Goal: Task Accomplishment & Management: Complete application form

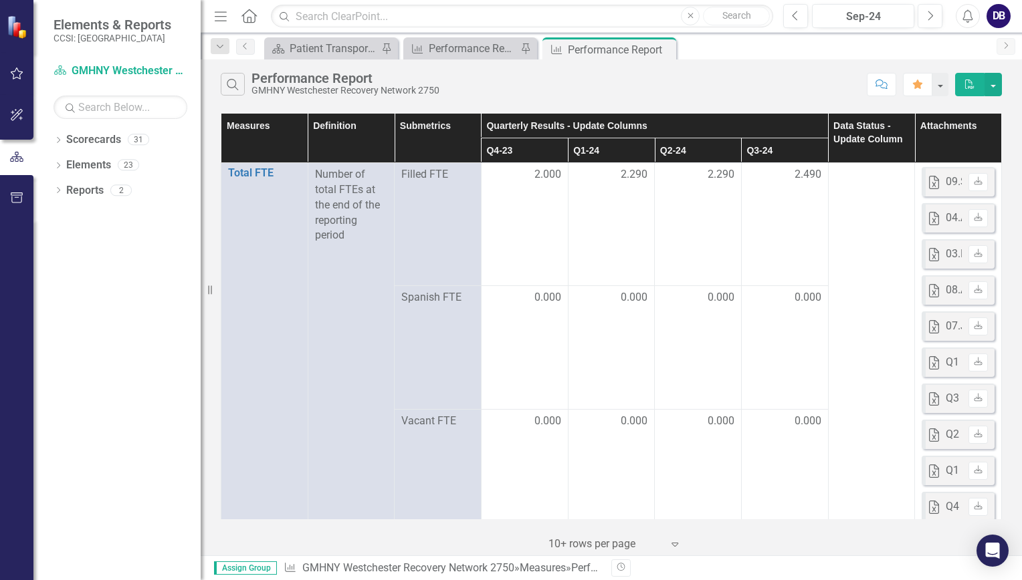
click at [1003, 44] on icon "Next" at bounding box center [1005, 45] width 11 height 8
click at [929, 15] on icon "Next" at bounding box center [929, 16] width 7 height 12
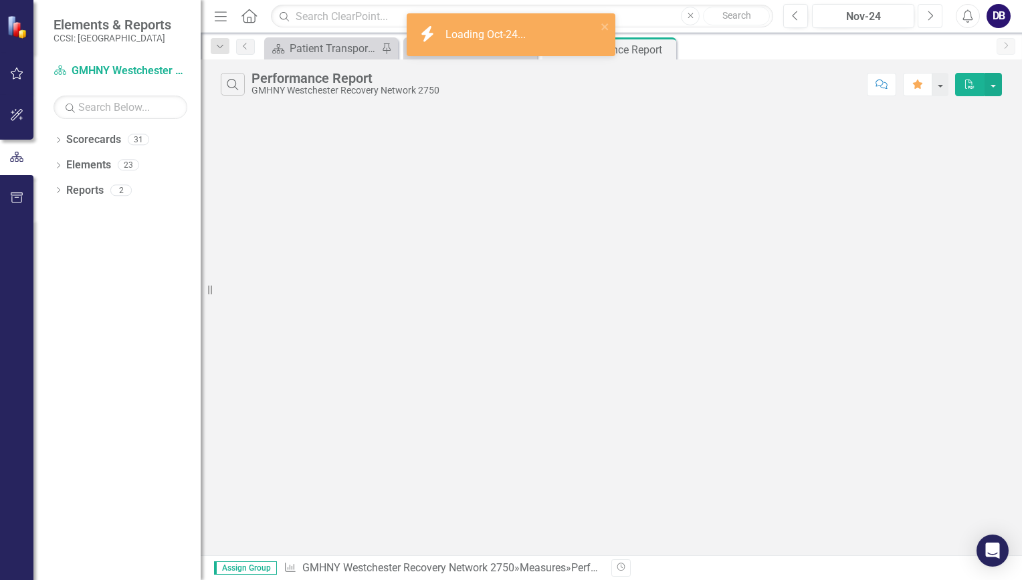
click at [929, 15] on icon "Next" at bounding box center [929, 16] width 7 height 12
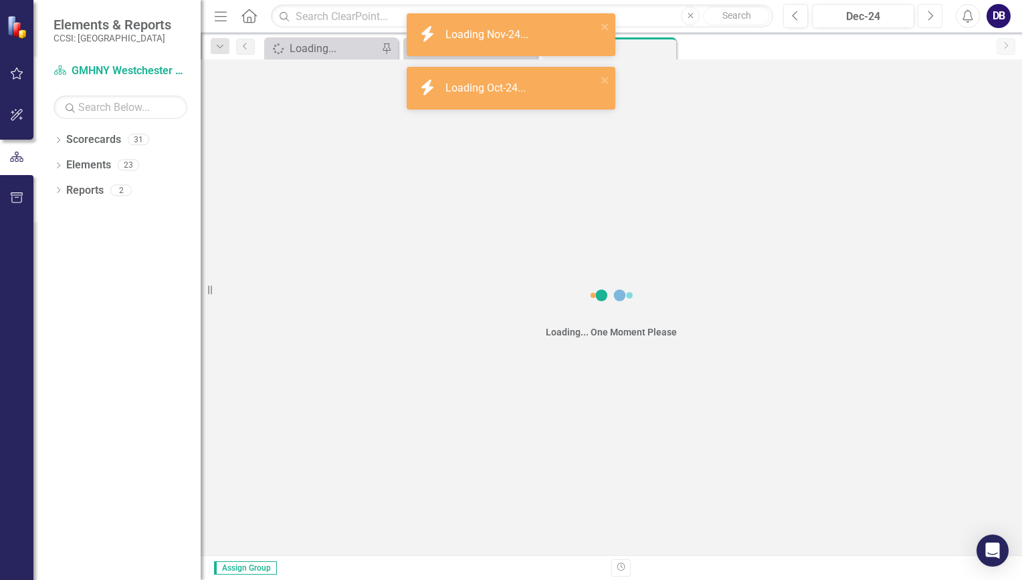
click at [929, 15] on icon "Next" at bounding box center [929, 16] width 7 height 12
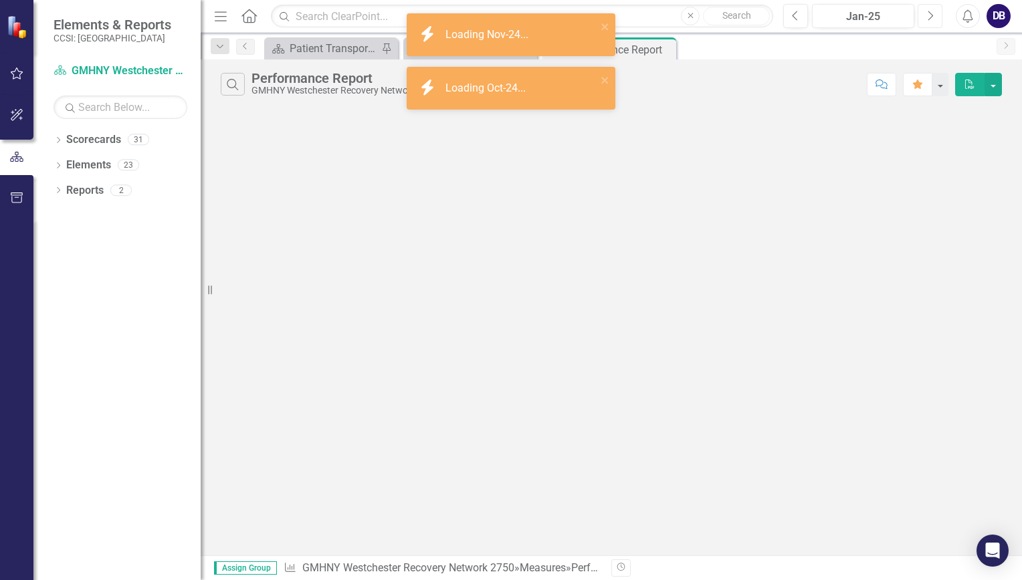
click at [929, 15] on icon "Next" at bounding box center [929, 16] width 7 height 12
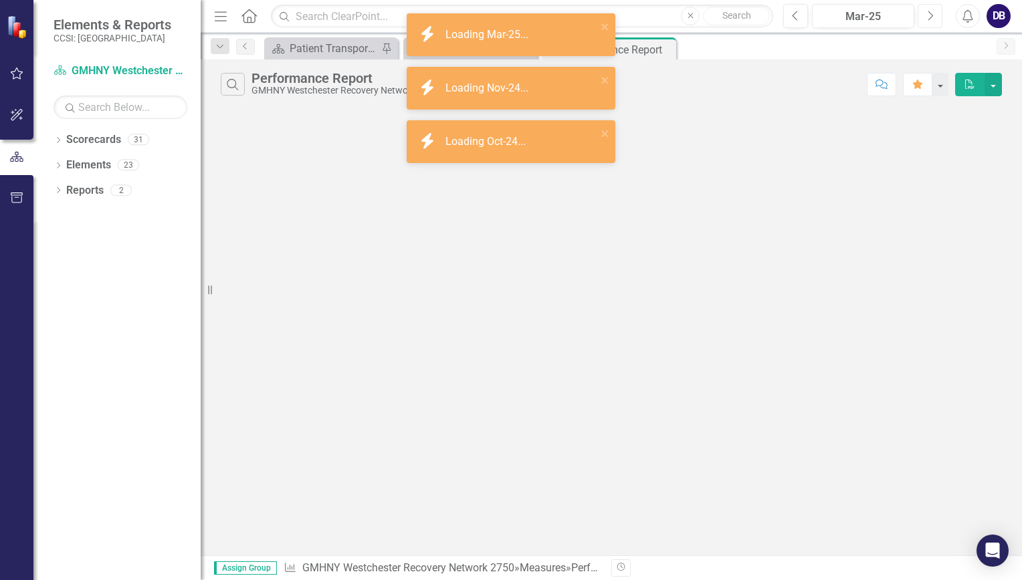
click at [929, 15] on icon "Next" at bounding box center [929, 16] width 7 height 12
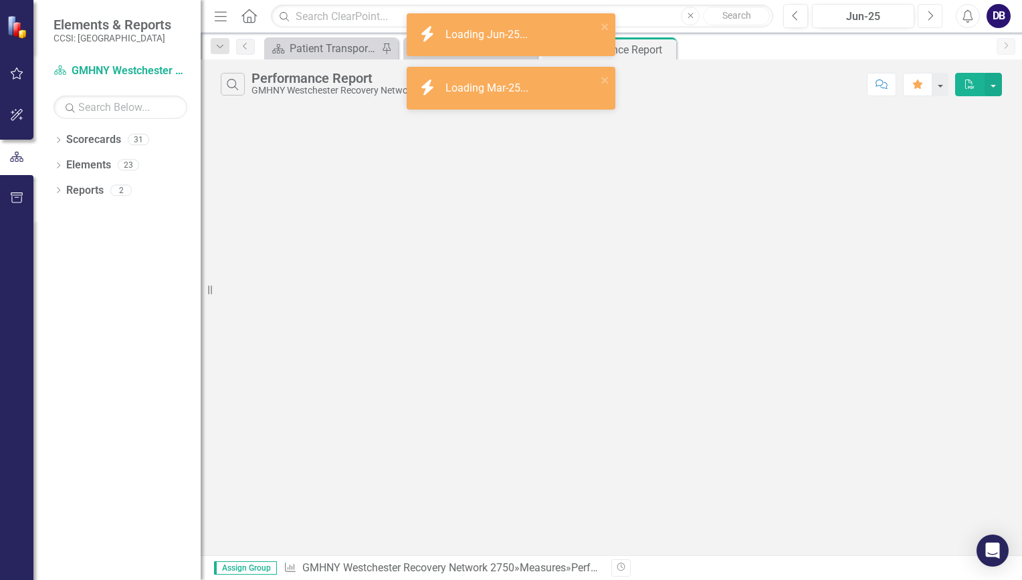
click at [929, 15] on icon "Next" at bounding box center [929, 16] width 7 height 12
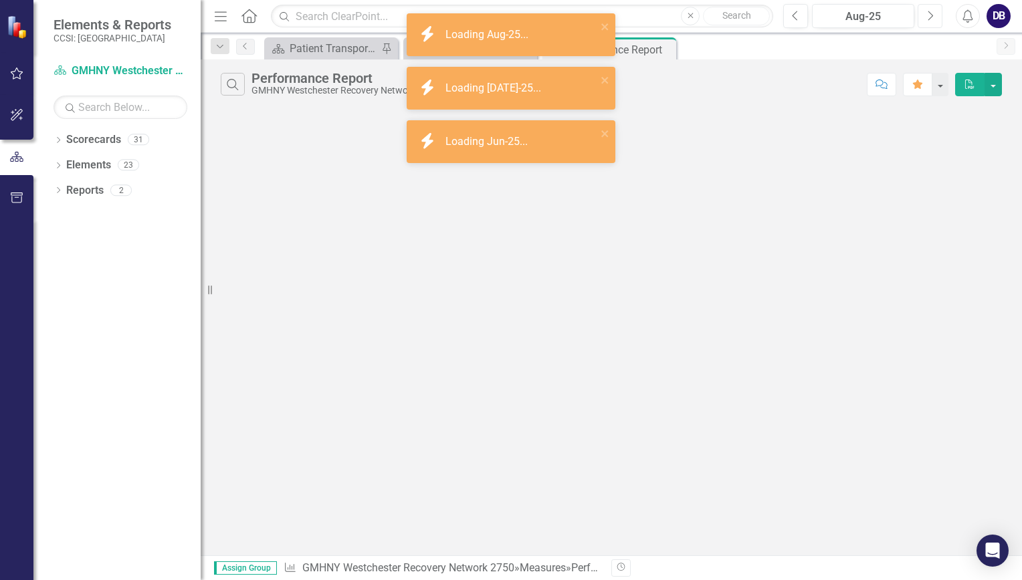
click at [929, 15] on icon "Next" at bounding box center [929, 16] width 7 height 12
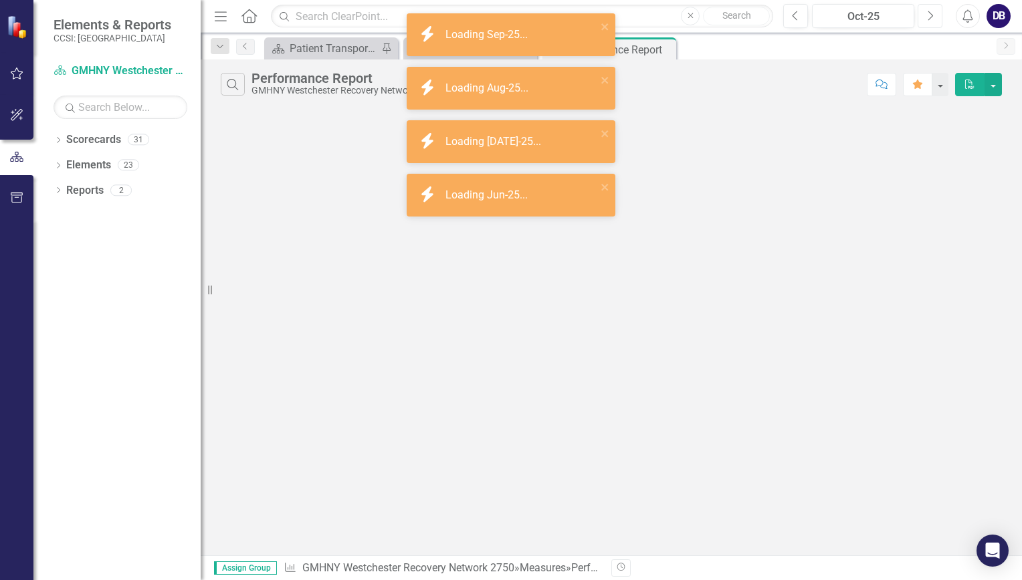
click at [929, 15] on icon "Next" at bounding box center [929, 16] width 7 height 12
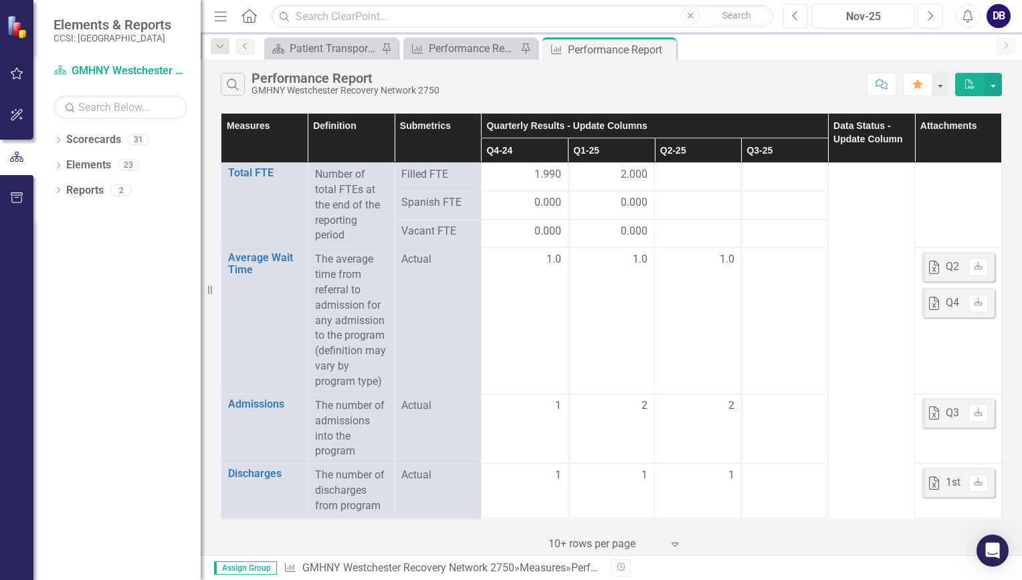
click at [800, 21] on button "Previous" at bounding box center [795, 16] width 25 height 24
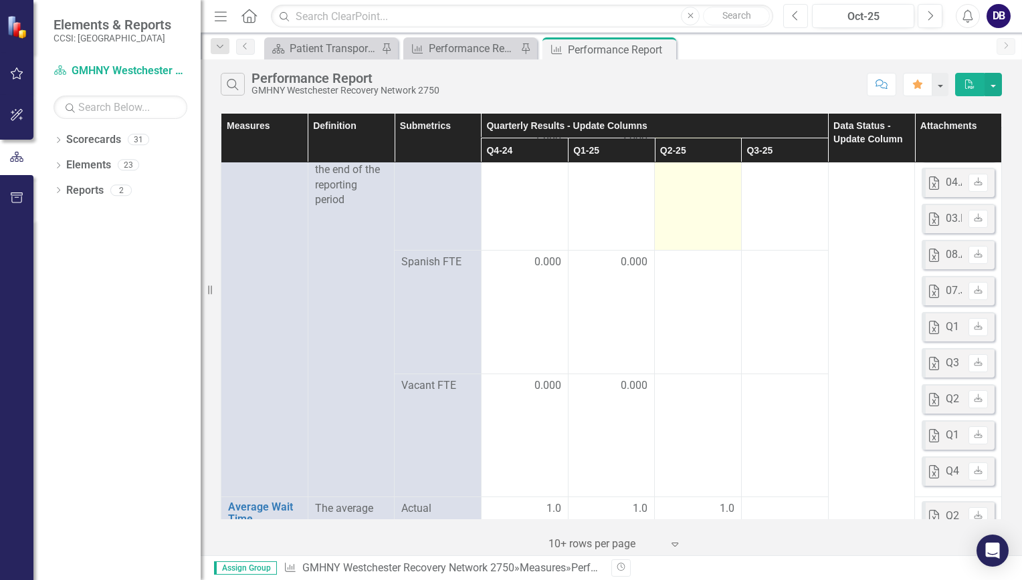
scroll to position [130, 0]
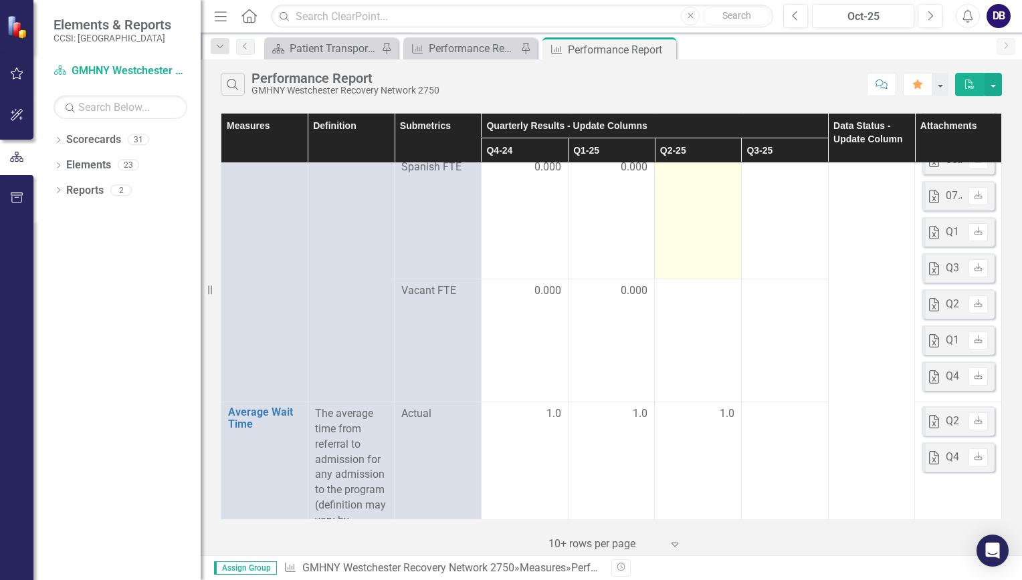
click at [689, 189] on td at bounding box center [698, 217] width 87 height 123
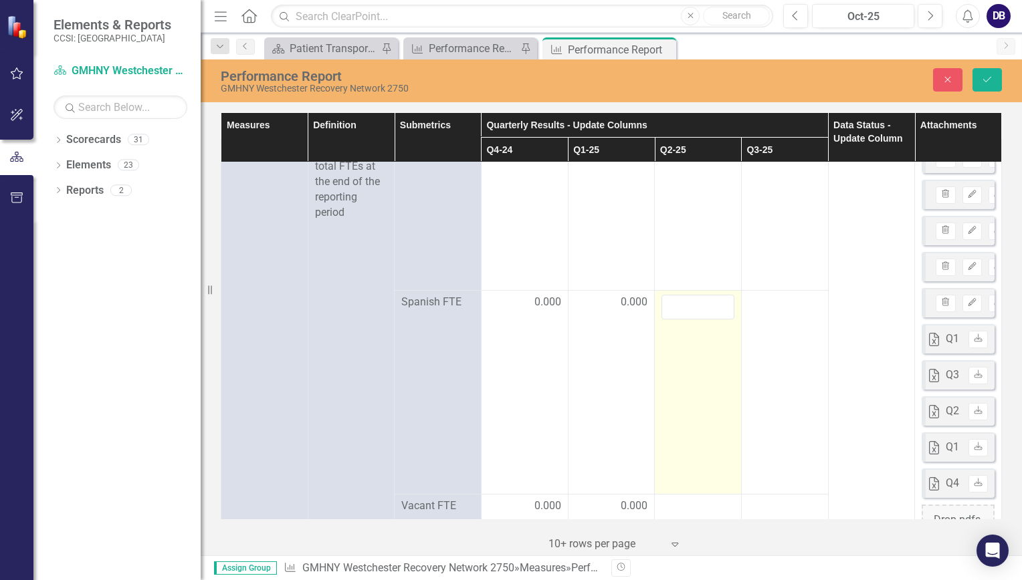
scroll to position [0, 0]
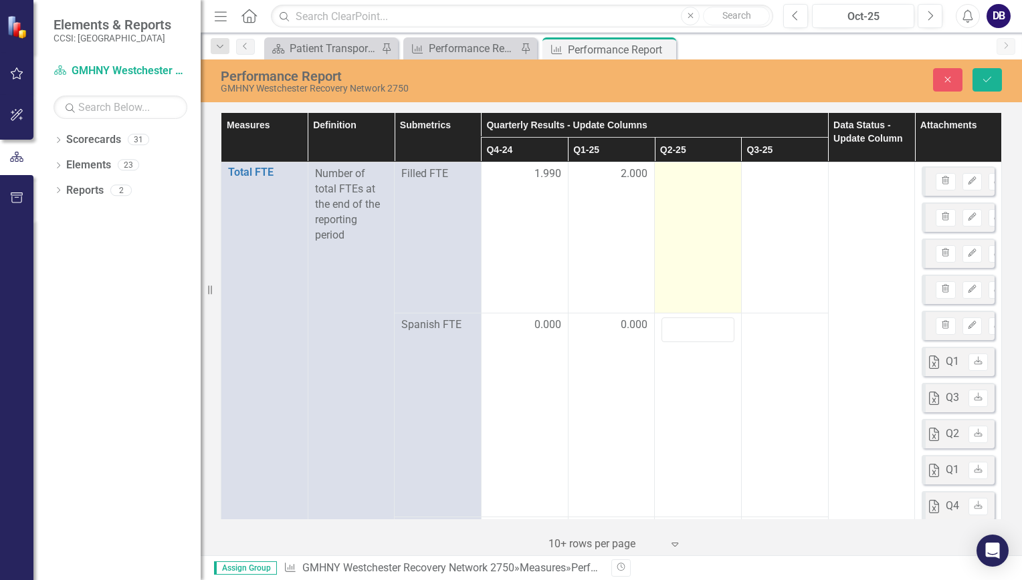
click at [697, 221] on td at bounding box center [698, 238] width 87 height 151
click at [674, 163] on td at bounding box center [698, 255] width 87 height 185
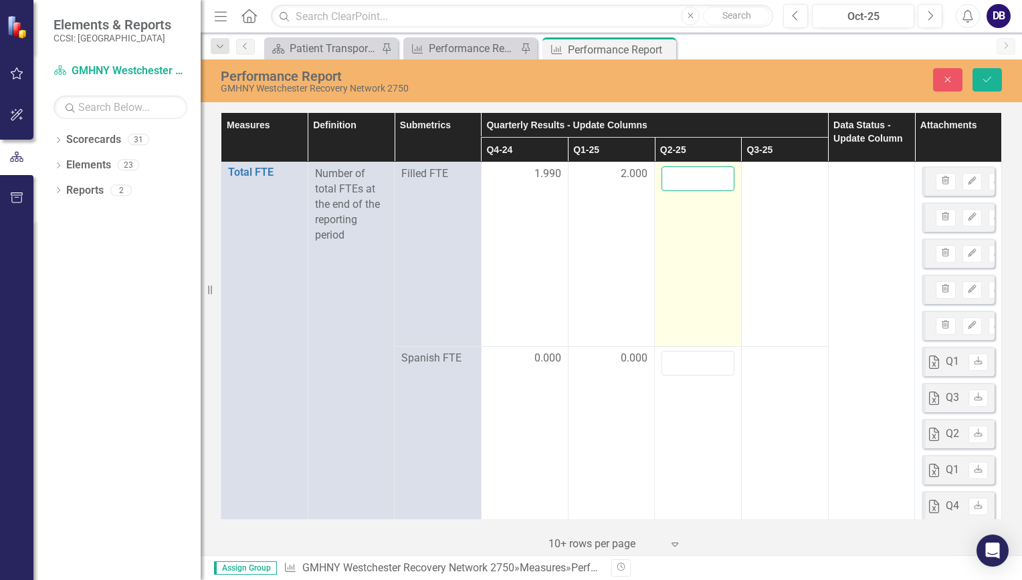
click at [674, 178] on input "number" at bounding box center [697, 179] width 73 height 25
type input "2"
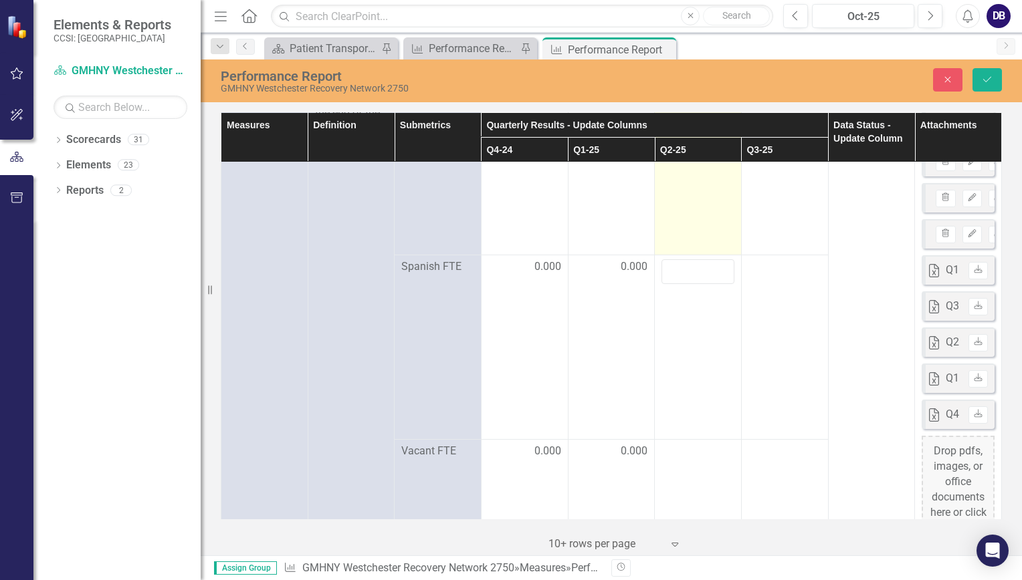
scroll to position [92, 0]
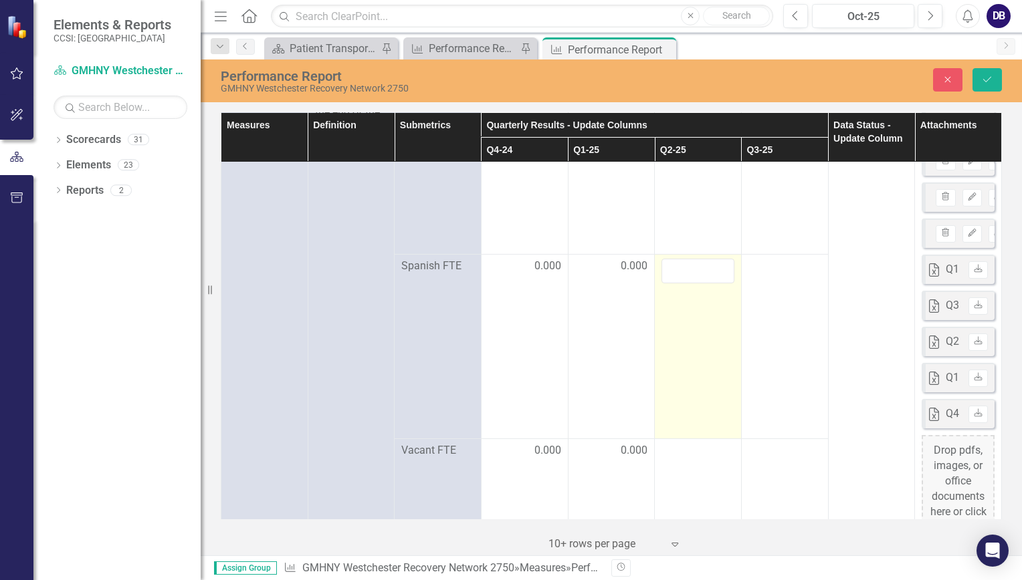
type input "2.009"
click at [670, 325] on td at bounding box center [698, 347] width 87 height 185
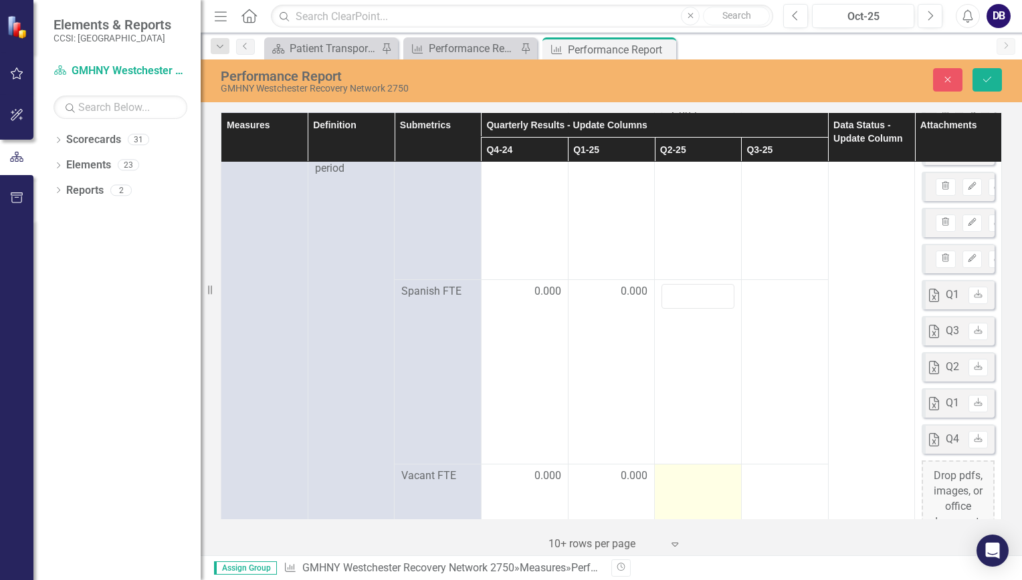
scroll to position [56, 0]
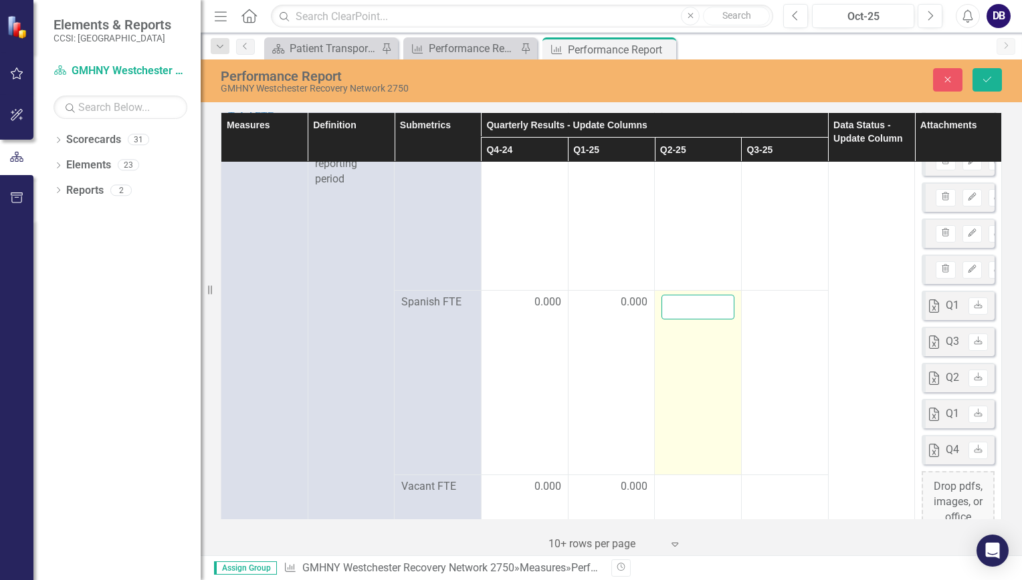
click at [683, 320] on input "number" at bounding box center [697, 307] width 73 height 25
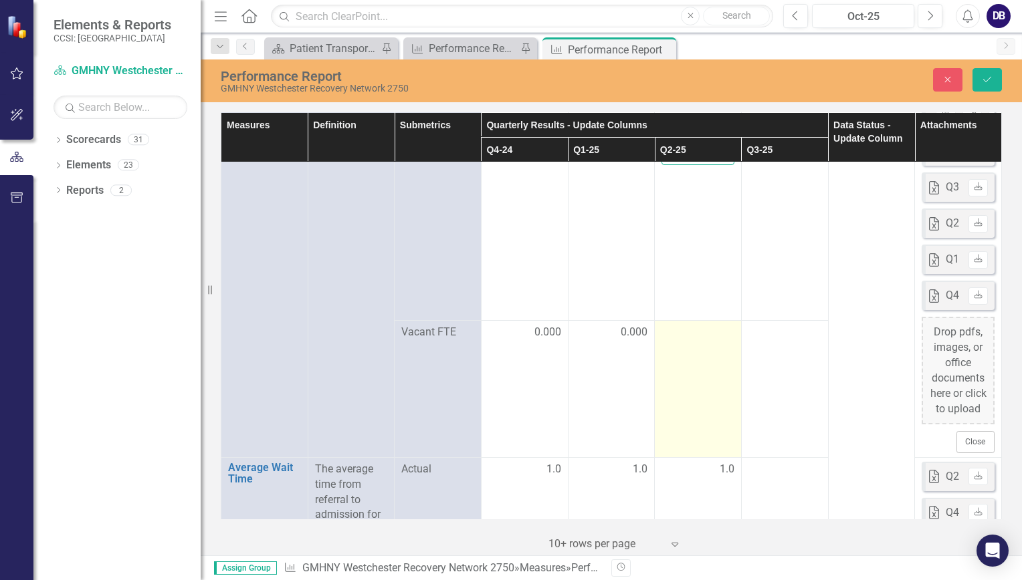
type input "0.00"
click at [671, 355] on td at bounding box center [698, 389] width 87 height 137
click at [671, 318] on input "number" at bounding box center [697, 306] width 73 height 25
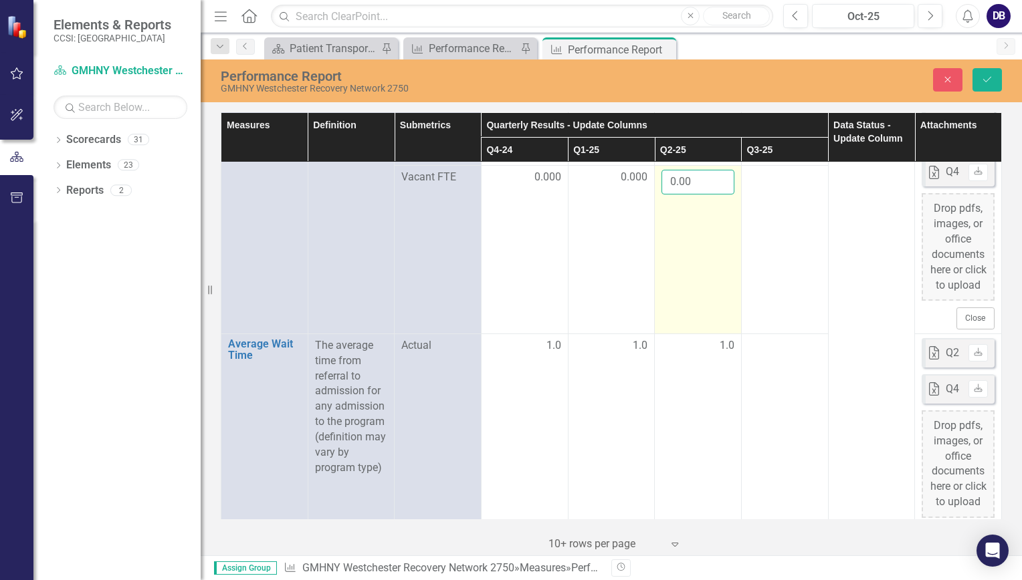
type input "0.00"
click at [659, 306] on td "0.00" at bounding box center [698, 249] width 87 height 169
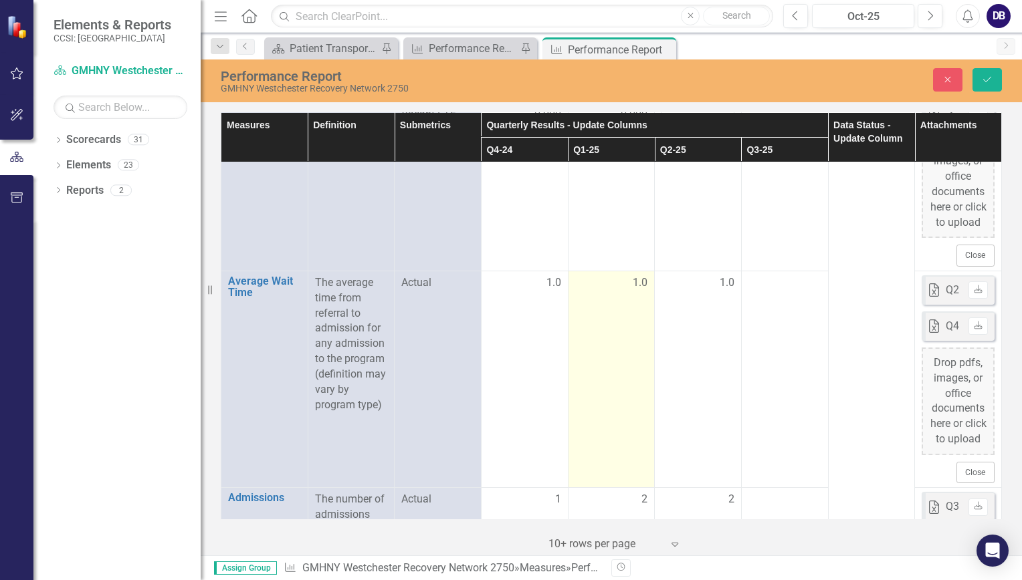
scroll to position [515, 0]
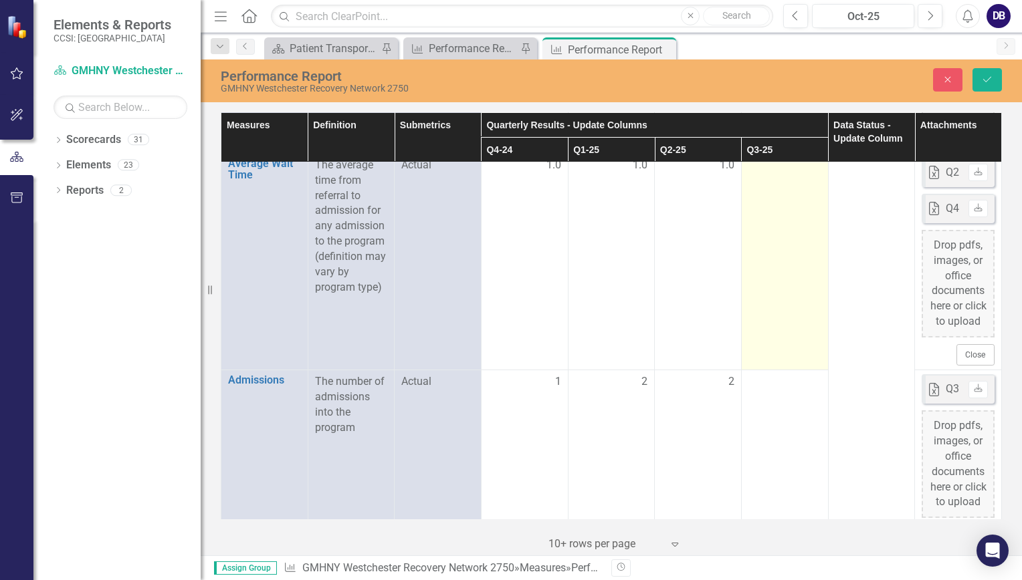
click at [781, 218] on td at bounding box center [784, 261] width 87 height 217
drag, startPoint x: 781, startPoint y: 218, endPoint x: 762, endPoint y: 189, distance: 34.9
click at [762, 183] on input "number" at bounding box center [784, 170] width 73 height 25
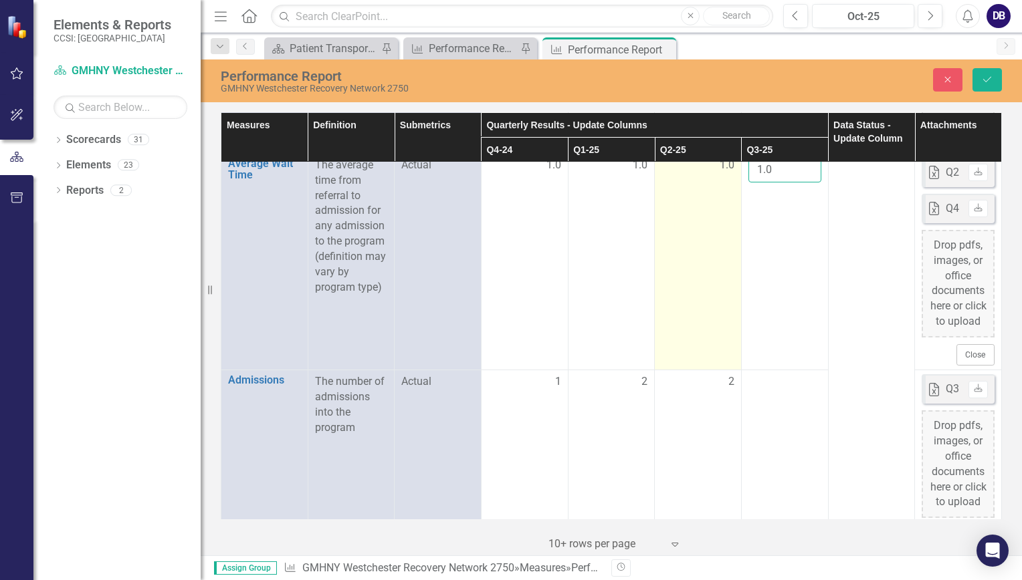
type input "1.0"
click at [678, 273] on td "1.0" at bounding box center [698, 261] width 87 height 217
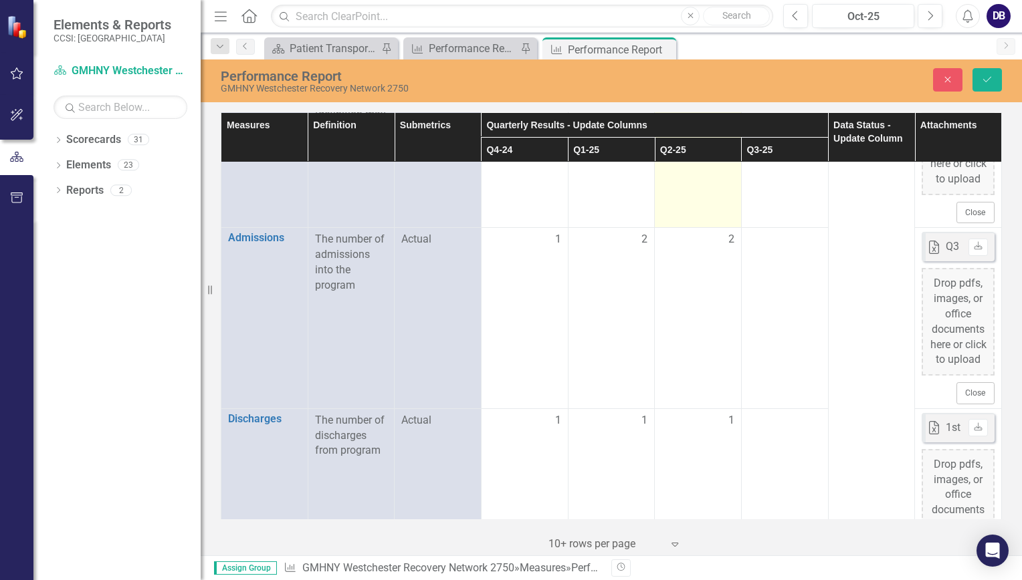
scroll to position [658, 0]
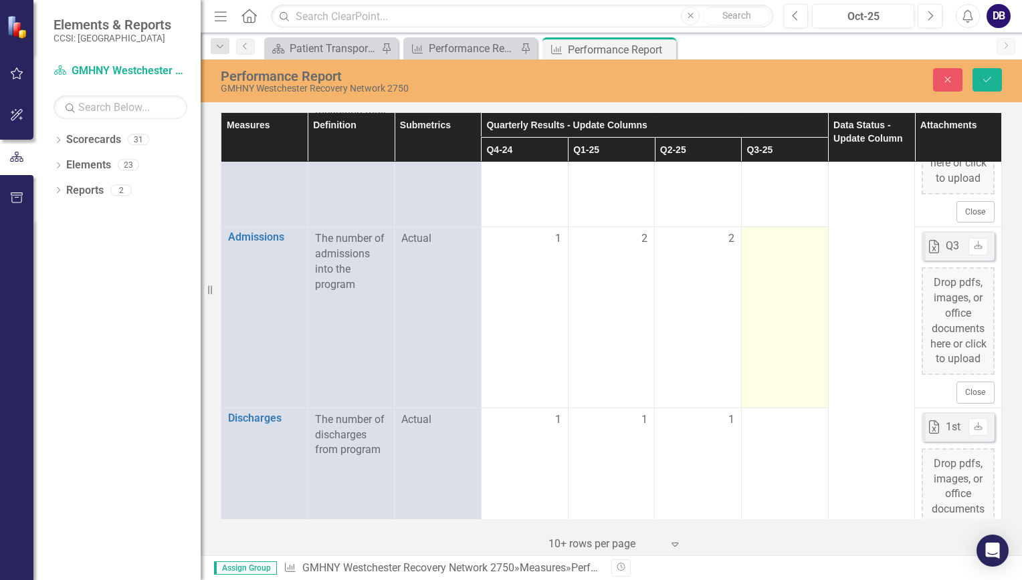
click at [756, 290] on td at bounding box center [784, 317] width 87 height 181
drag, startPoint x: 756, startPoint y: 290, endPoint x: 752, endPoint y: 270, distance: 20.5
click at [752, 256] on input "number" at bounding box center [784, 243] width 73 height 25
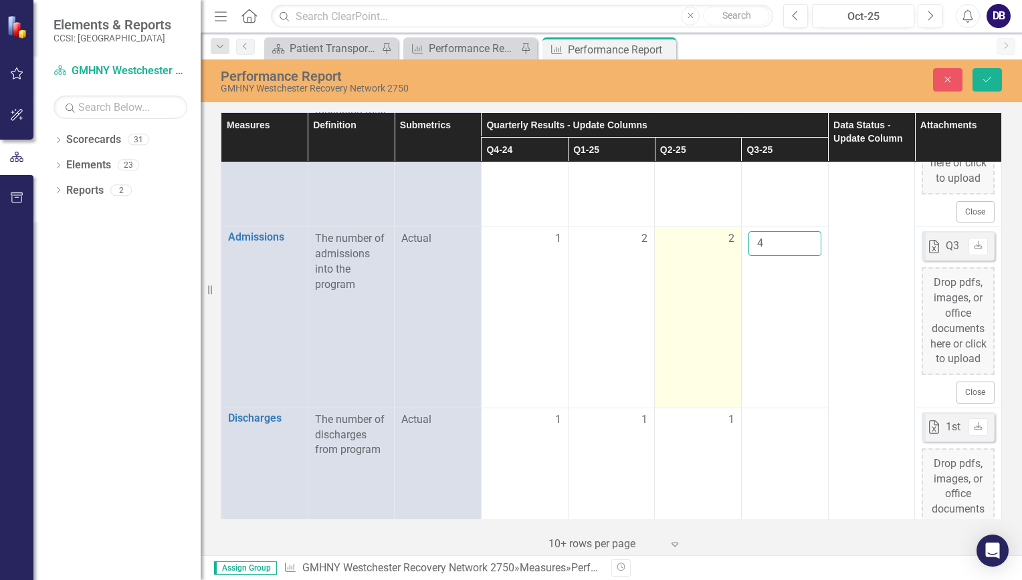
type input "4"
click at [667, 344] on td "2" at bounding box center [698, 317] width 87 height 181
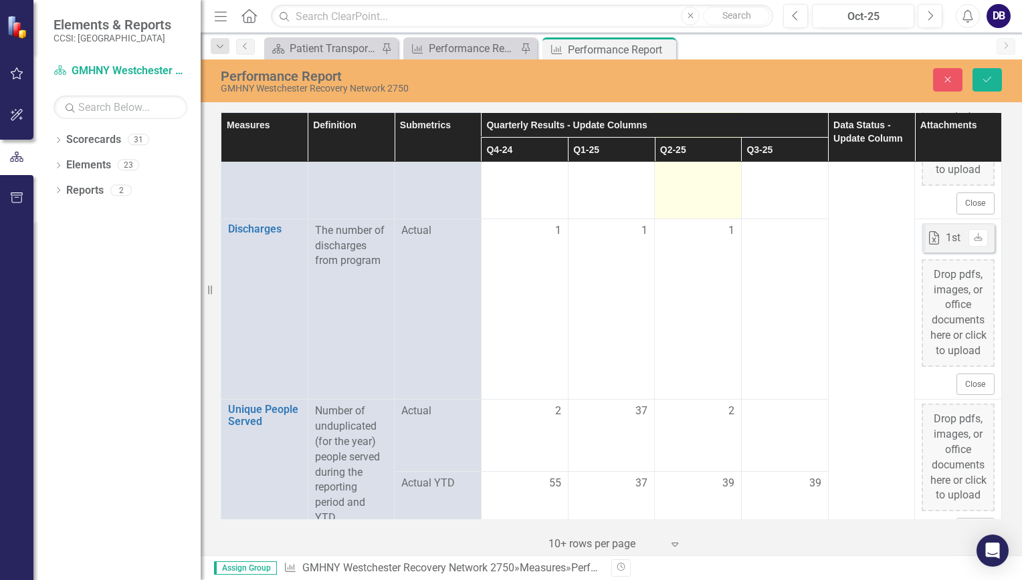
scroll to position [848, 0]
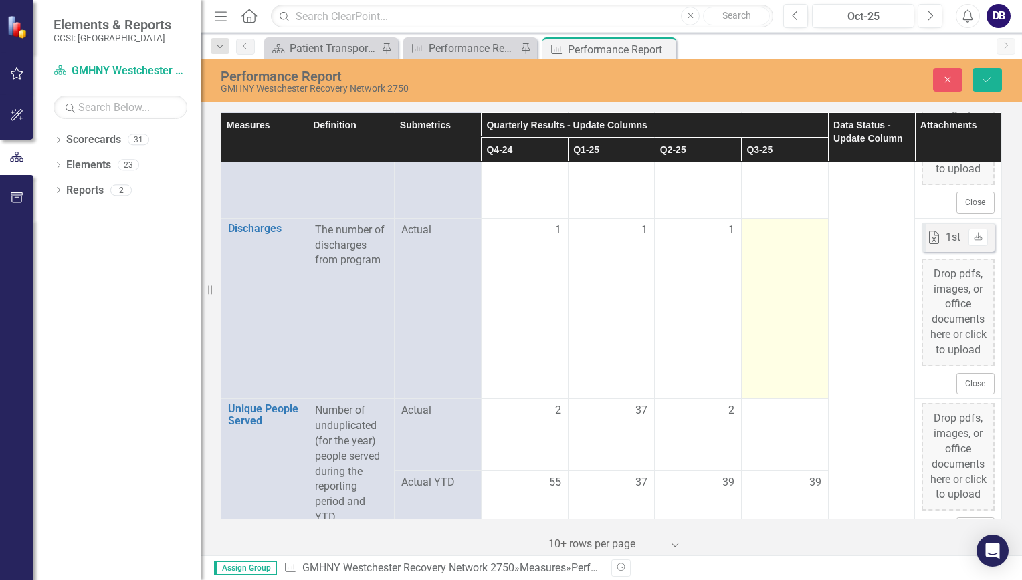
click at [774, 290] on td at bounding box center [784, 308] width 87 height 181
drag, startPoint x: 774, startPoint y: 290, endPoint x: 764, endPoint y: 273, distance: 20.1
click at [764, 247] on input "number" at bounding box center [784, 235] width 73 height 25
click at [764, 247] on input "2" at bounding box center [784, 235] width 73 height 25
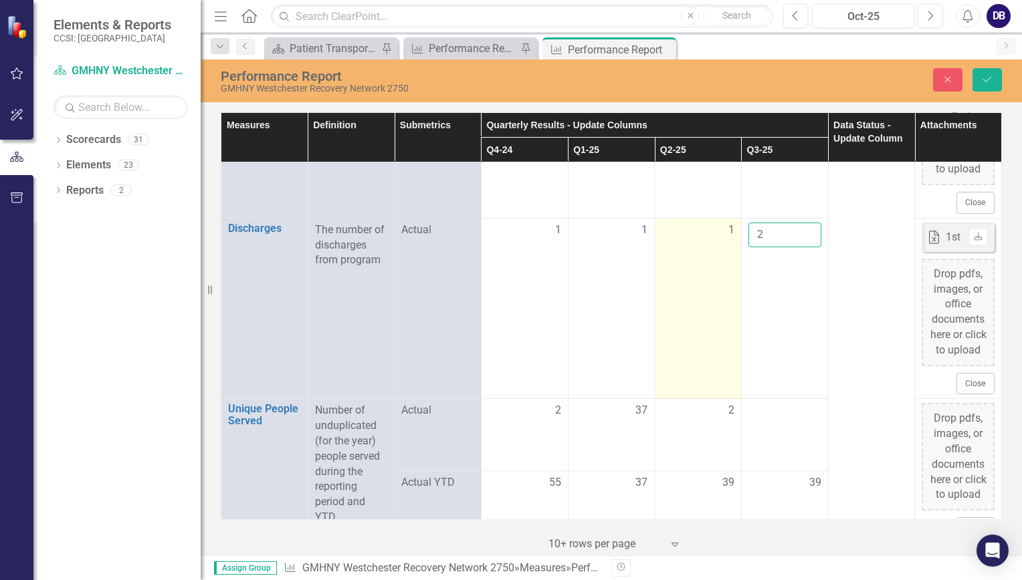
type input "2"
click at [672, 334] on td "1" at bounding box center [698, 308] width 87 height 181
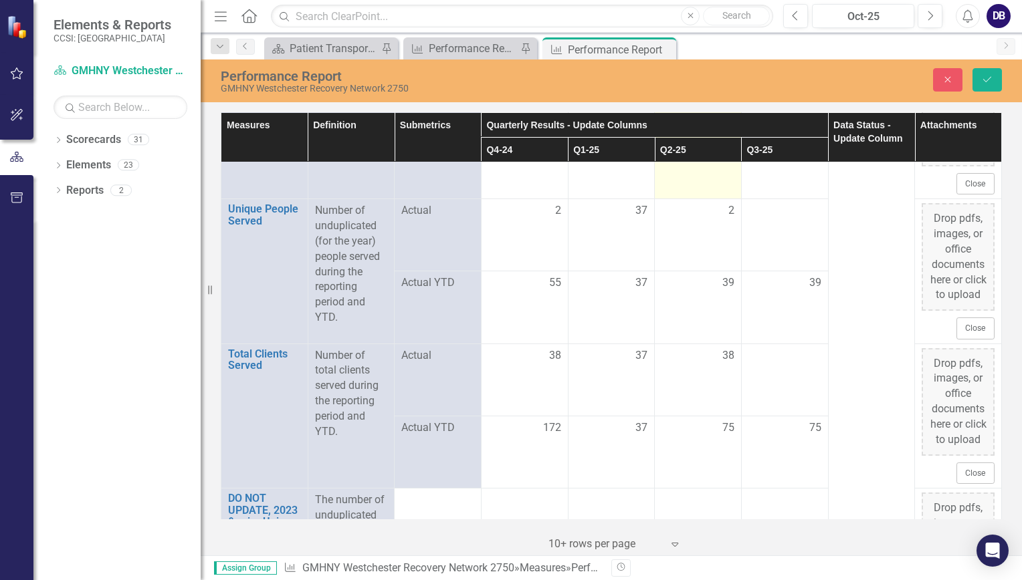
scroll to position [1048, 0]
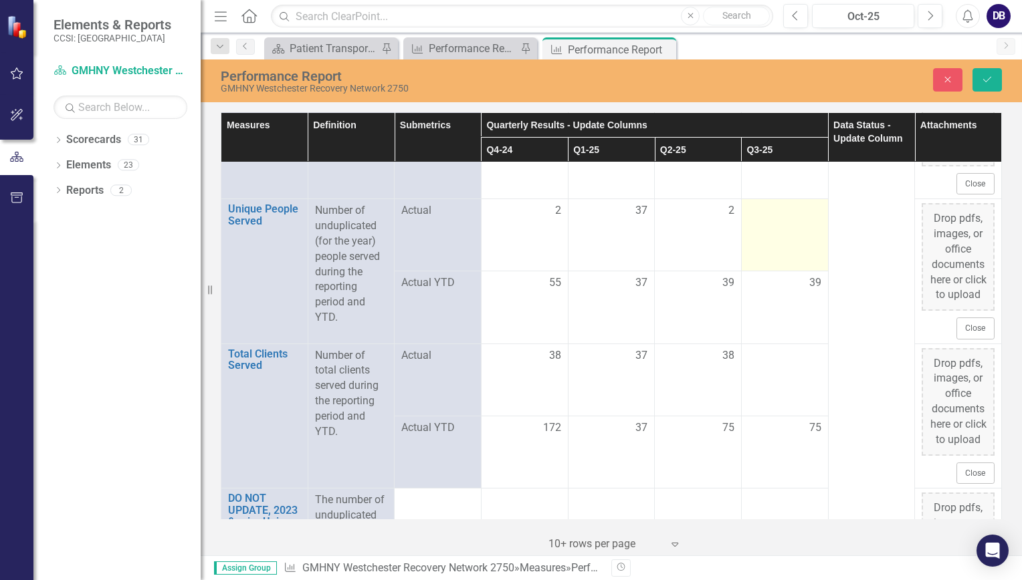
click at [752, 219] on div at bounding box center [784, 211] width 73 height 16
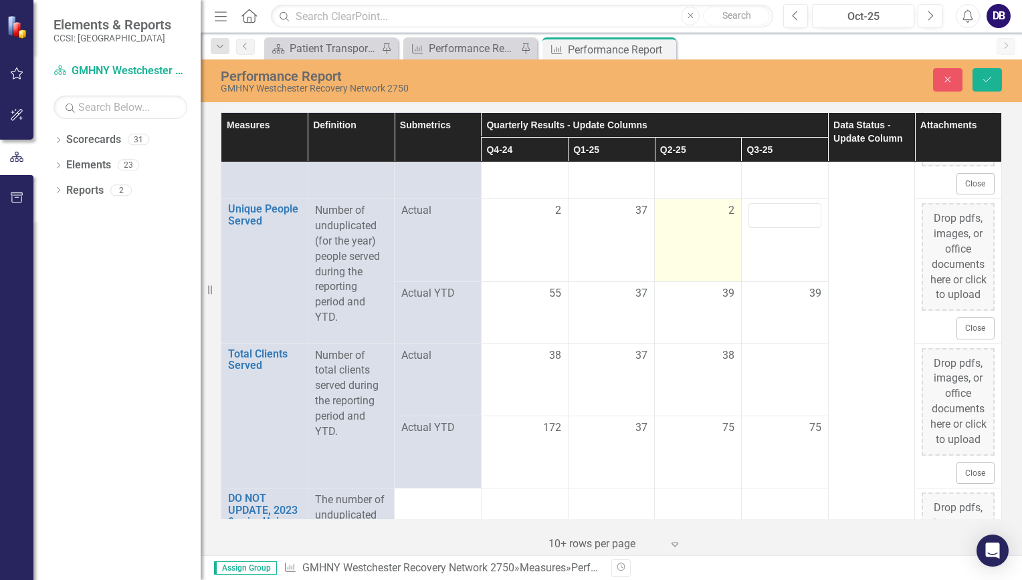
drag, startPoint x: 752, startPoint y: 275, endPoint x: 701, endPoint y: 287, distance: 52.9
click at [701, 282] on td "2" at bounding box center [698, 240] width 87 height 83
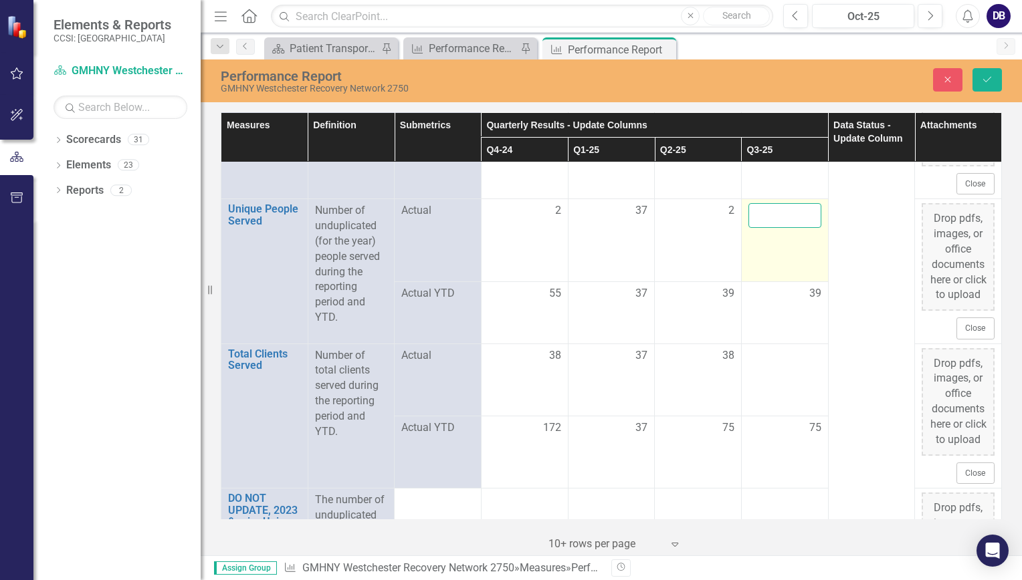
click at [762, 228] on input "number" at bounding box center [784, 215] width 73 height 25
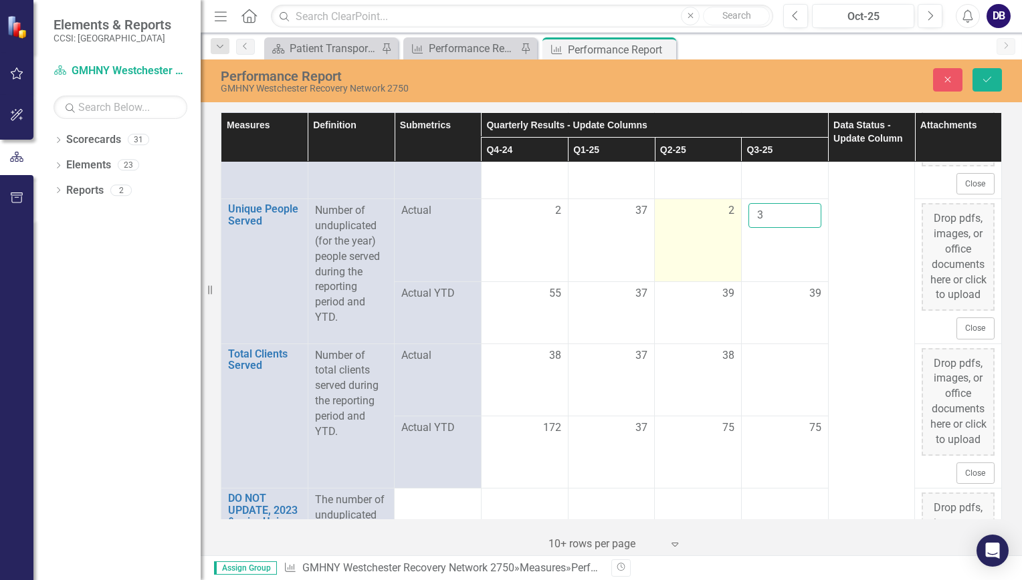
type input "3"
click at [714, 282] on td "2" at bounding box center [698, 240] width 87 height 83
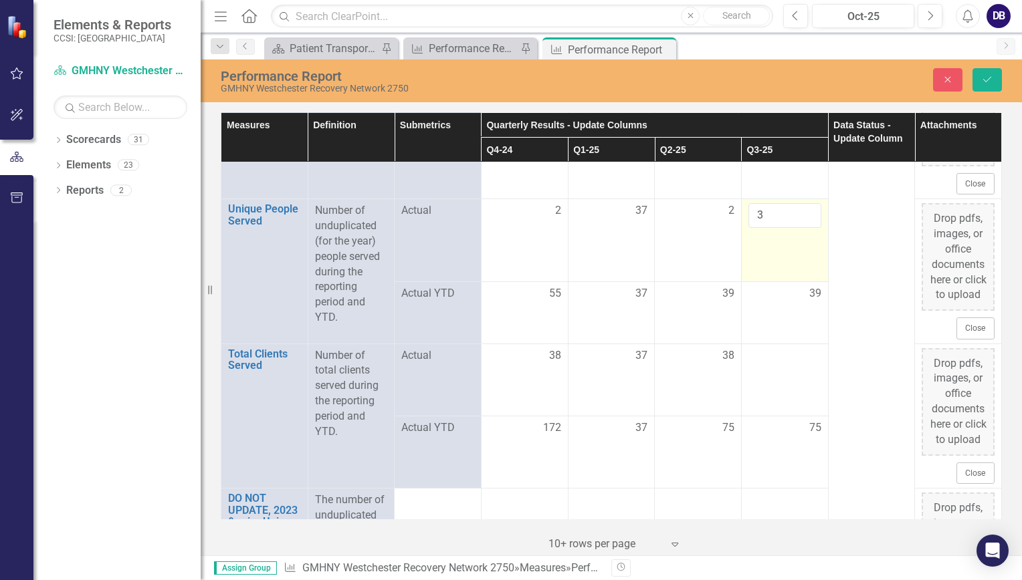
click at [769, 282] on td "3" at bounding box center [784, 240] width 87 height 83
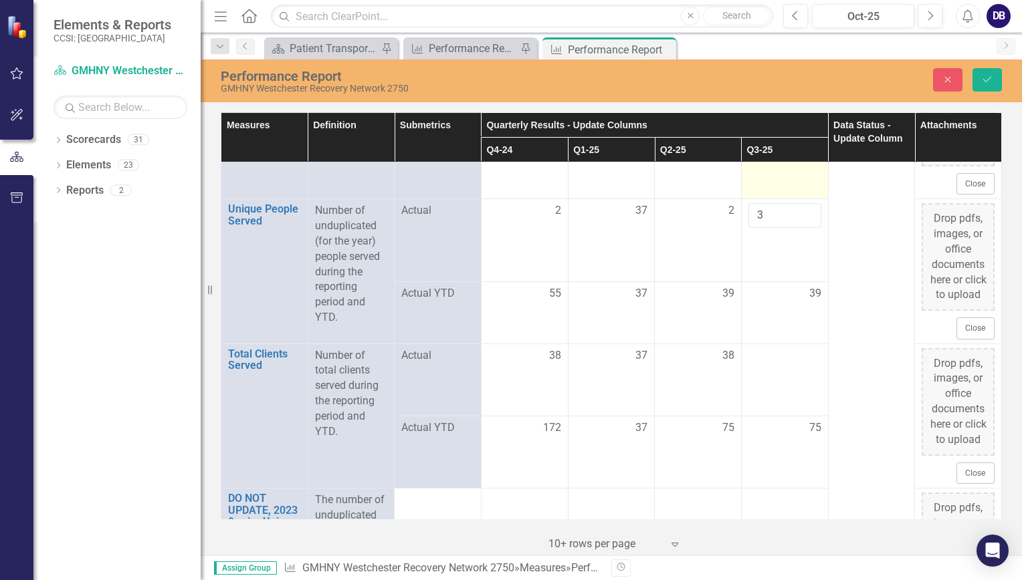
click at [775, 199] on td "2" at bounding box center [784, 108] width 87 height 181
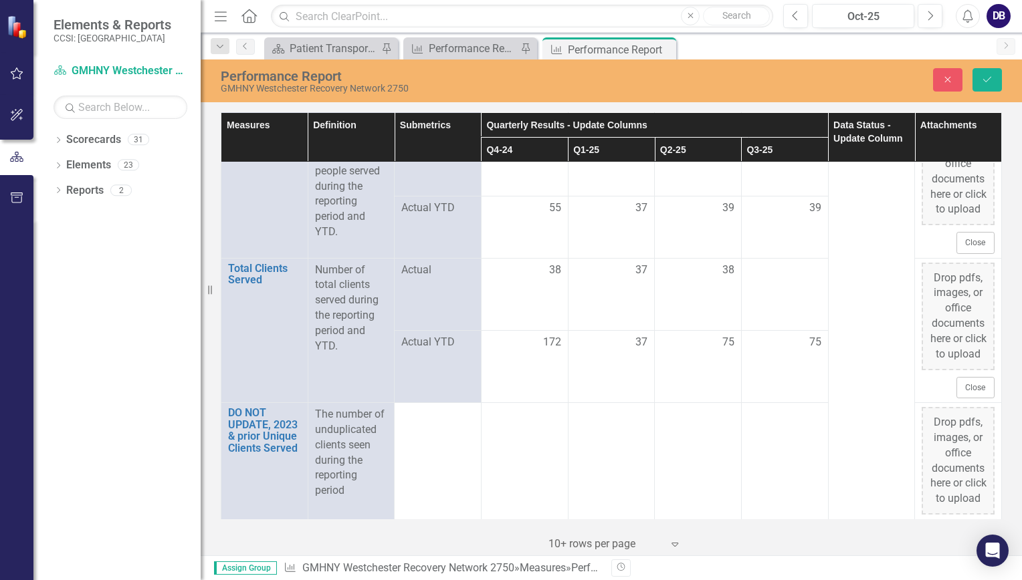
scroll to position [1134, 0]
click at [774, 330] on td at bounding box center [784, 293] width 87 height 72
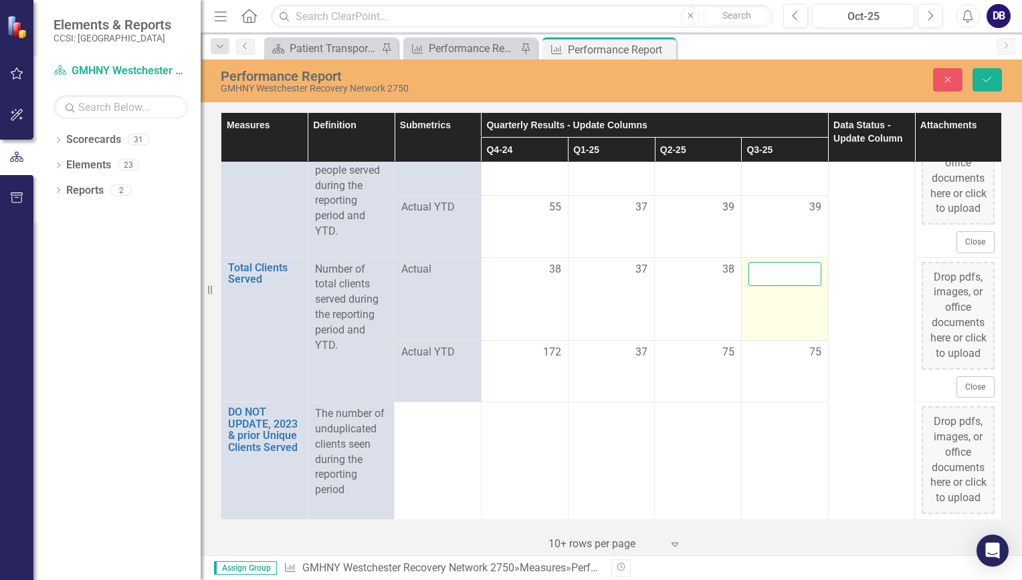
drag, startPoint x: 774, startPoint y: 362, endPoint x: 762, endPoint y: 356, distance: 13.5
click at [762, 287] on input "number" at bounding box center [784, 274] width 73 height 25
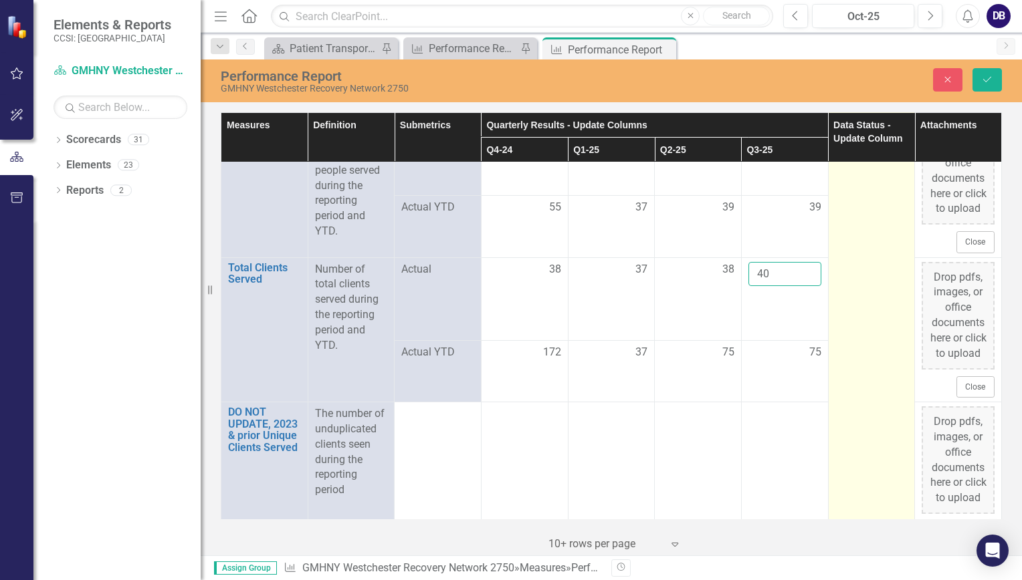
type input "40"
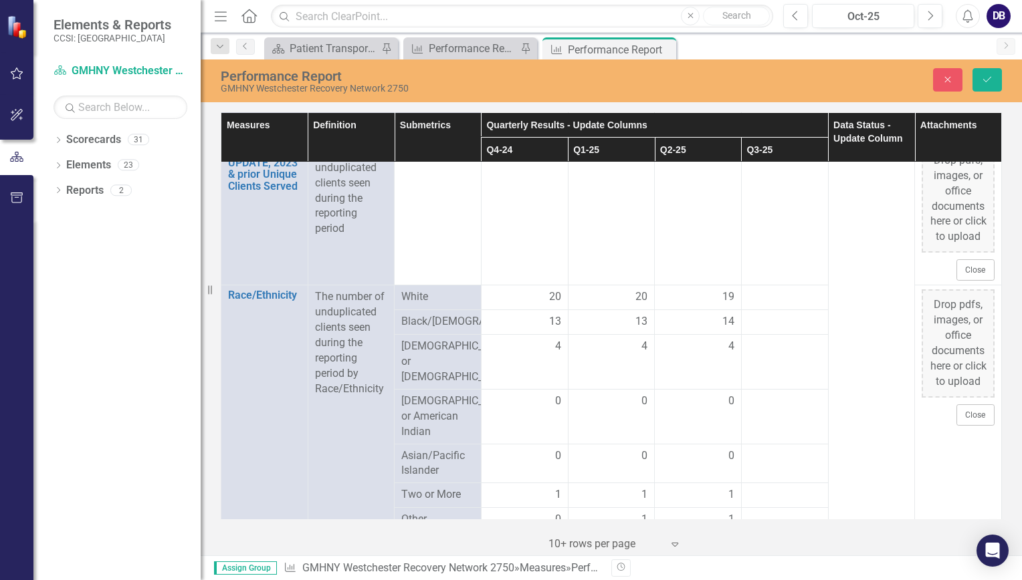
scroll to position [1474, 0]
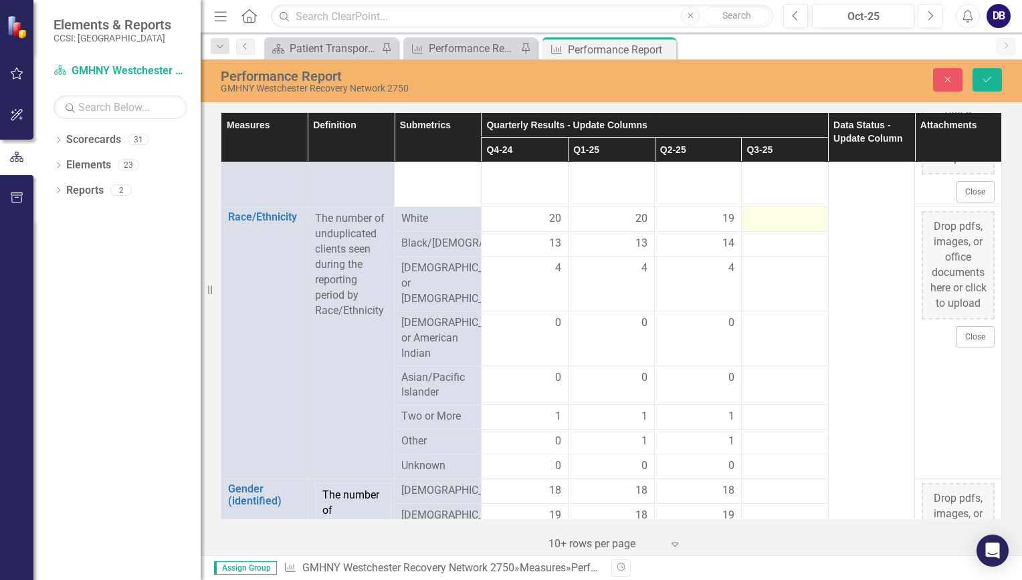
click at [761, 227] on div at bounding box center [784, 219] width 73 height 16
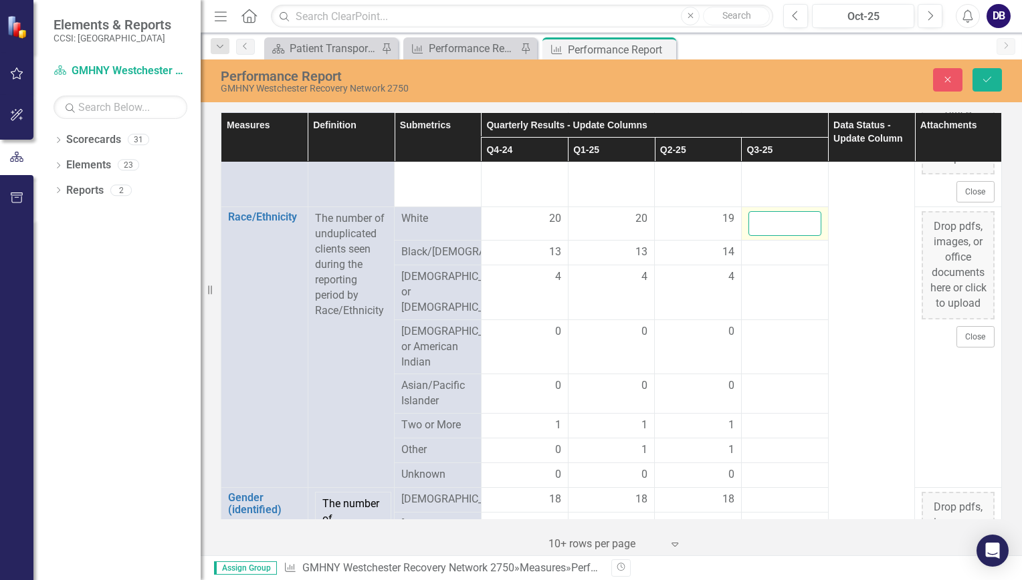
click at [766, 236] on input "number" at bounding box center [784, 223] width 73 height 25
type input "20"
click at [766, 261] on div at bounding box center [784, 253] width 73 height 16
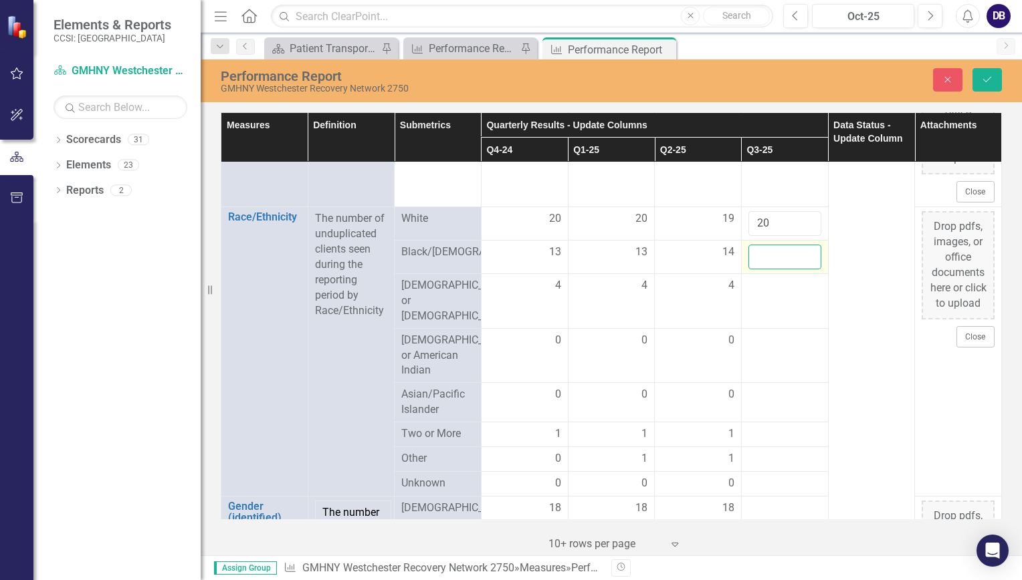
drag, startPoint x: 766, startPoint y: 363, endPoint x: 756, endPoint y: 362, distance: 10.1
click at [756, 269] on input "number" at bounding box center [784, 257] width 73 height 25
type input "14"
click at [772, 329] on td at bounding box center [784, 301] width 87 height 55
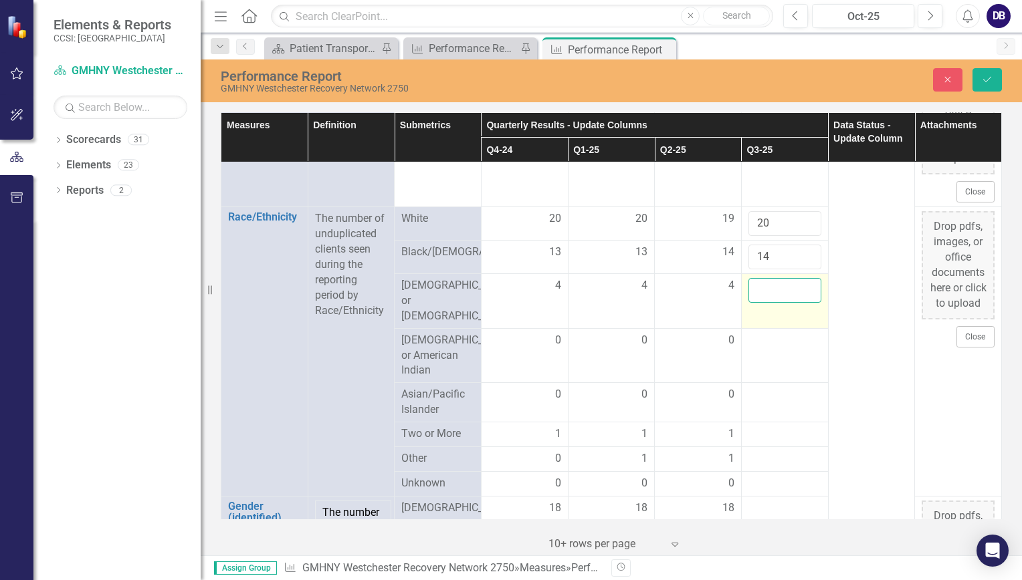
drag, startPoint x: 772, startPoint y: 408, endPoint x: 762, endPoint y: 401, distance: 12.1
click at [762, 303] on input "number" at bounding box center [784, 290] width 73 height 25
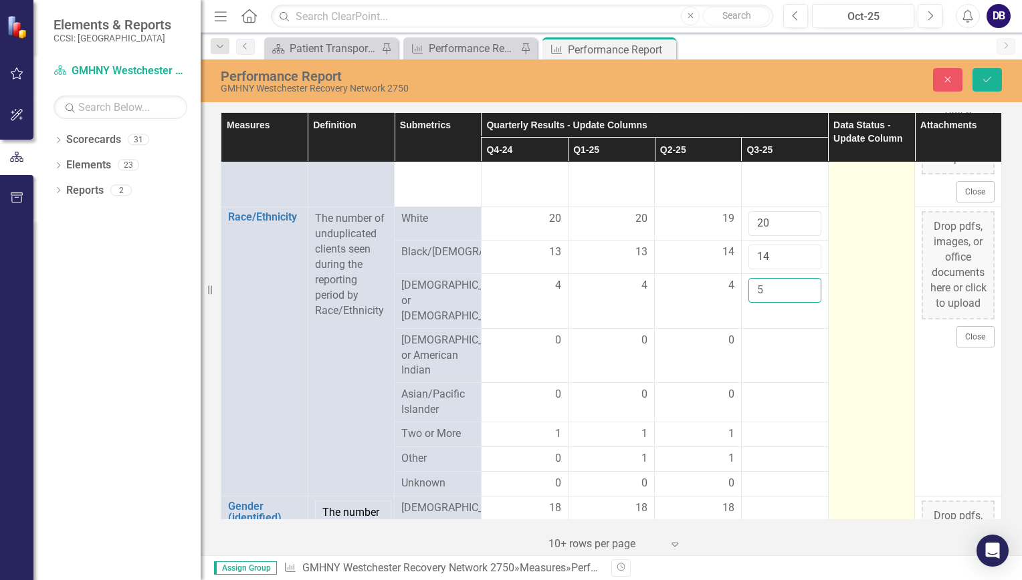
type input "5"
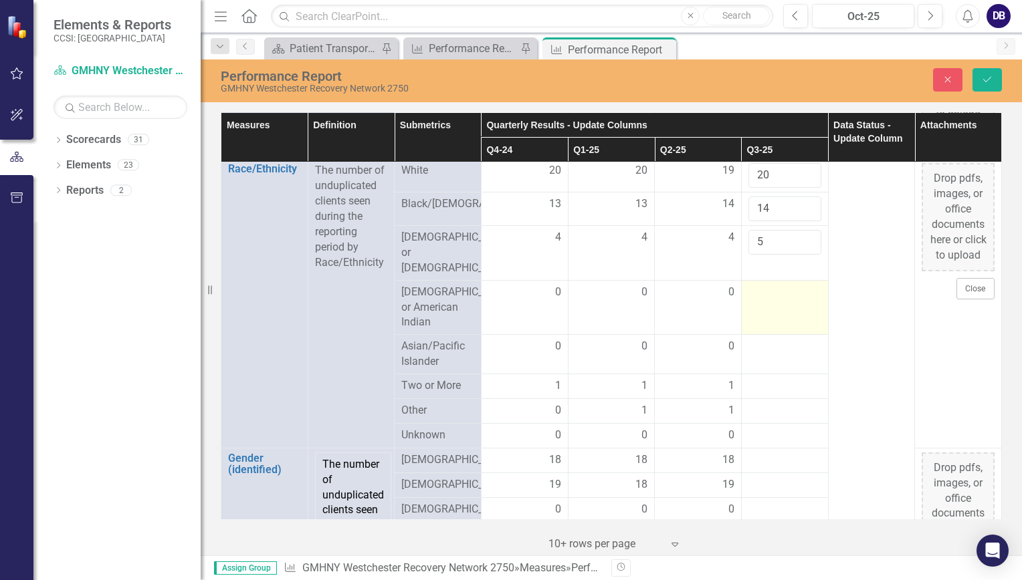
scroll to position [1523, 0]
click at [769, 334] on td at bounding box center [784, 307] width 87 height 55
drag, startPoint x: 769, startPoint y: 411, endPoint x: 753, endPoint y: 391, distance: 26.2
click at [753, 309] on input "number" at bounding box center [784, 296] width 73 height 25
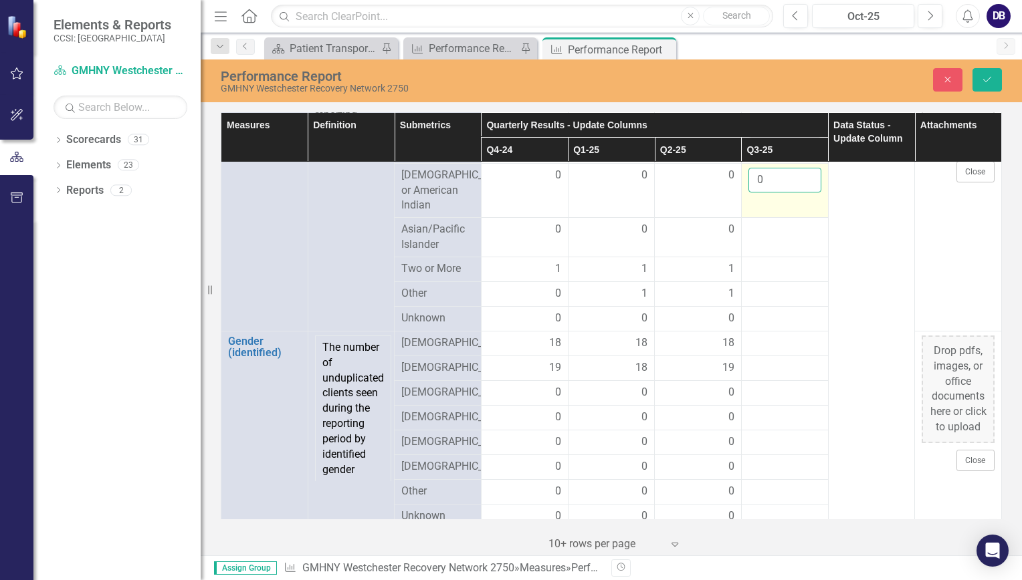
scroll to position [1640, 0]
type input "0"
click at [762, 256] on td at bounding box center [784, 236] width 87 height 39
drag, startPoint x: 762, startPoint y: 354, endPoint x: 754, endPoint y: 347, distance: 10.4
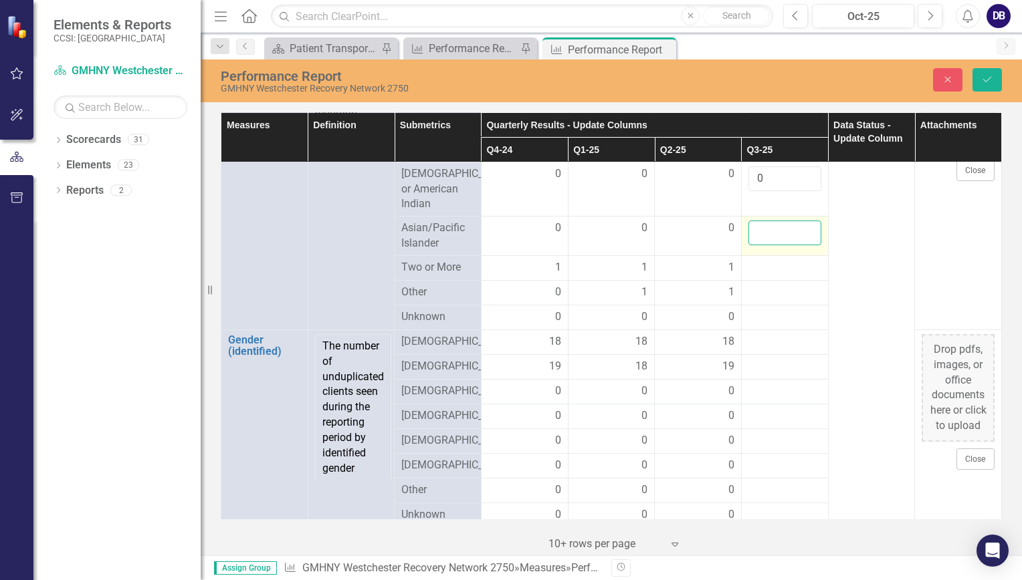
click at [754, 245] on input "number" at bounding box center [784, 233] width 73 height 25
type input "0"
click at [754, 280] on td at bounding box center [784, 267] width 87 height 25
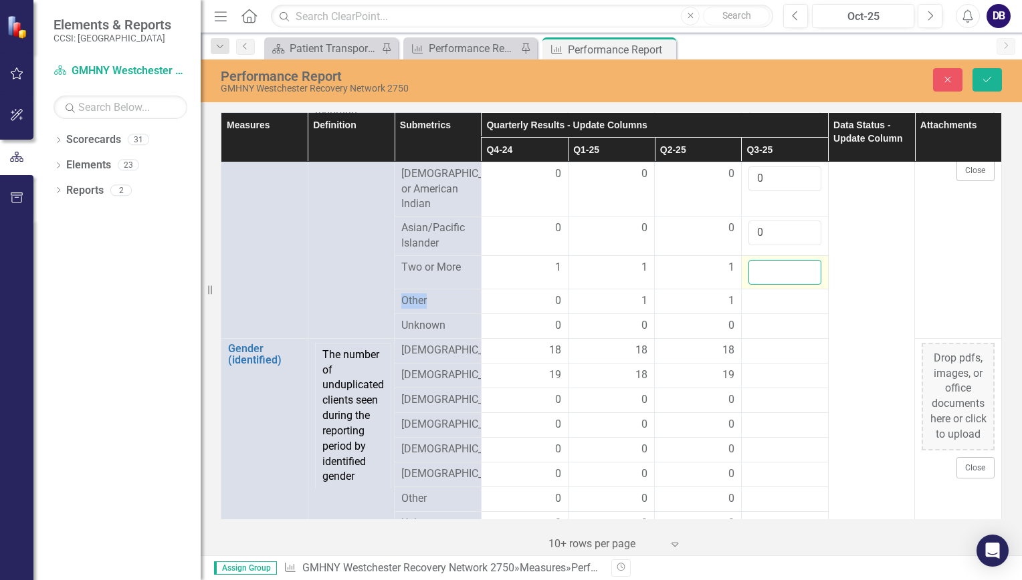
drag, startPoint x: 754, startPoint y: 369, endPoint x: 756, endPoint y: 386, distance: 16.8
click at [756, 285] on input "number" at bounding box center [784, 272] width 73 height 25
type input "1"
click at [757, 310] on div at bounding box center [784, 302] width 73 height 16
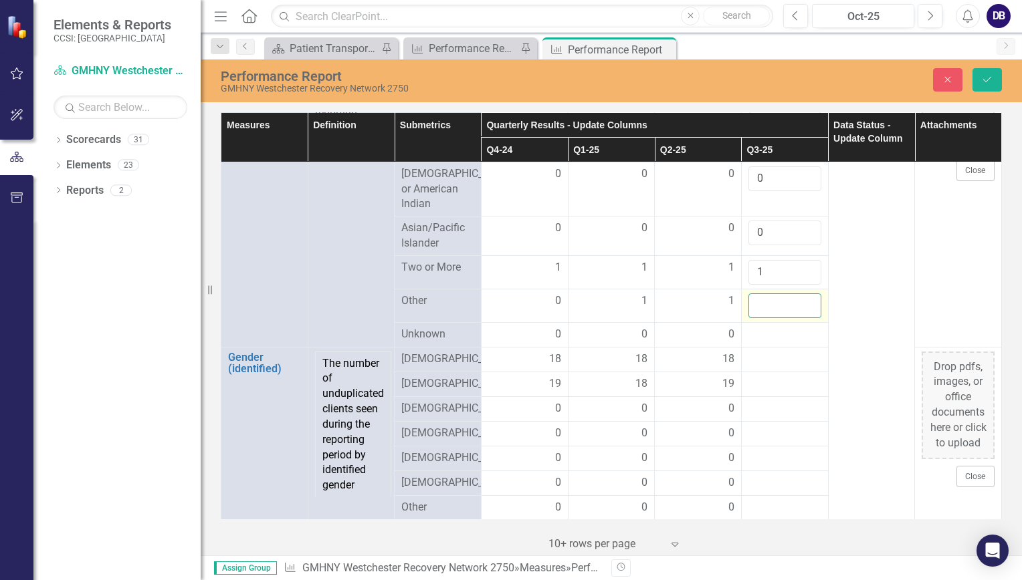
click at [751, 318] on input "number" at bounding box center [784, 306] width 73 height 25
type input "1"
click at [760, 343] on div at bounding box center [784, 335] width 73 height 16
click at [770, 318] on input "1" at bounding box center [784, 306] width 73 height 25
click at [760, 347] on td at bounding box center [784, 334] width 87 height 25
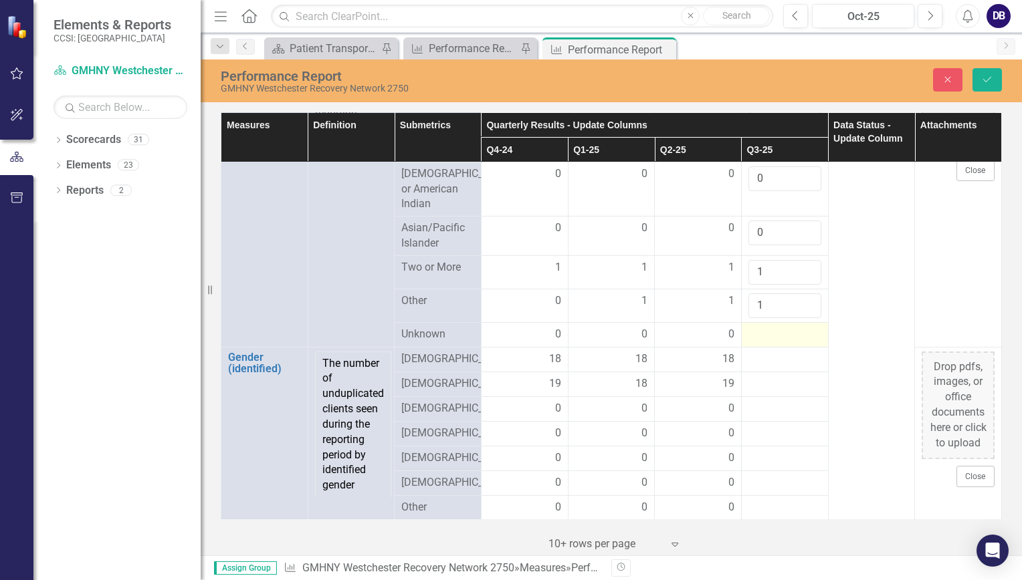
click at [757, 343] on div at bounding box center [784, 335] width 73 height 16
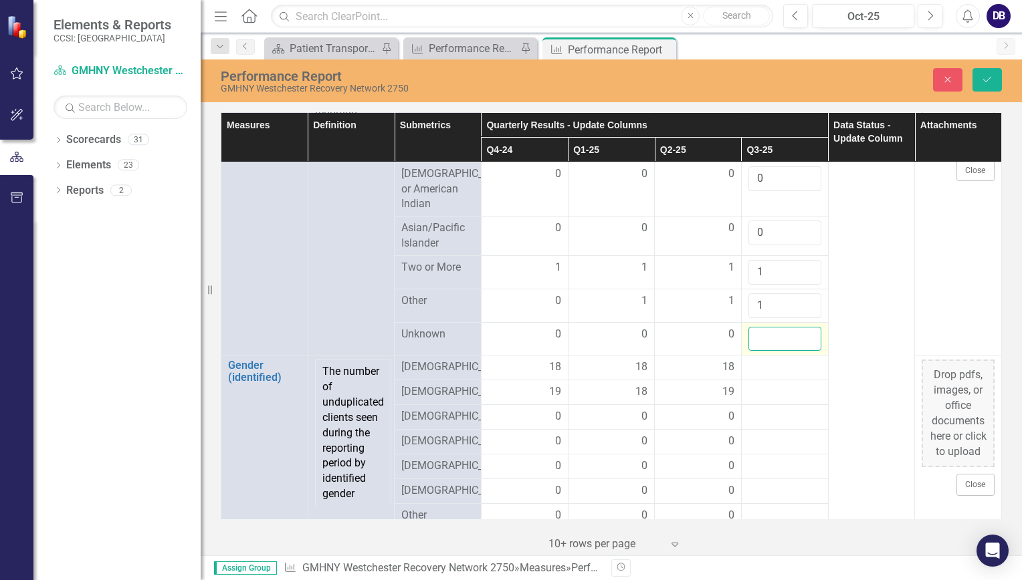
click at [753, 352] on input "number" at bounding box center [784, 339] width 73 height 25
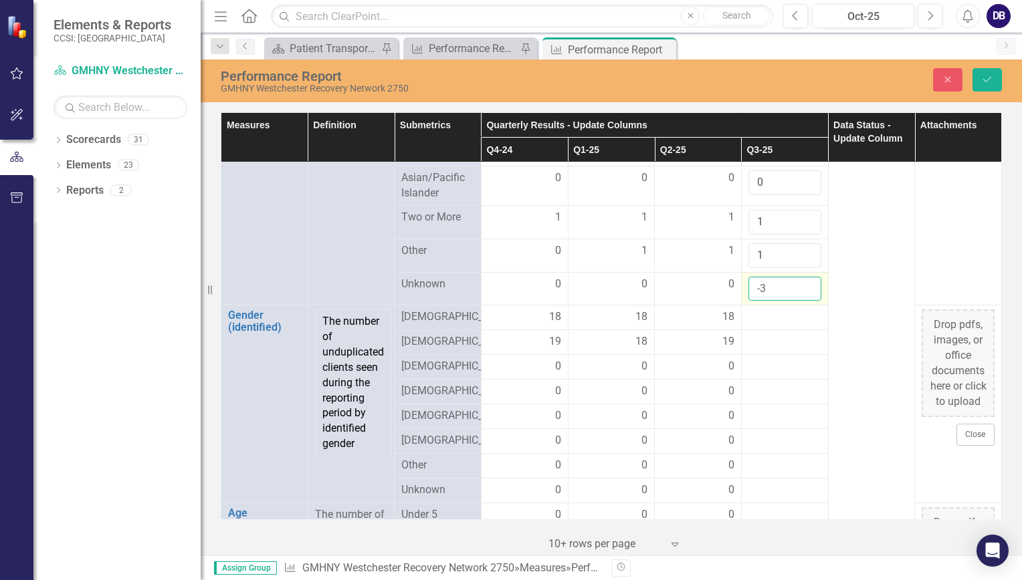
scroll to position [1691, 0]
type input "-3"
click at [760, 325] on div at bounding box center [784, 317] width 73 height 16
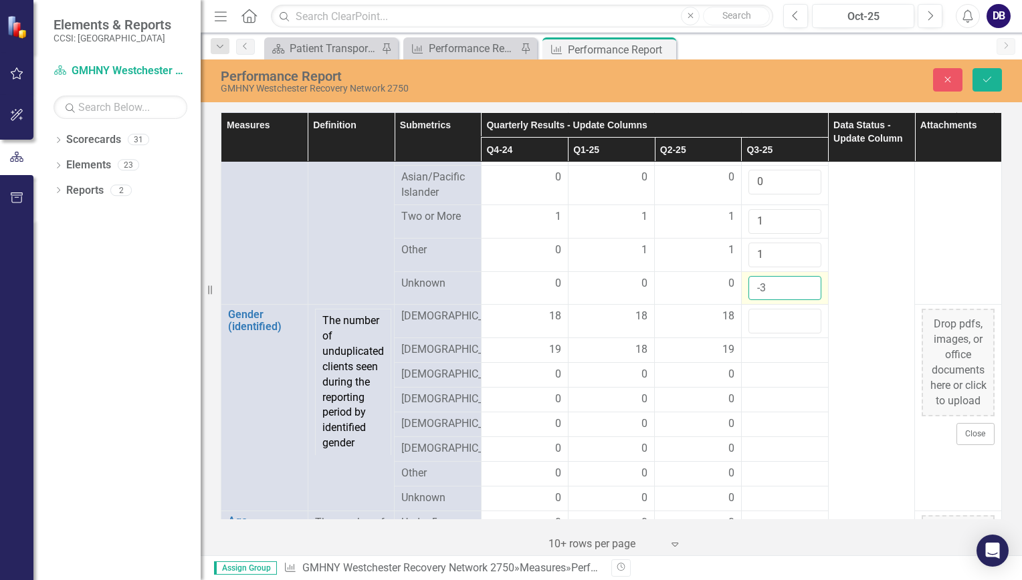
drag, startPoint x: 760, startPoint y: 427, endPoint x: 760, endPoint y: 405, distance: 22.1
click at [760, 301] on input "-3" at bounding box center [784, 288] width 73 height 25
type input "0"
click at [764, 334] on input "number" at bounding box center [784, 321] width 73 height 25
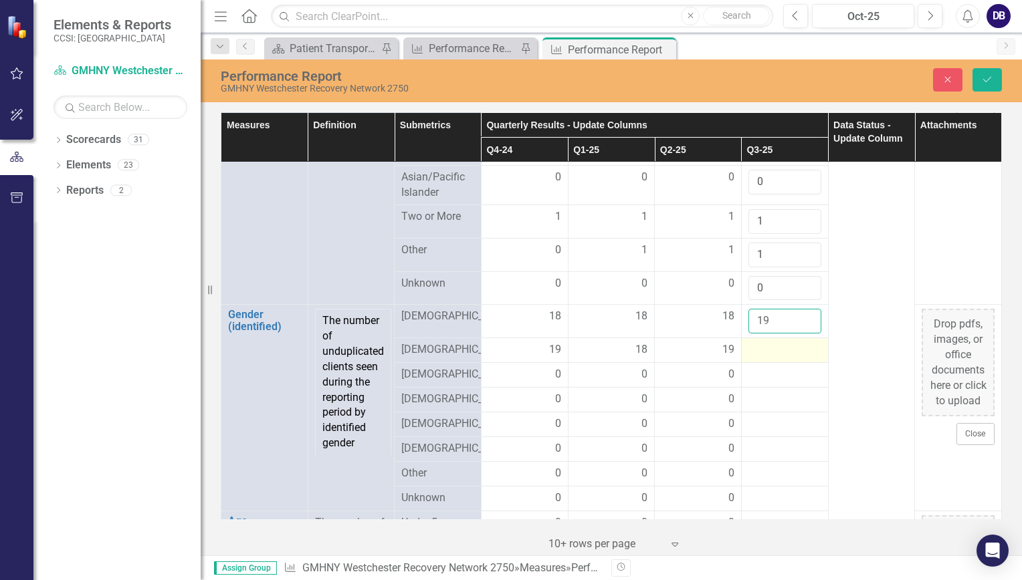
type input "19"
click at [754, 358] on div at bounding box center [784, 350] width 73 height 16
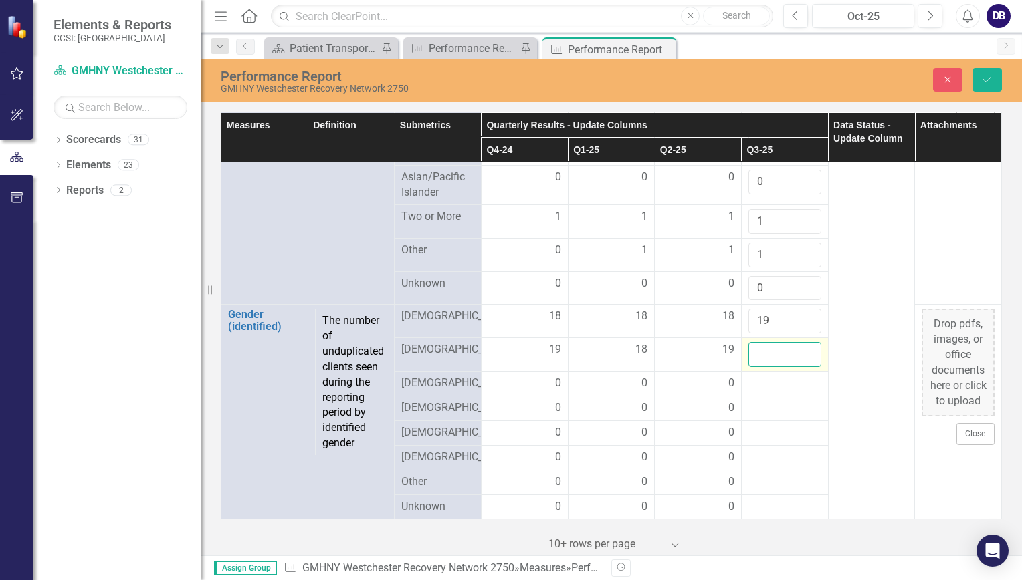
click at [755, 367] on input "number" at bounding box center [784, 354] width 73 height 25
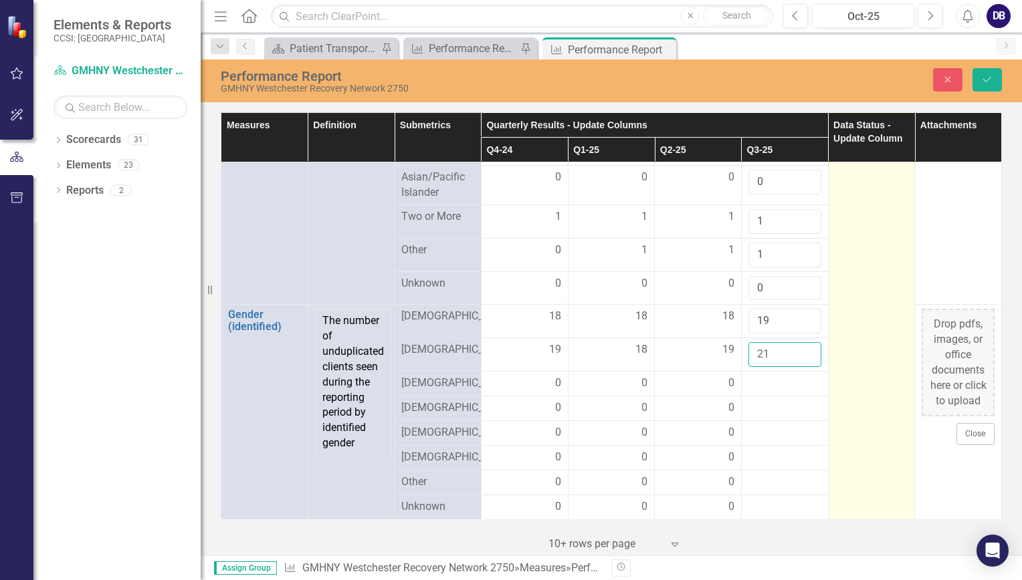
type input "21"
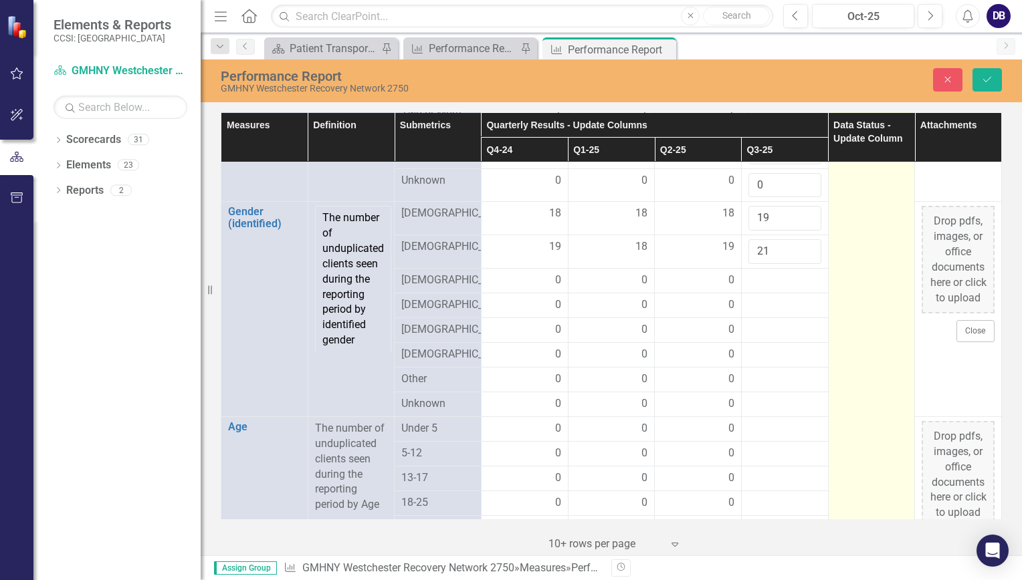
scroll to position [1795, 0]
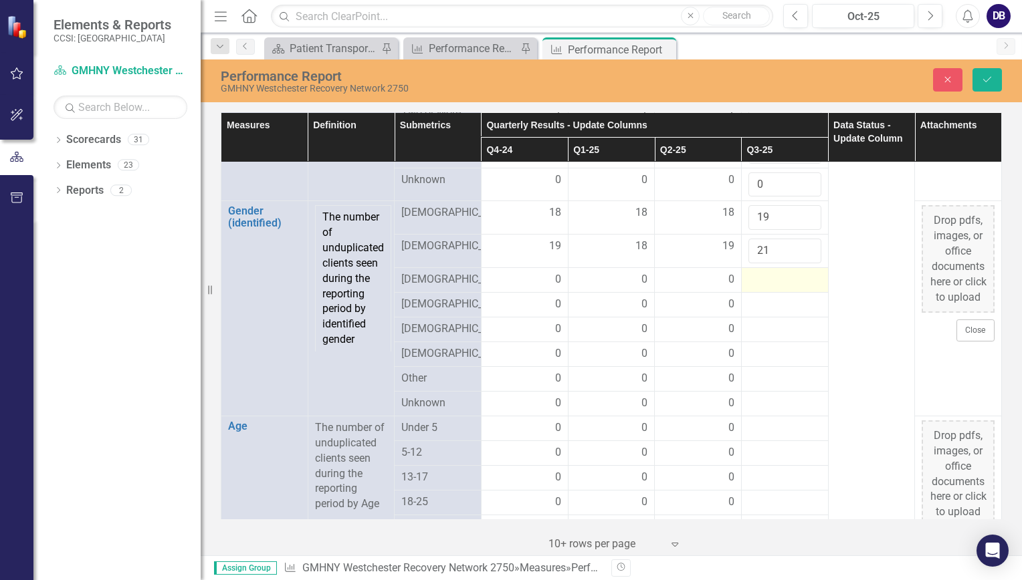
click at [764, 288] on div at bounding box center [784, 280] width 73 height 16
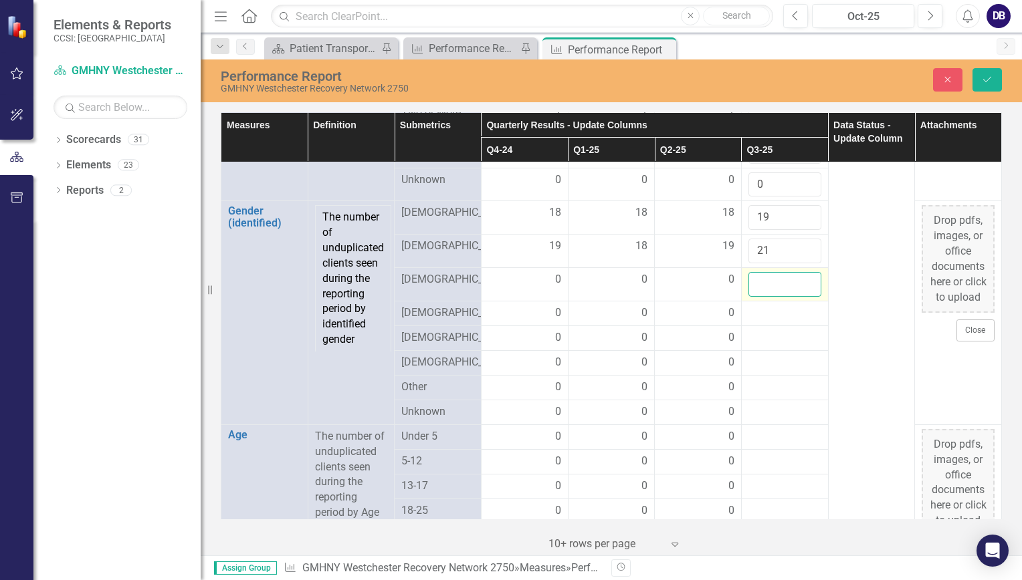
drag, startPoint x: 764, startPoint y: 396, endPoint x: 753, endPoint y: 394, distance: 10.9
click at [753, 297] on input "number" at bounding box center [784, 284] width 73 height 25
type input "0"
click at [764, 322] on div at bounding box center [784, 314] width 73 height 16
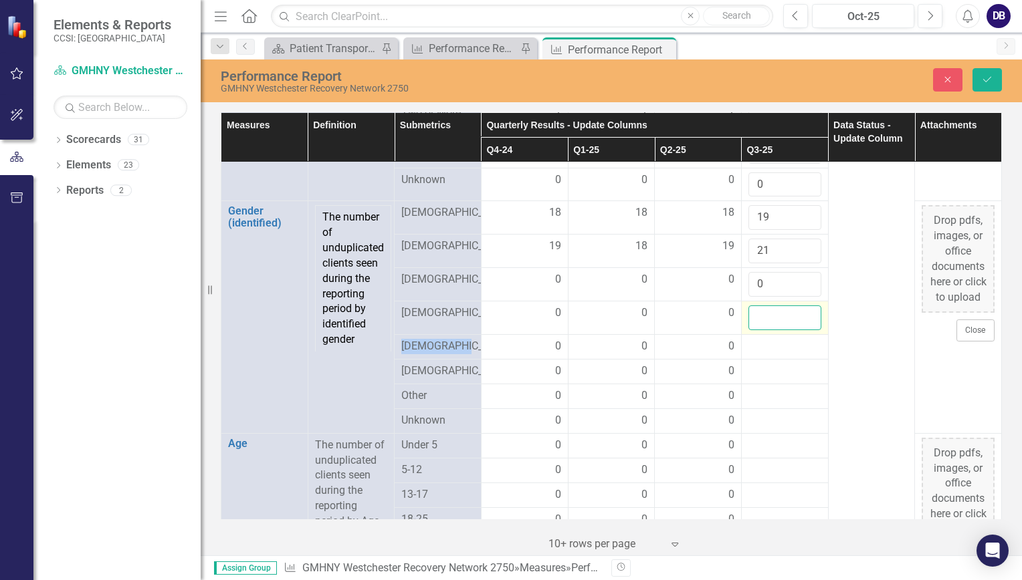
drag, startPoint x: 764, startPoint y: 423, endPoint x: 755, endPoint y: 428, distance: 10.8
click at [755, 330] on input "number" at bounding box center [784, 318] width 73 height 25
type input "0"
click at [758, 355] on div at bounding box center [784, 347] width 73 height 16
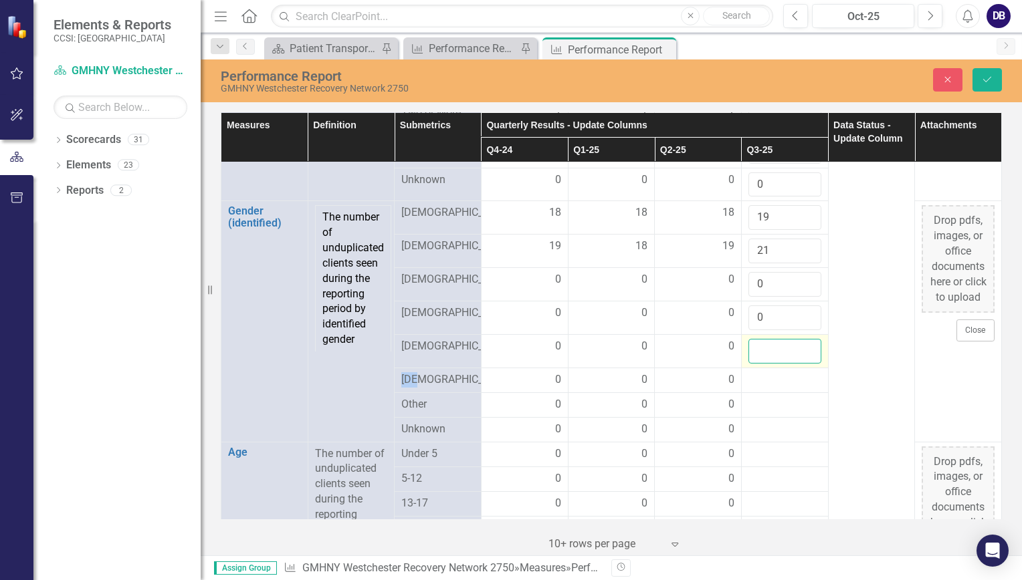
click at [752, 364] on input "number" at bounding box center [784, 351] width 73 height 25
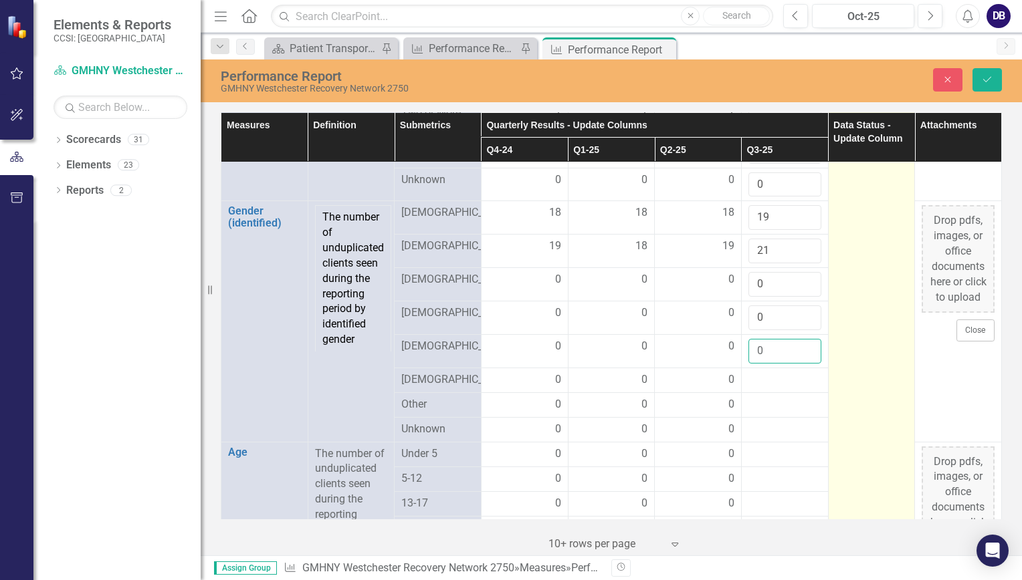
type input "0"
click at [841, 467] on td at bounding box center [871, 516] width 87 height 4297
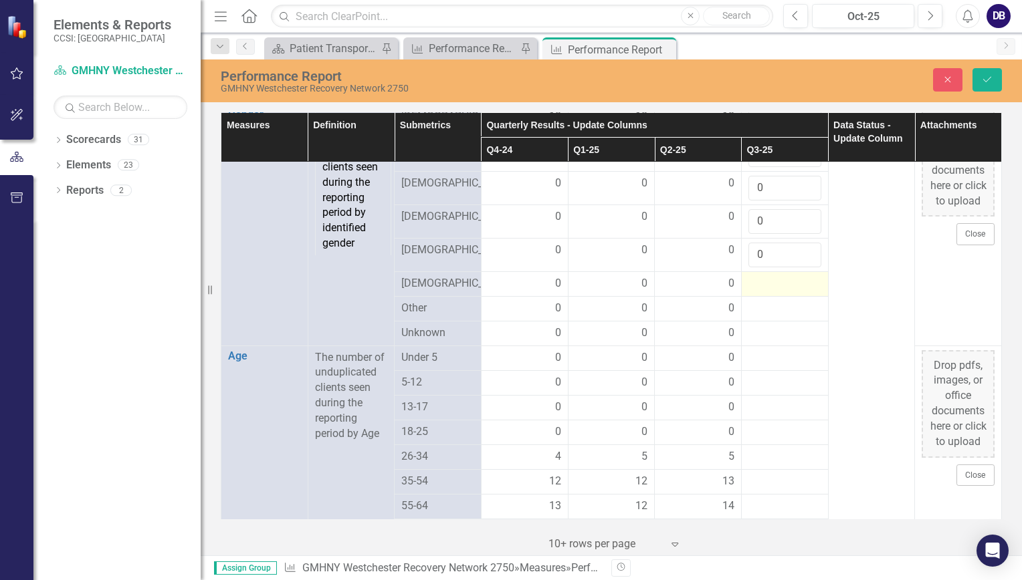
click at [765, 292] on div at bounding box center [784, 284] width 73 height 16
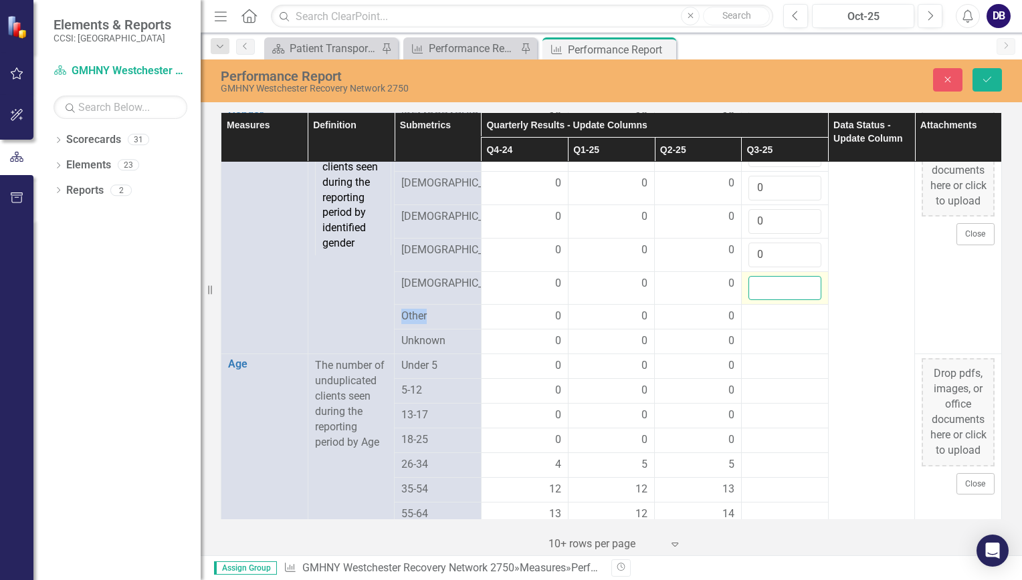
drag, startPoint x: 765, startPoint y: 400, endPoint x: 755, endPoint y: 399, distance: 10.1
click at [755, 301] on input "number" at bounding box center [784, 288] width 73 height 25
type input "0"
click at [764, 325] on div at bounding box center [784, 317] width 73 height 16
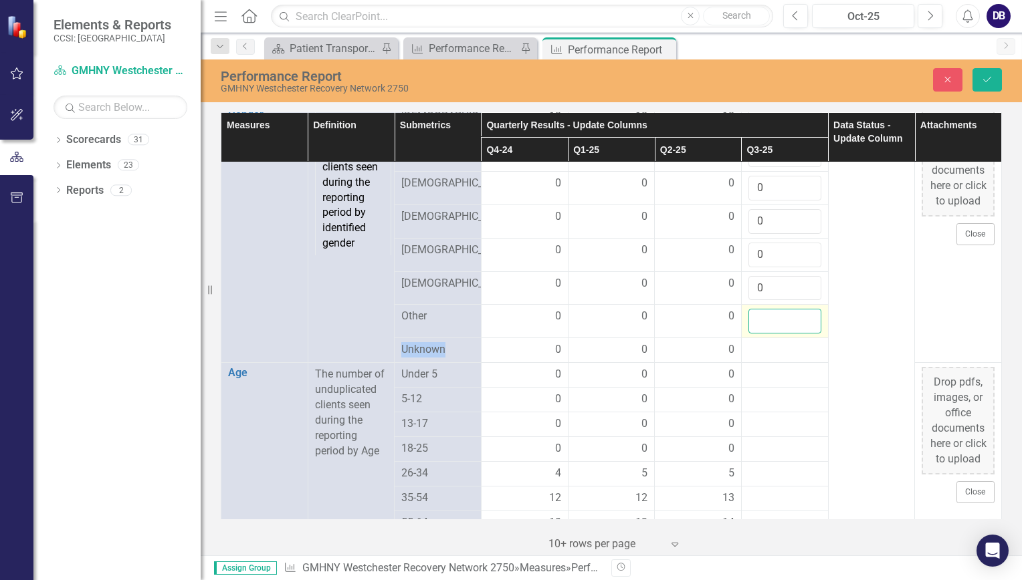
drag, startPoint x: 764, startPoint y: 426, endPoint x: 752, endPoint y: 435, distance: 14.8
click at [752, 334] on input "number" at bounding box center [784, 321] width 73 height 25
type input "0"
click at [757, 358] on div at bounding box center [784, 350] width 73 height 16
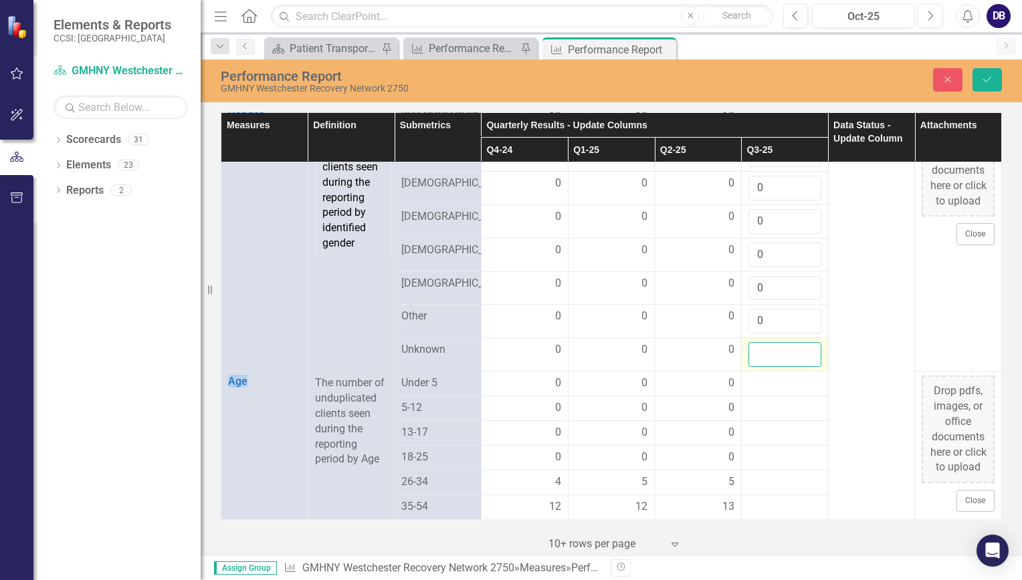
drag, startPoint x: 757, startPoint y: 458, endPoint x: 754, endPoint y: 468, distance: 10.4
click at [754, 367] on input "number" at bounding box center [784, 354] width 73 height 25
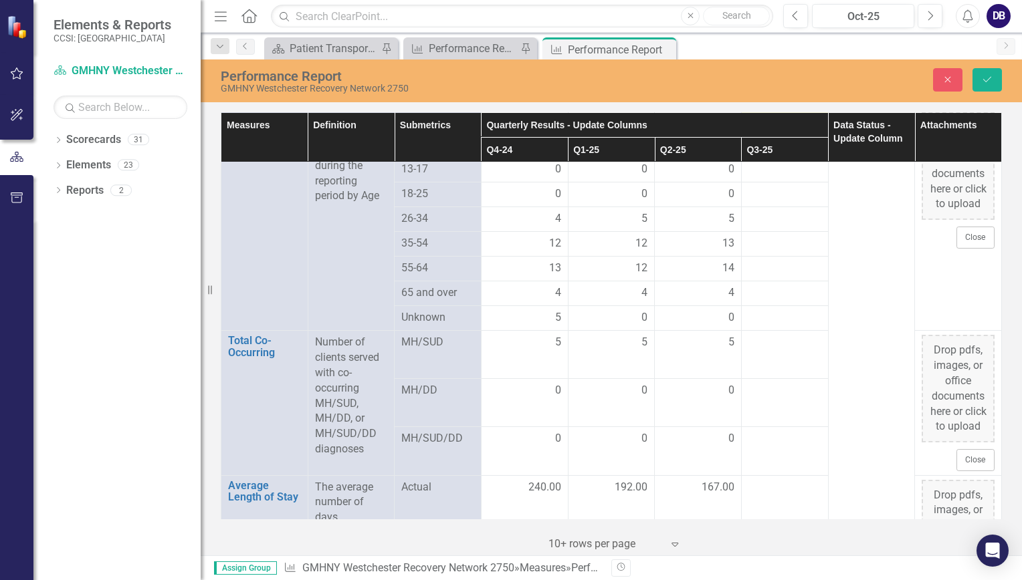
scroll to position [2155, 0]
type input "0"
click at [762, 128] on div at bounding box center [784, 120] width 73 height 16
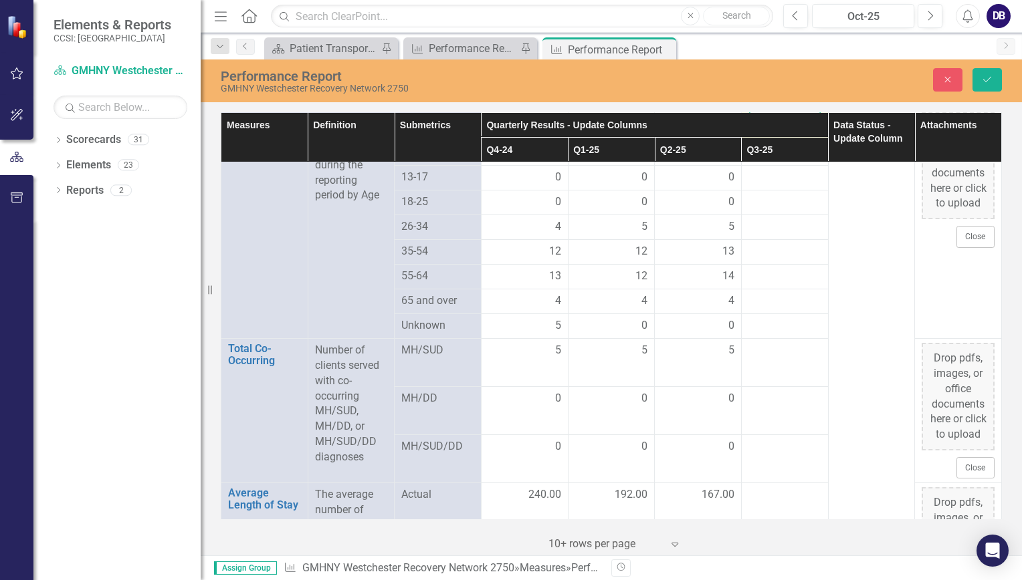
click at [762, 136] on input "number" at bounding box center [784, 124] width 73 height 25
type input "0"
click at [755, 161] on div at bounding box center [784, 153] width 73 height 16
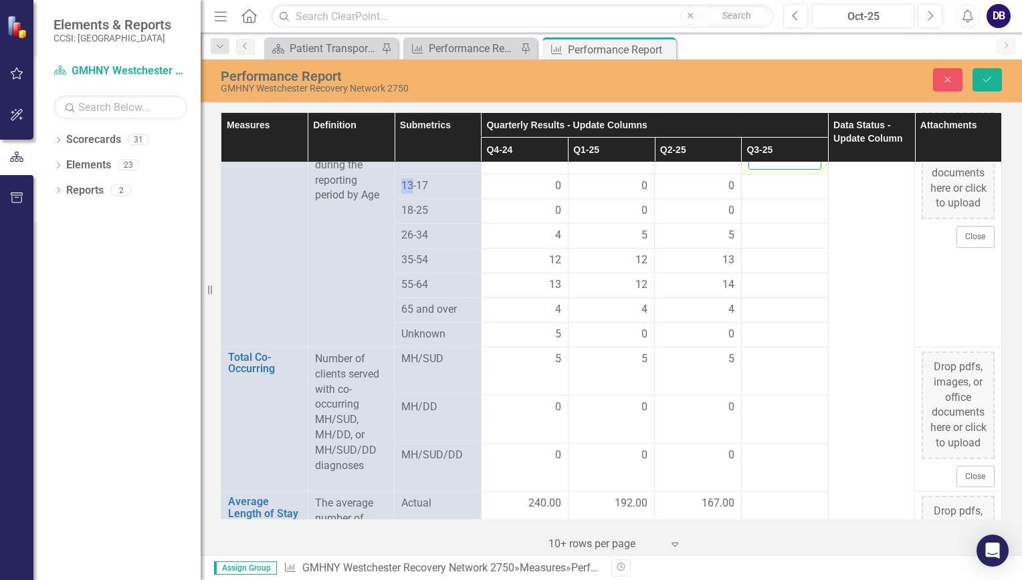
click at [754, 170] on input "number" at bounding box center [784, 157] width 73 height 25
type input "0"
click at [764, 195] on div at bounding box center [784, 187] width 73 height 16
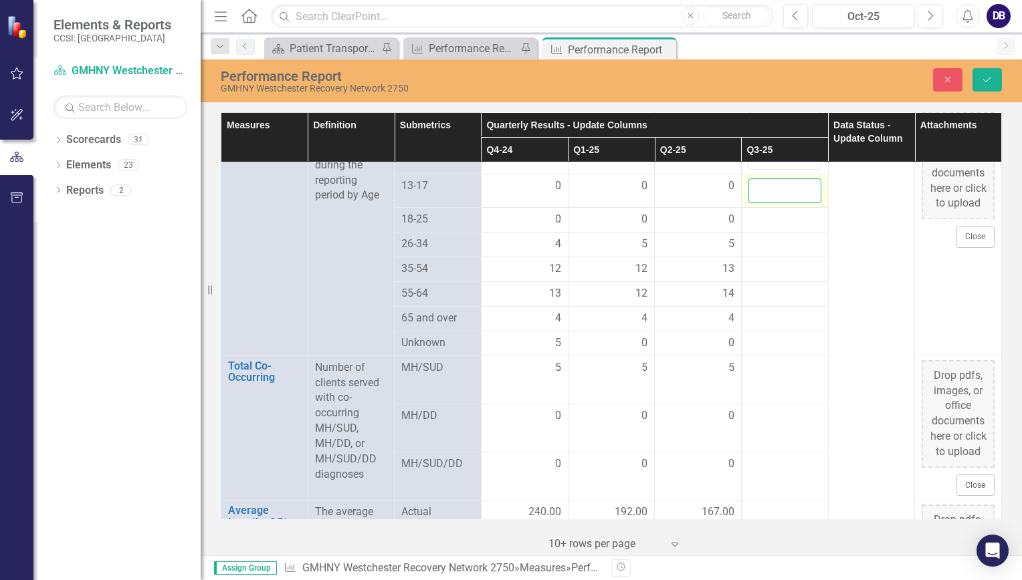
click at [760, 203] on input "number" at bounding box center [784, 191] width 73 height 25
type input "0"
click at [765, 228] on div at bounding box center [784, 220] width 73 height 16
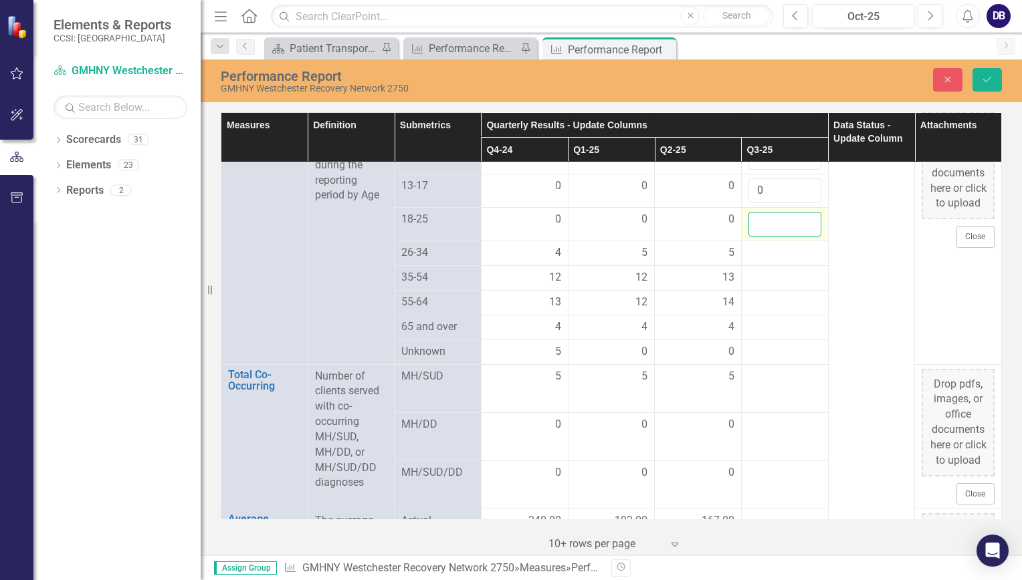
click at [765, 237] on input "number" at bounding box center [784, 224] width 73 height 25
type input "0"
click at [765, 261] on div at bounding box center [784, 253] width 73 height 16
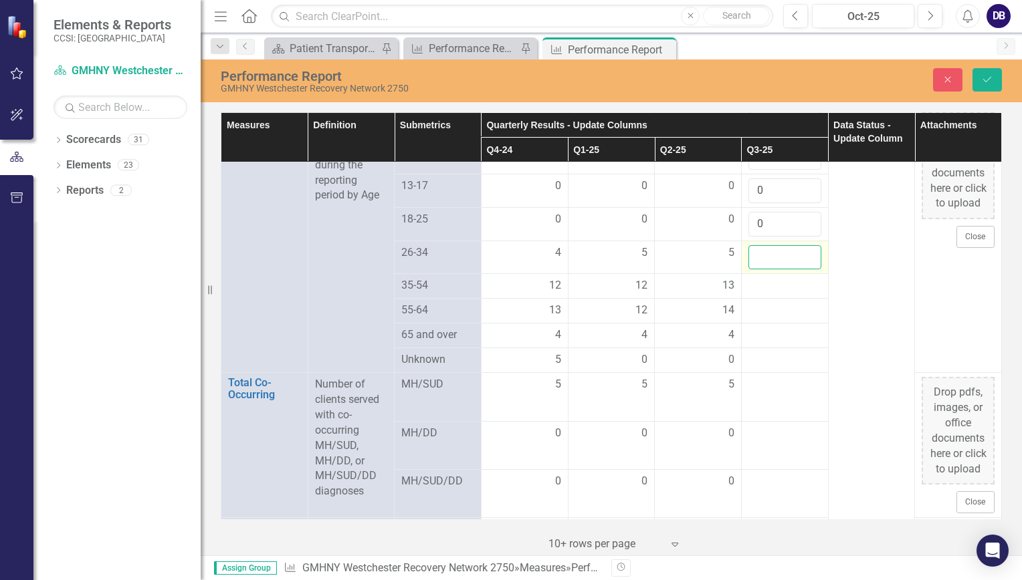
drag, startPoint x: 765, startPoint y: 368, endPoint x: 758, endPoint y: 367, distance: 7.5
click at [758, 270] on input "number" at bounding box center [784, 257] width 73 height 25
type input "5"
click at [756, 294] on div at bounding box center [784, 286] width 73 height 16
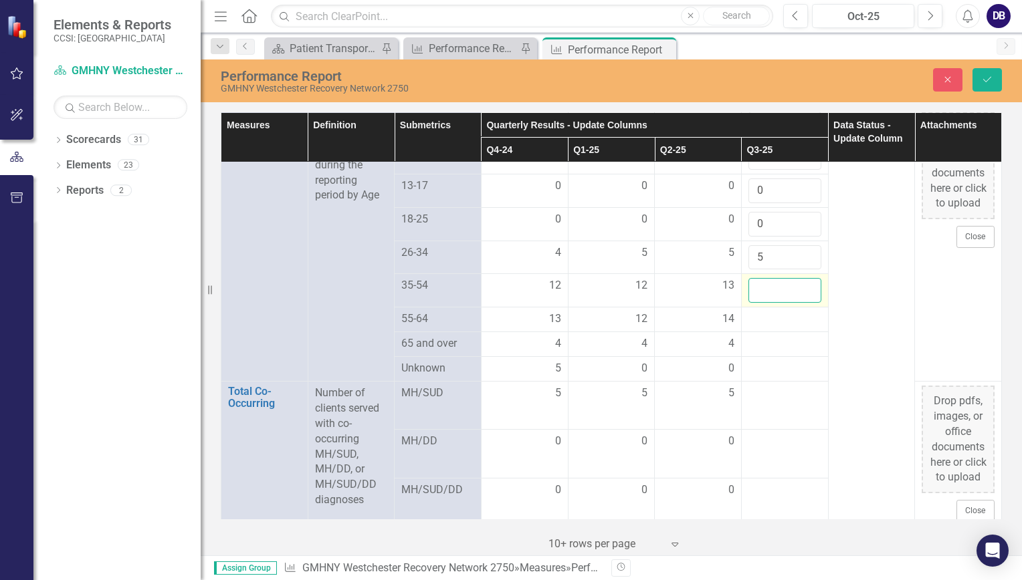
drag, startPoint x: 756, startPoint y: 401, endPoint x: 767, endPoint y: 403, distance: 11.0
click at [767, 303] on input "number" at bounding box center [784, 290] width 73 height 25
type input "15"
click at [768, 328] on div at bounding box center [784, 320] width 73 height 16
click at [761, 328] on div at bounding box center [784, 320] width 73 height 16
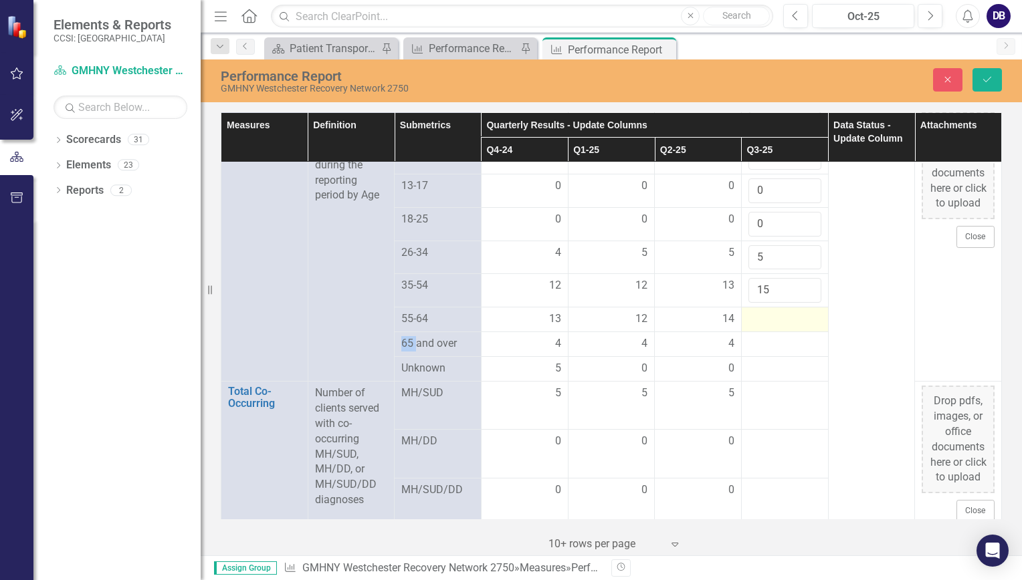
click at [761, 328] on div at bounding box center [784, 320] width 73 height 16
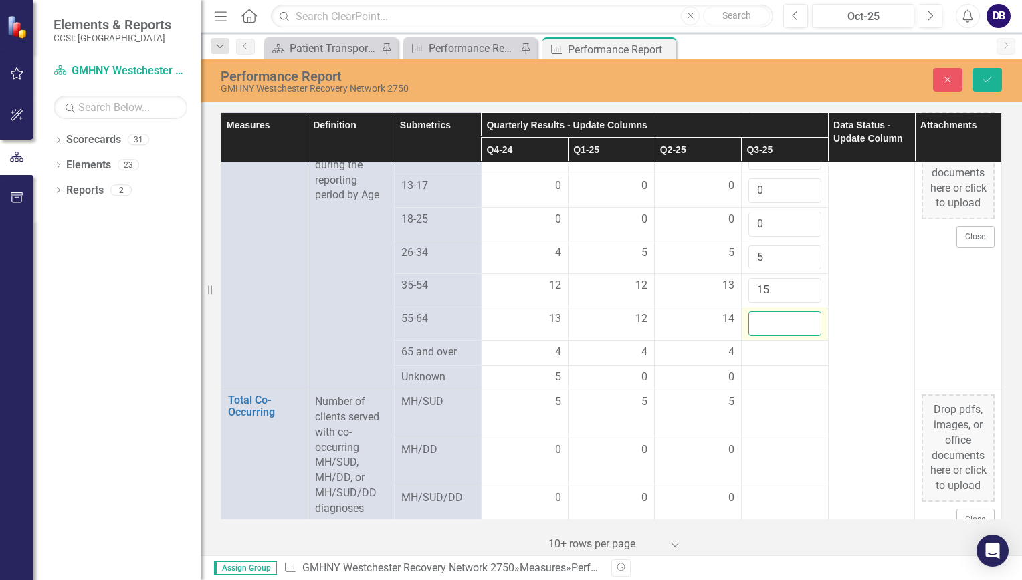
click at [761, 336] on input "number" at bounding box center [784, 324] width 73 height 25
type input "15"
click at [766, 361] on div at bounding box center [784, 353] width 73 height 16
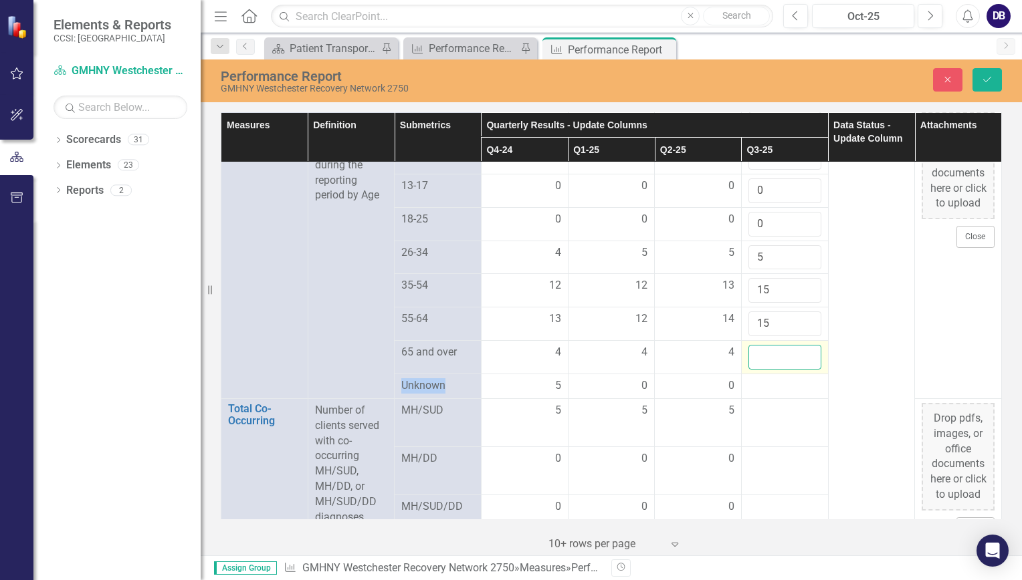
drag, startPoint x: 766, startPoint y: 460, endPoint x: 769, endPoint y: 467, distance: 7.5
click at [769, 370] on input "number" at bounding box center [784, 357] width 73 height 25
type input "6"
type input "5"
click at [761, 395] on div at bounding box center [784, 387] width 73 height 16
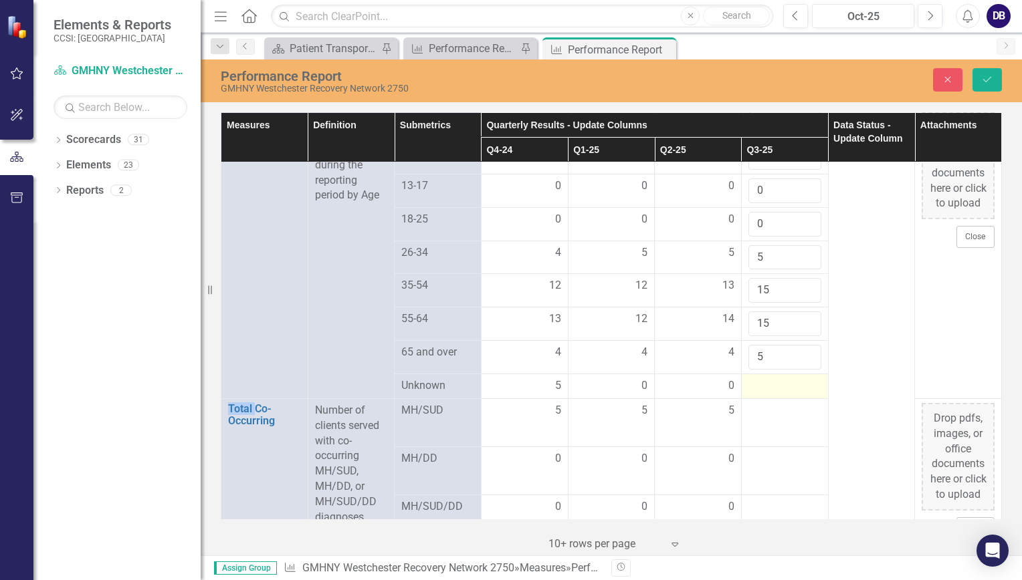
click at [761, 395] on div at bounding box center [784, 387] width 73 height 16
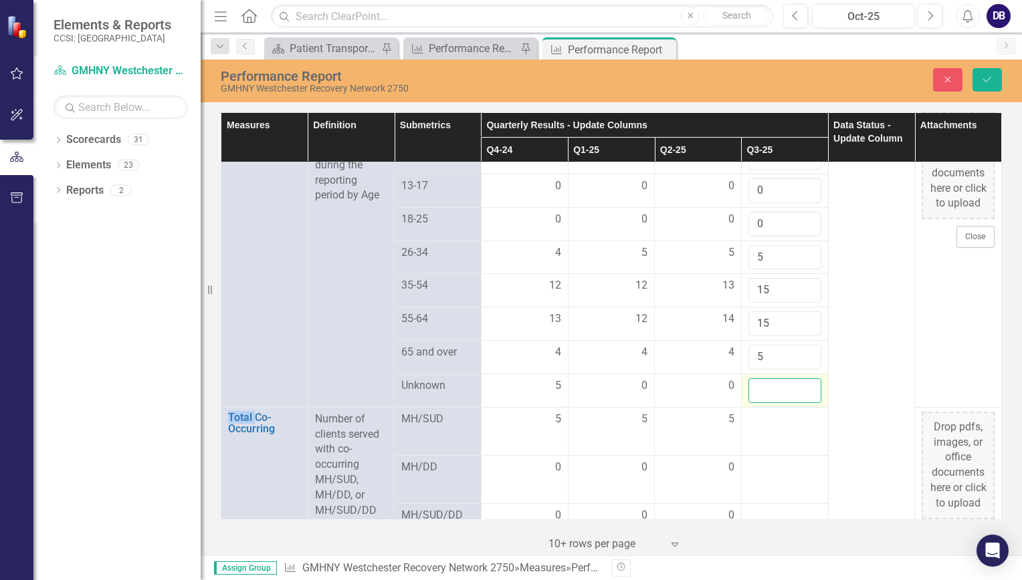
click at [760, 403] on input "number" at bounding box center [784, 391] width 73 height 25
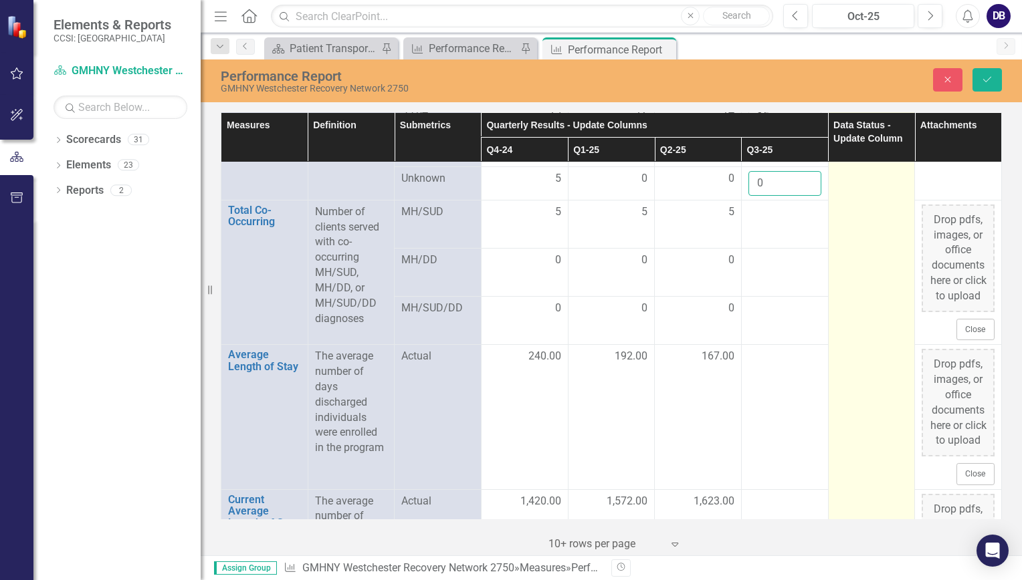
scroll to position [2363, 0]
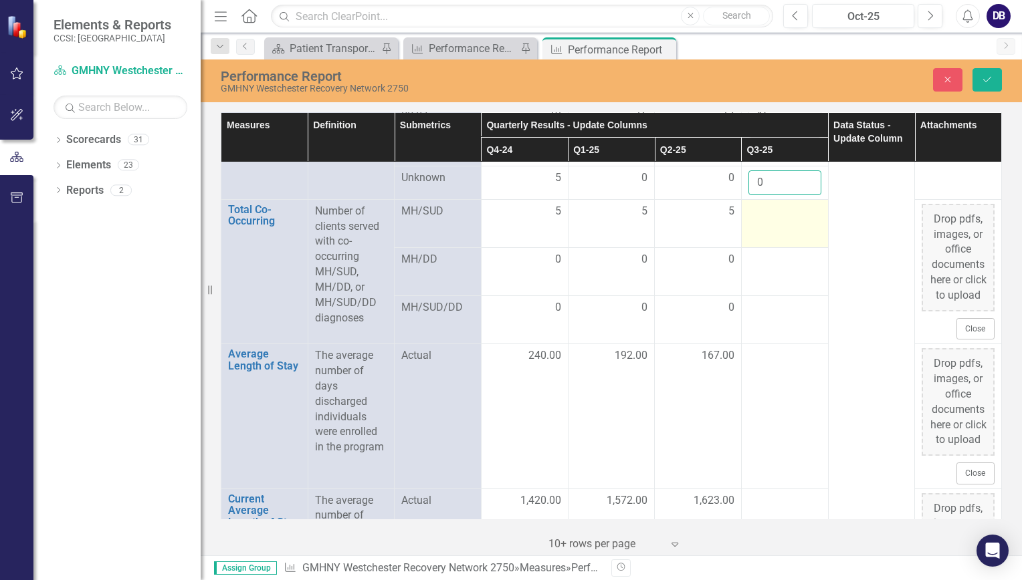
type input "0"
click at [750, 247] on td at bounding box center [784, 223] width 87 height 48
drag, startPoint x: 750, startPoint y: 338, endPoint x: 759, endPoint y: 340, distance: 9.5
click at [759, 229] on input "number" at bounding box center [784, 216] width 73 height 25
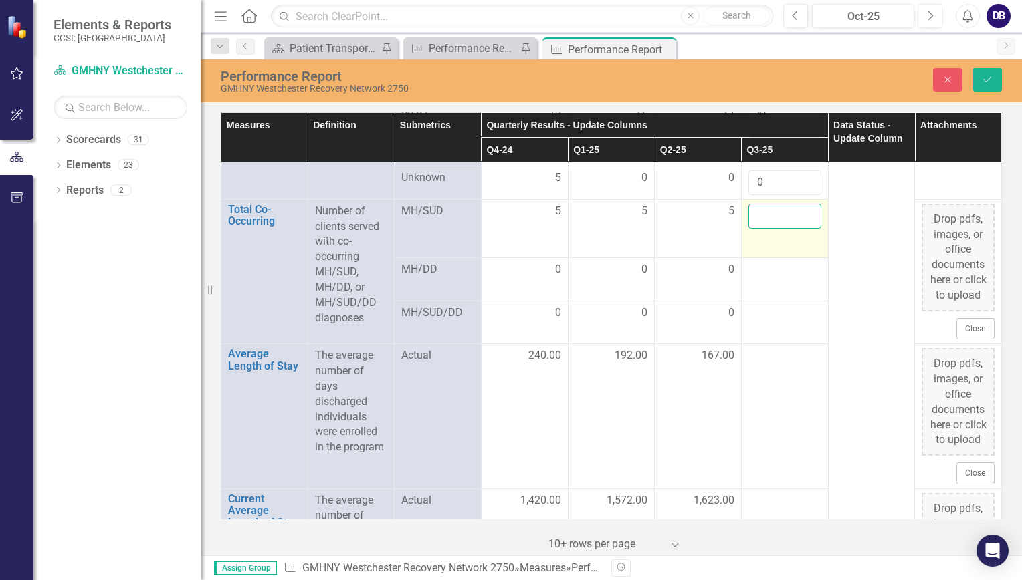
click at [759, 229] on input "number" at bounding box center [784, 216] width 73 height 25
type input "5"
click at [774, 301] on td at bounding box center [784, 278] width 87 height 43
drag, startPoint x: 774, startPoint y: 411, endPoint x: 761, endPoint y: 330, distance: 82.0
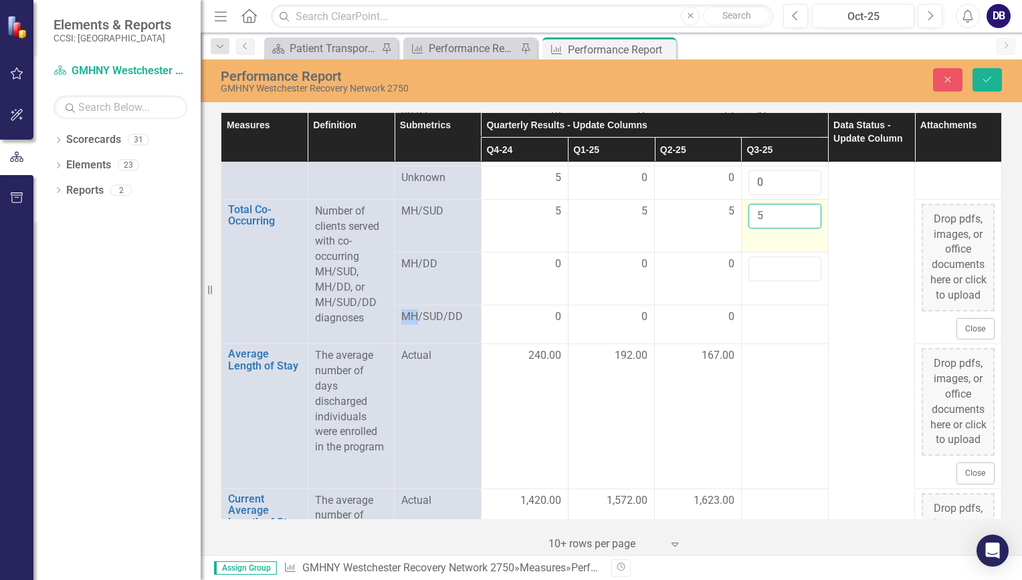
click at [761, 229] on input "5" at bounding box center [784, 216] width 73 height 25
type input "6"
click at [758, 282] on input "number" at bounding box center [784, 269] width 73 height 25
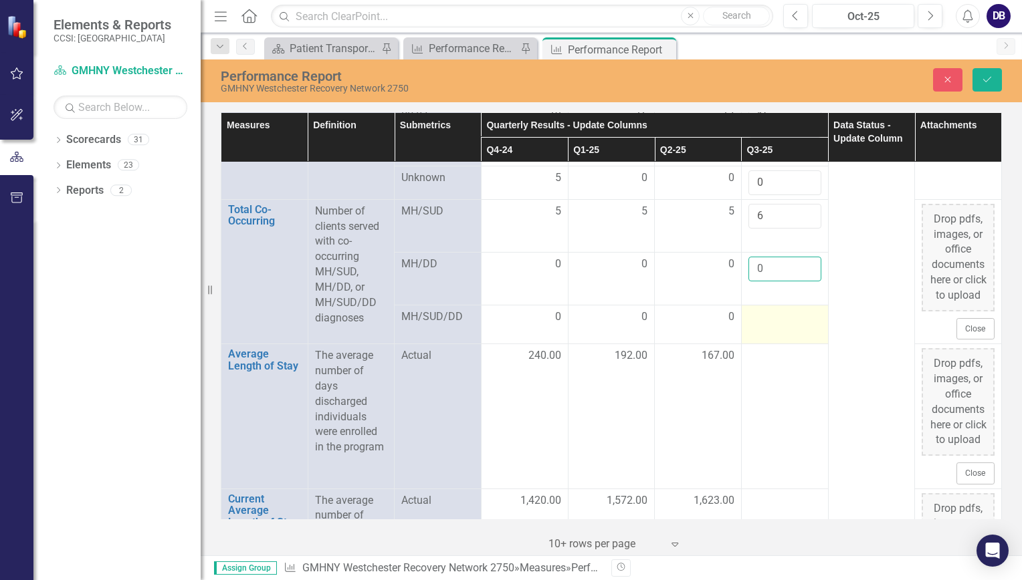
type input "0"
click at [781, 326] on div at bounding box center [784, 318] width 73 height 16
drag, startPoint x: 781, startPoint y: 449, endPoint x: 764, endPoint y: 439, distance: 19.5
click at [764, 325] on input "number" at bounding box center [784, 312] width 73 height 25
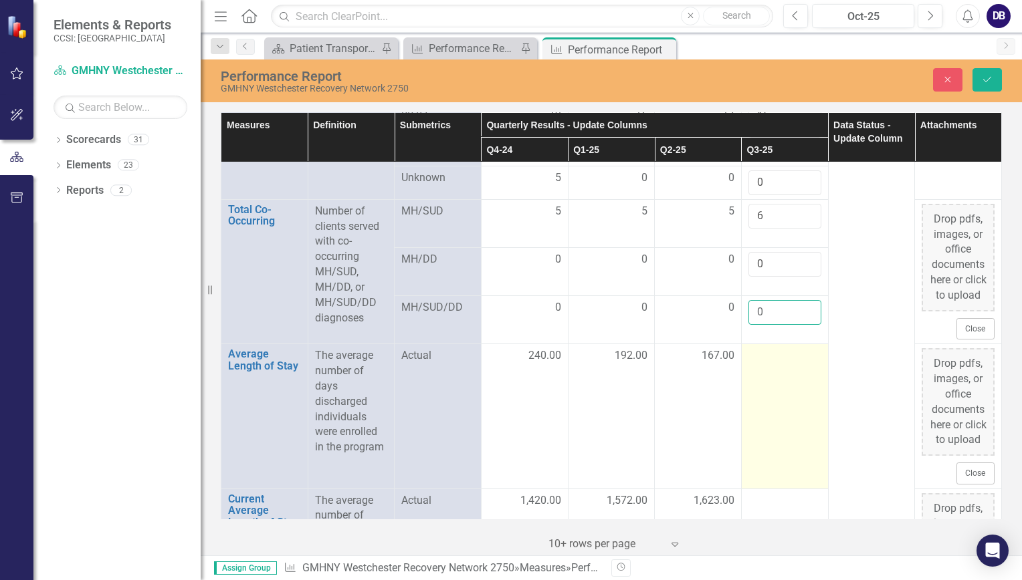
type input "0"
click at [775, 489] on td at bounding box center [784, 416] width 87 height 144
drag, startPoint x: 775, startPoint y: 496, endPoint x: 765, endPoint y: 492, distance: 11.1
click at [765, 373] on input "number" at bounding box center [784, 360] width 73 height 25
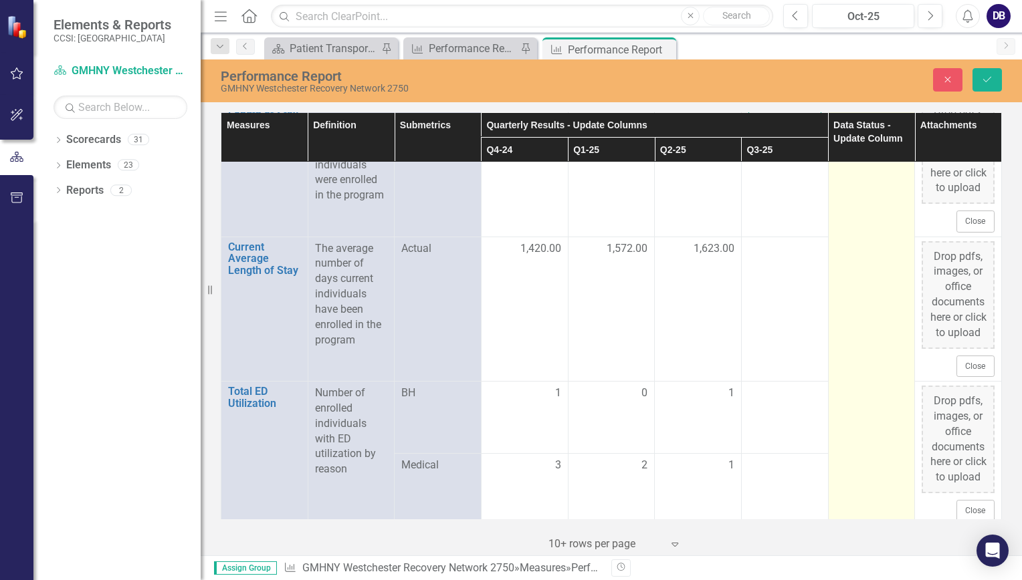
scroll to position [2622, 0]
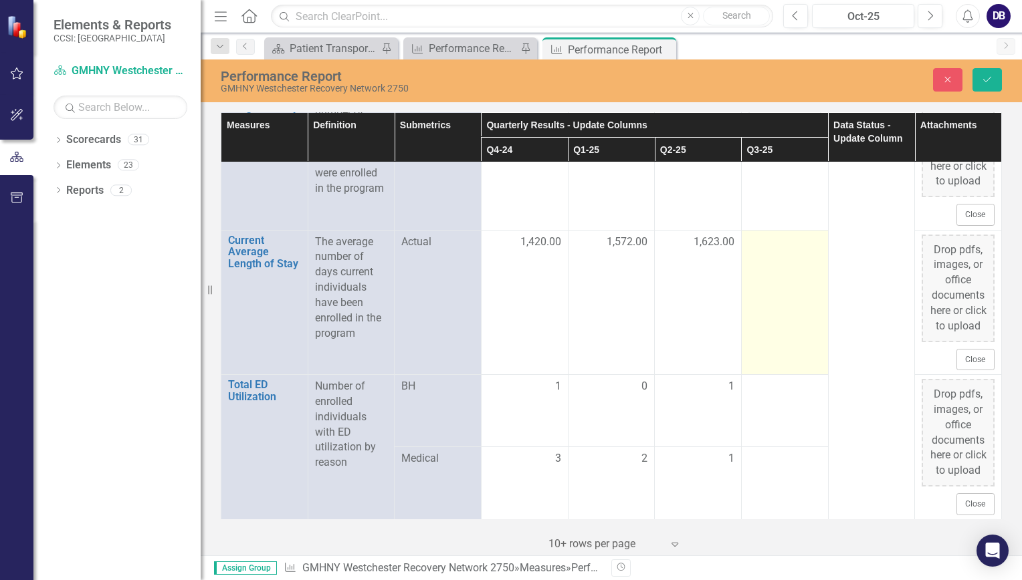
click at [760, 374] on td at bounding box center [784, 302] width 87 height 144
click at [756, 259] on input "number" at bounding box center [784, 247] width 73 height 25
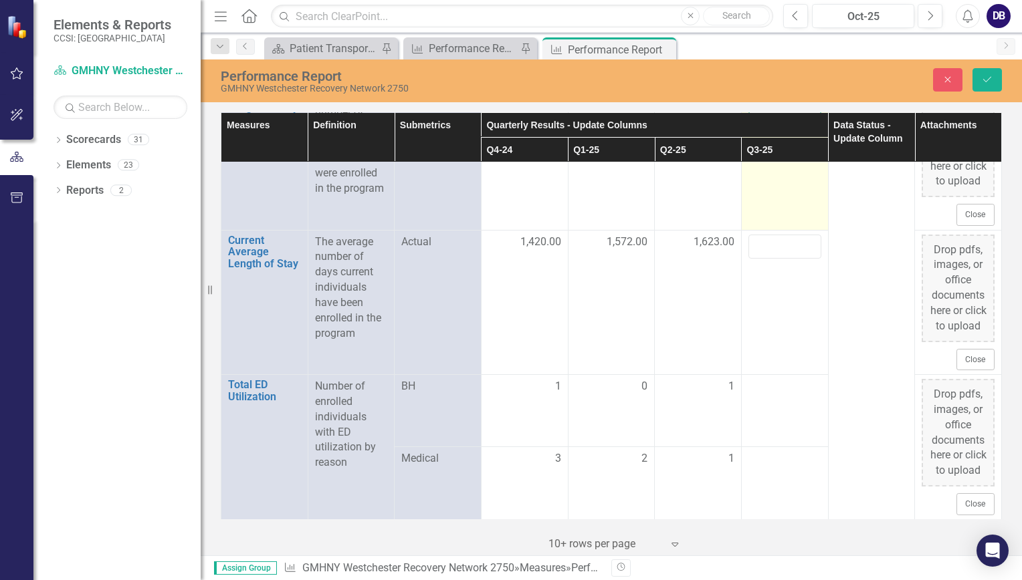
click at [772, 114] on input "184.00" at bounding box center [784, 102] width 73 height 25
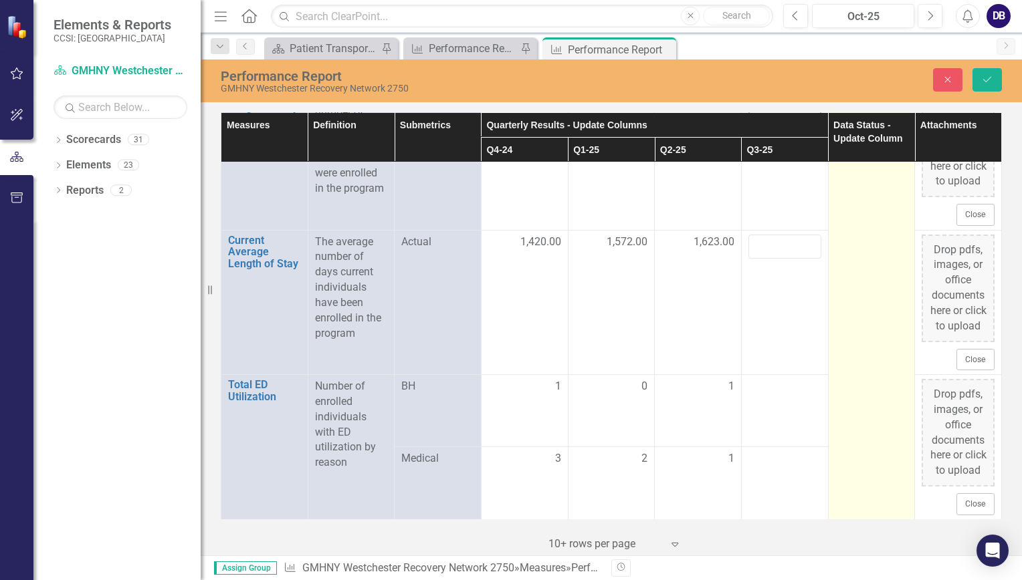
type input "345"
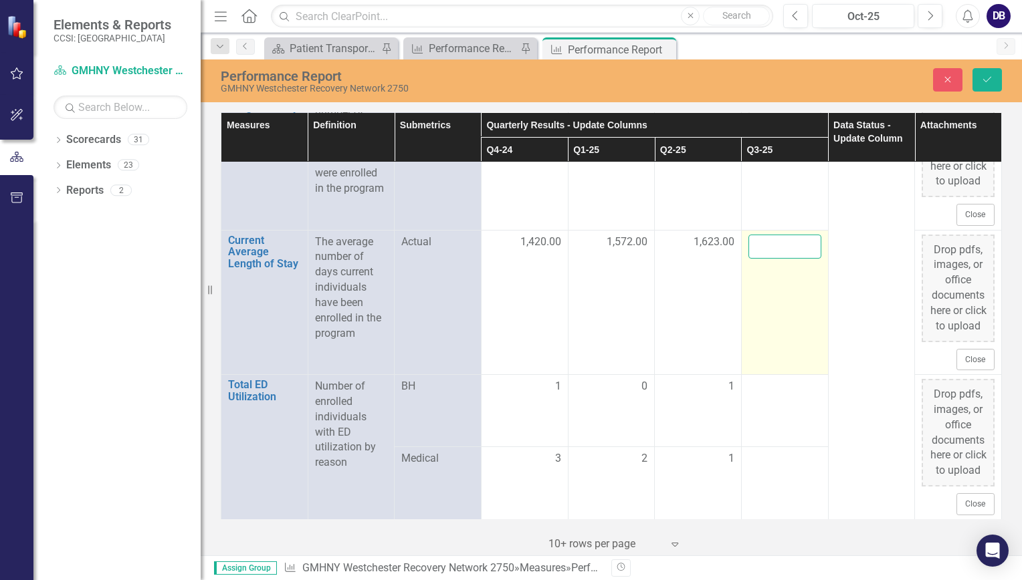
click at [776, 259] on input "number" at bounding box center [784, 247] width 73 height 25
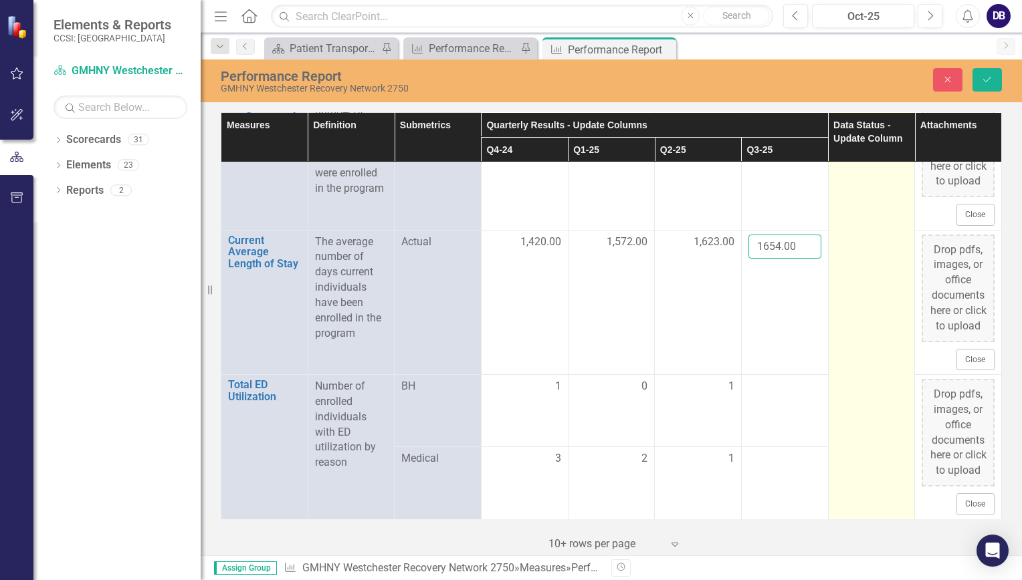
type input "1654.00"
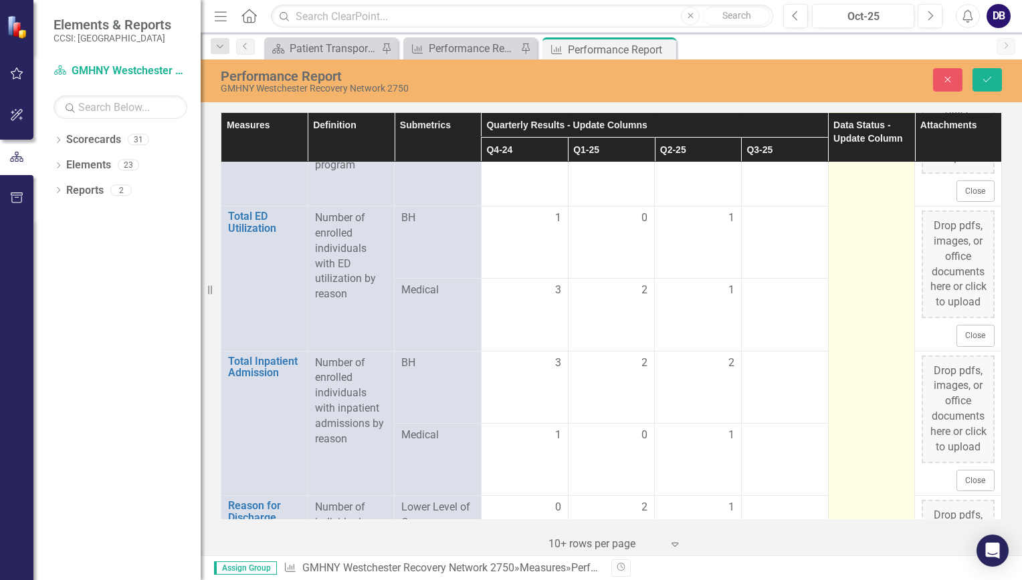
scroll to position [2853, 0]
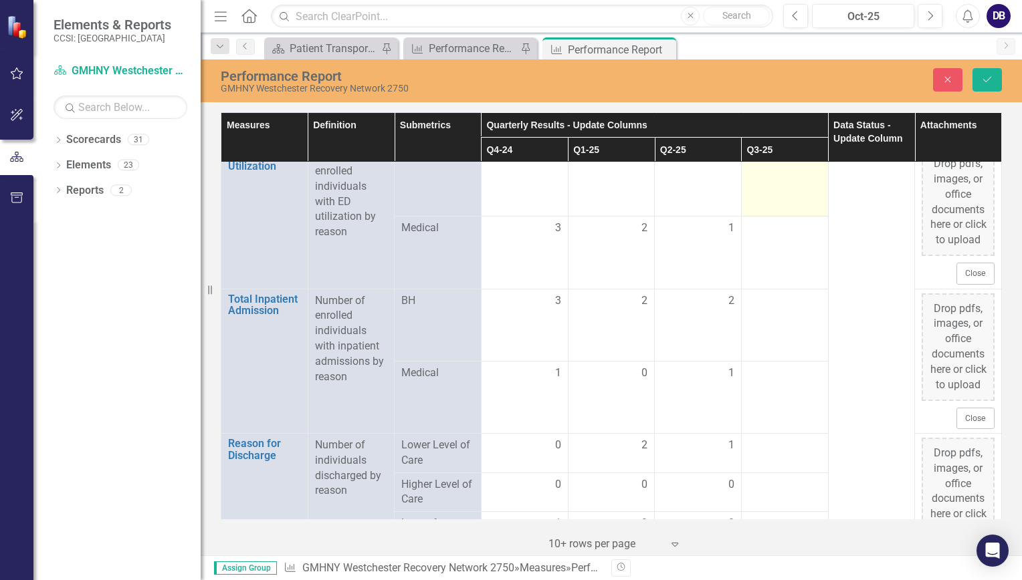
click at [772, 217] on td at bounding box center [784, 180] width 87 height 72
drag, startPoint x: 772, startPoint y: 338, endPoint x: 760, endPoint y: 313, distance: 27.8
click at [760, 173] on input "number" at bounding box center [784, 160] width 73 height 25
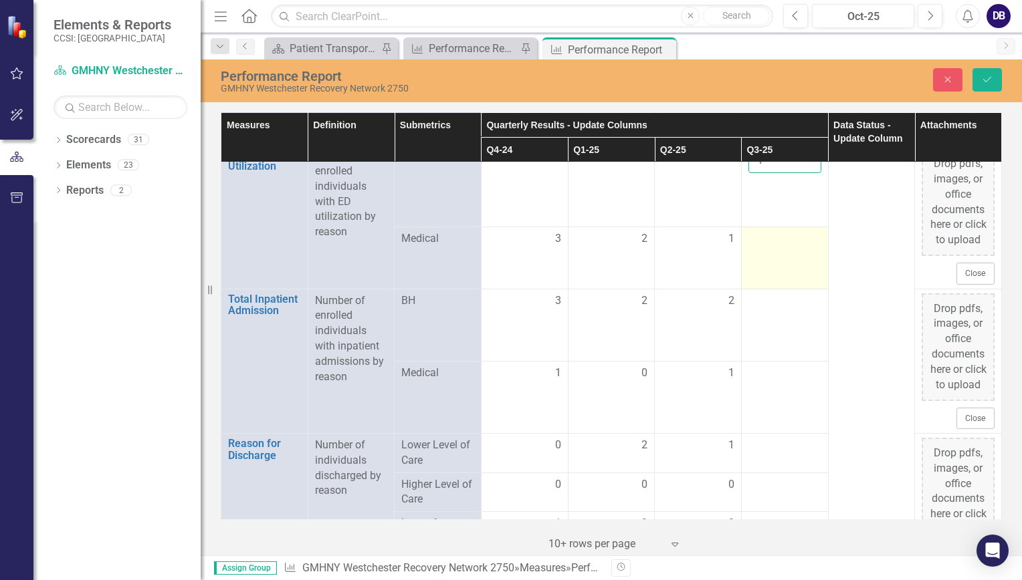
type input "1"
click at [773, 289] on td at bounding box center [784, 258] width 87 height 62
drag, startPoint x: 773, startPoint y: 422, endPoint x: 760, endPoint y: 409, distance: 18.0
click at [760, 245] on input "number" at bounding box center [784, 233] width 73 height 25
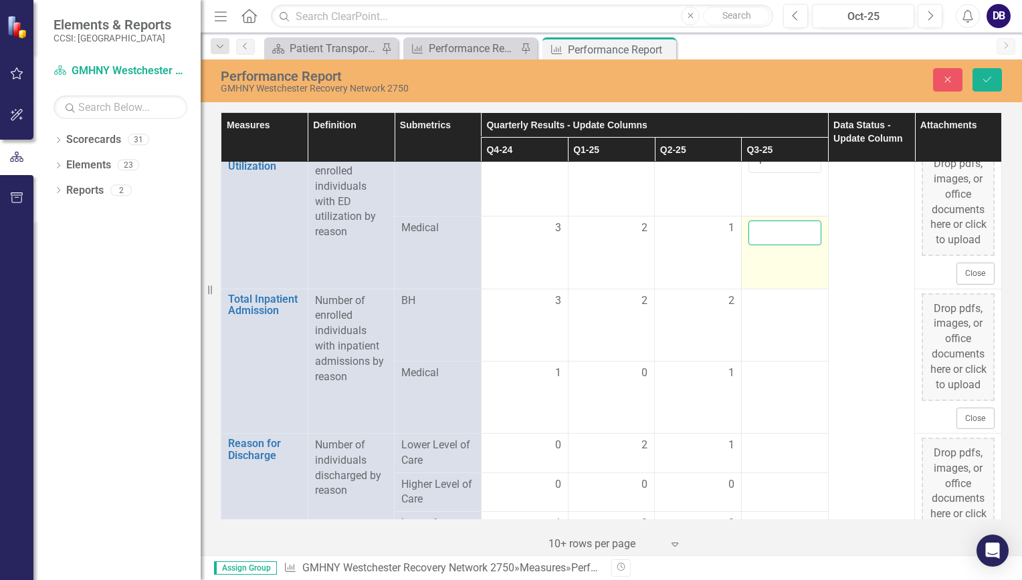
type input "2"
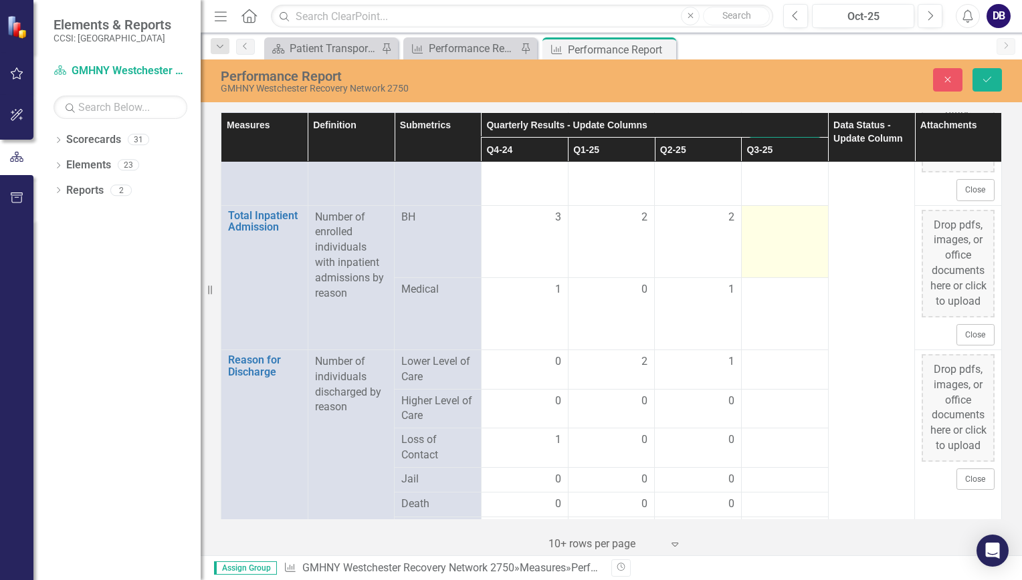
type input "1"
click at [766, 226] on div at bounding box center [784, 218] width 73 height 16
drag, startPoint x: 766, startPoint y: 395, endPoint x: 756, endPoint y: 390, distance: 10.8
click at [756, 235] on input "number" at bounding box center [784, 222] width 73 height 25
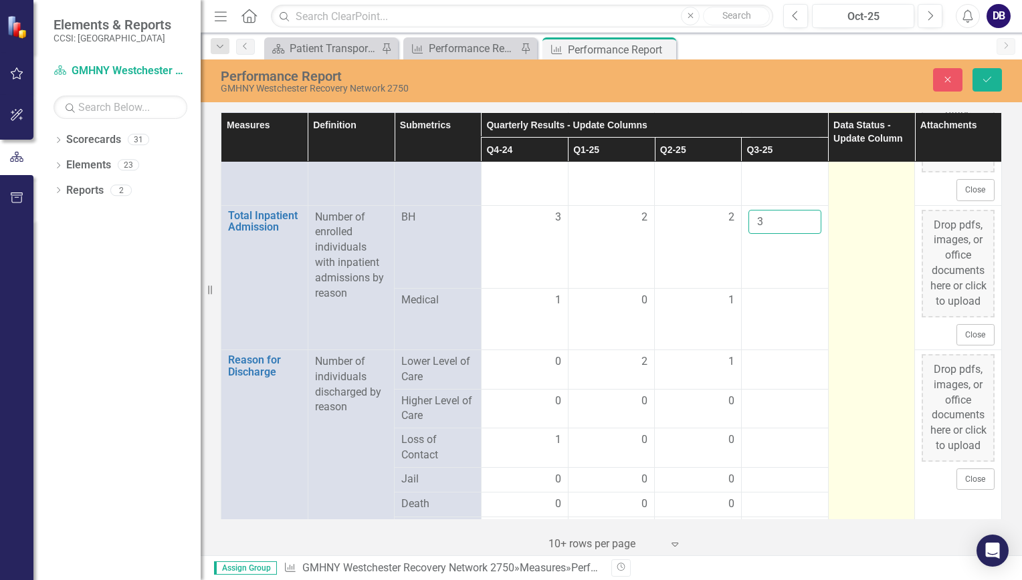
type input "3"
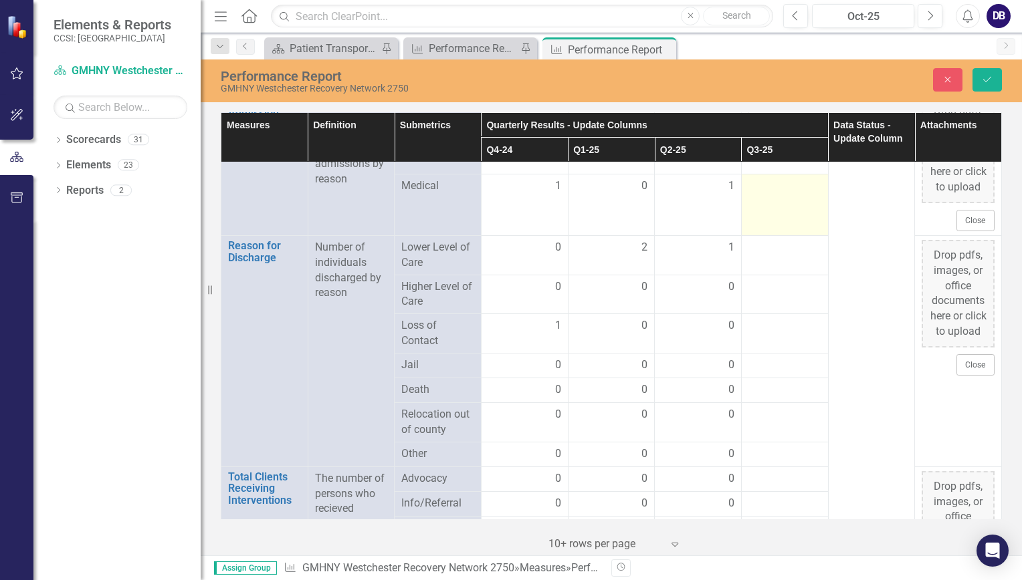
click at [770, 195] on div at bounding box center [784, 187] width 73 height 16
drag, startPoint x: 770, startPoint y: 371, endPoint x: 758, endPoint y: 286, distance: 85.7
click at [758, 120] on input "3" at bounding box center [784, 108] width 73 height 25
type input "2"
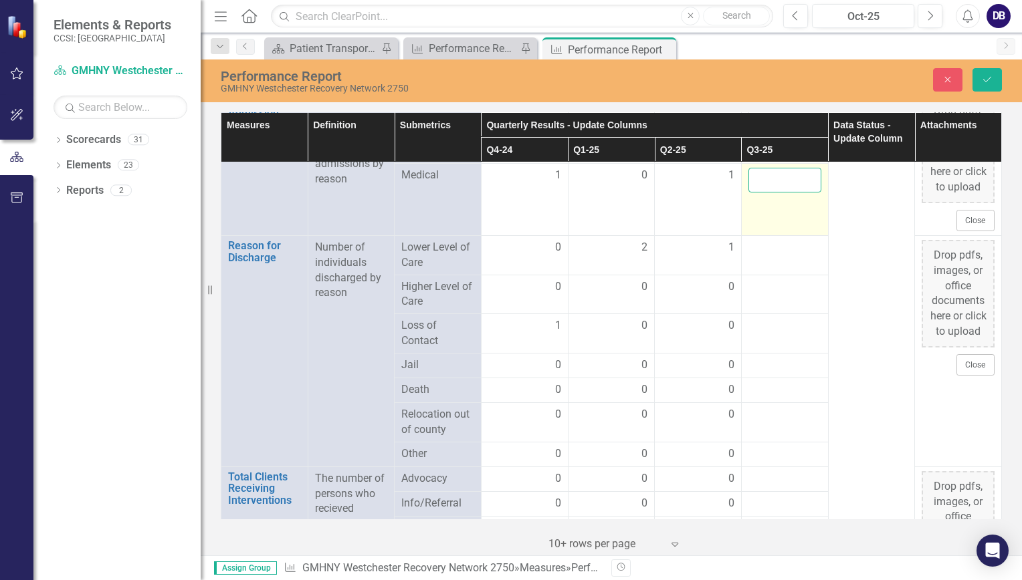
click at [764, 193] on input "number" at bounding box center [784, 180] width 73 height 25
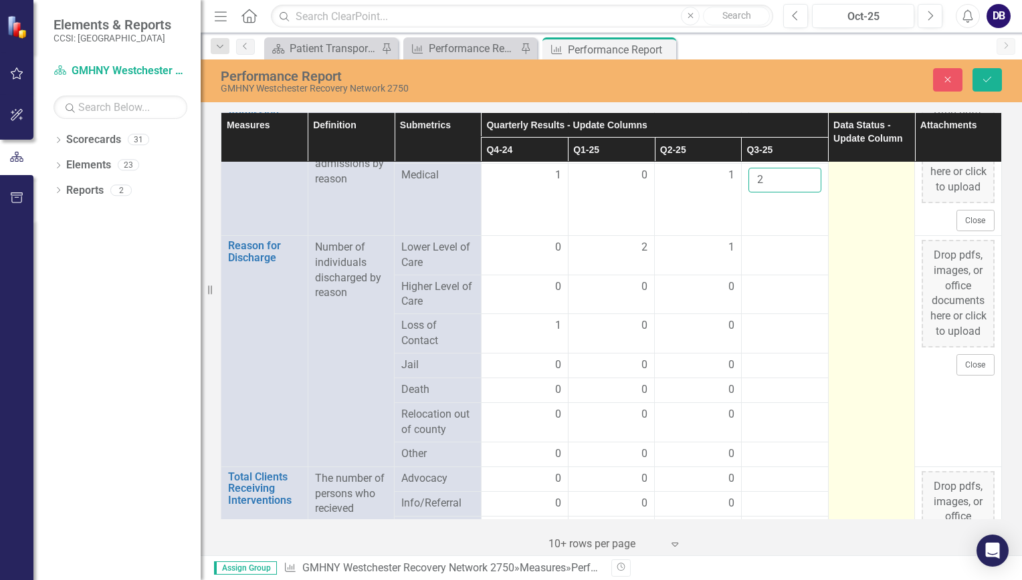
type input "2"
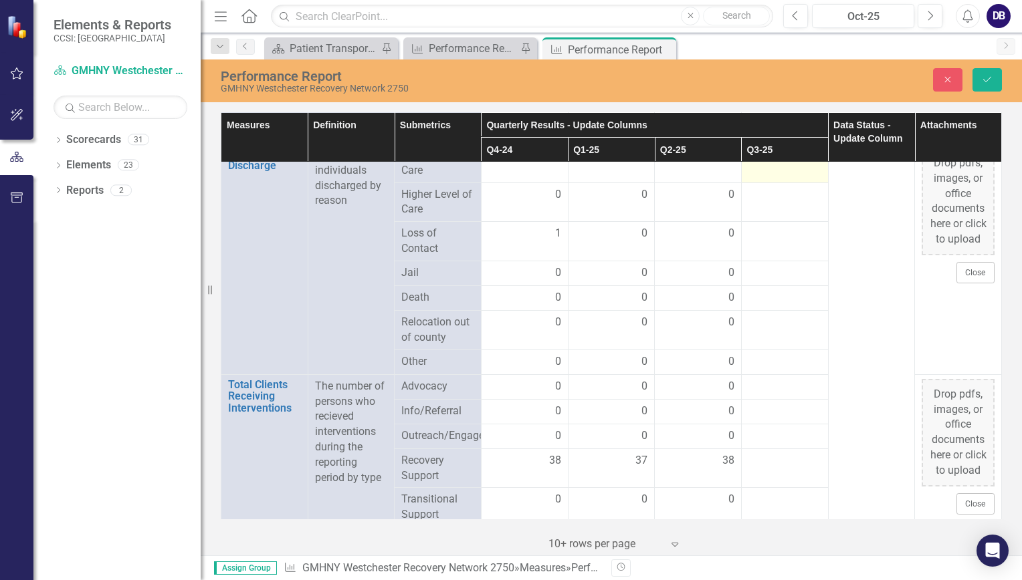
click at [771, 164] on div at bounding box center [784, 156] width 73 height 16
drag, startPoint x: 771, startPoint y: 347, endPoint x: 752, endPoint y: 339, distance: 20.4
click at [752, 173] on input "number" at bounding box center [784, 160] width 73 height 25
type input "1"
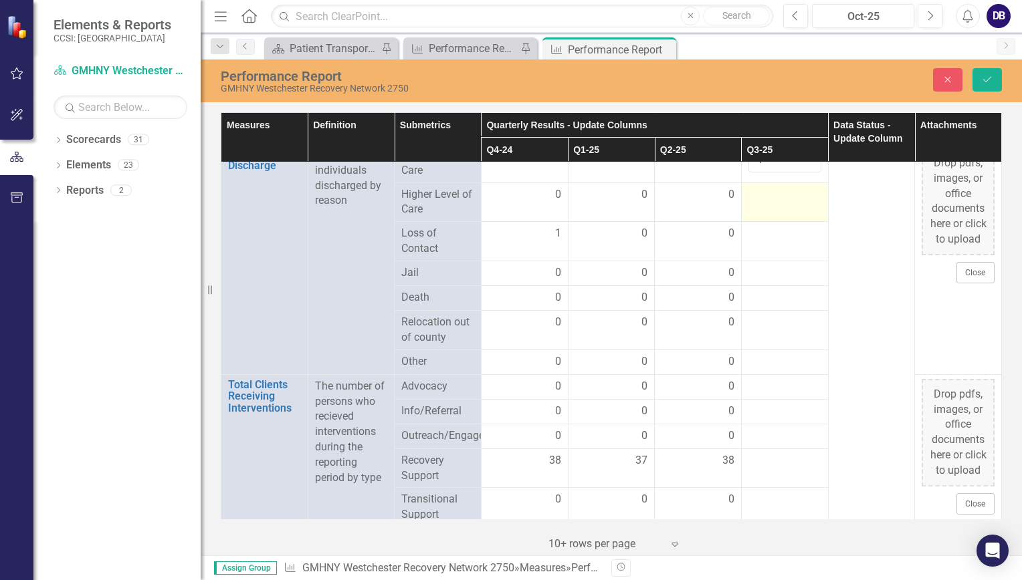
click at [752, 203] on div at bounding box center [784, 195] width 73 height 16
click at [754, 212] on input "number" at bounding box center [784, 199] width 73 height 25
type input "0"
click at [760, 242] on div at bounding box center [784, 234] width 73 height 16
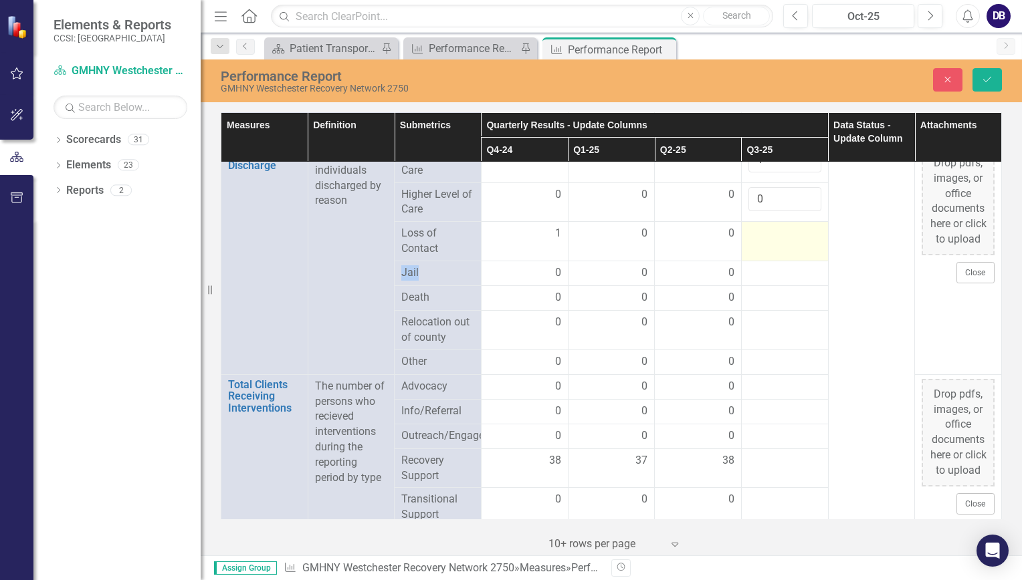
click at [760, 242] on div at bounding box center [784, 234] width 73 height 16
drag, startPoint x: 760, startPoint y: 431, endPoint x: 751, endPoint y: 427, distance: 9.9
click at [751, 251] on input "number" at bounding box center [784, 238] width 73 height 25
type input "2"
click at [763, 282] on div at bounding box center [784, 273] width 73 height 16
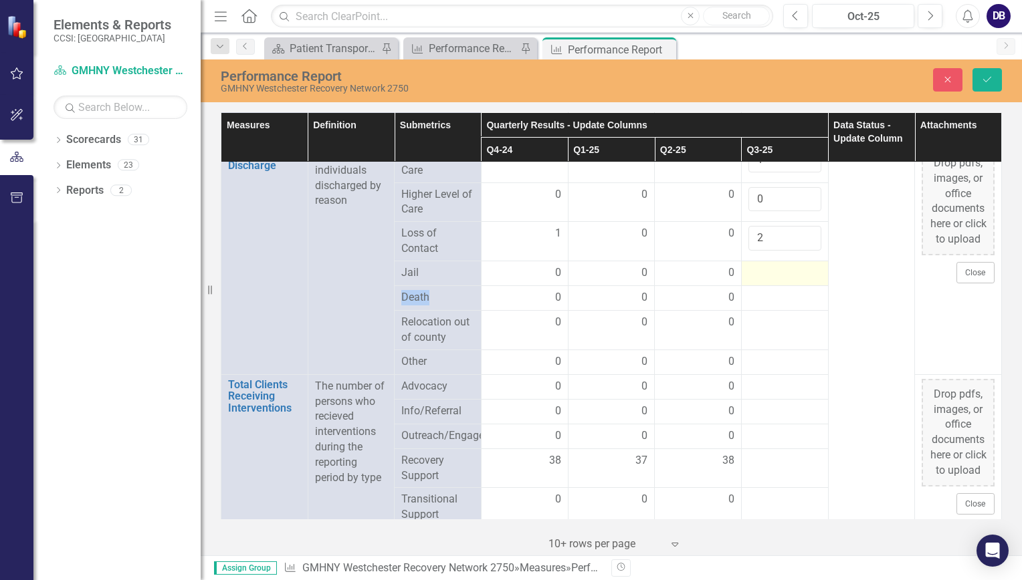
click at [763, 282] on div at bounding box center [784, 273] width 73 height 16
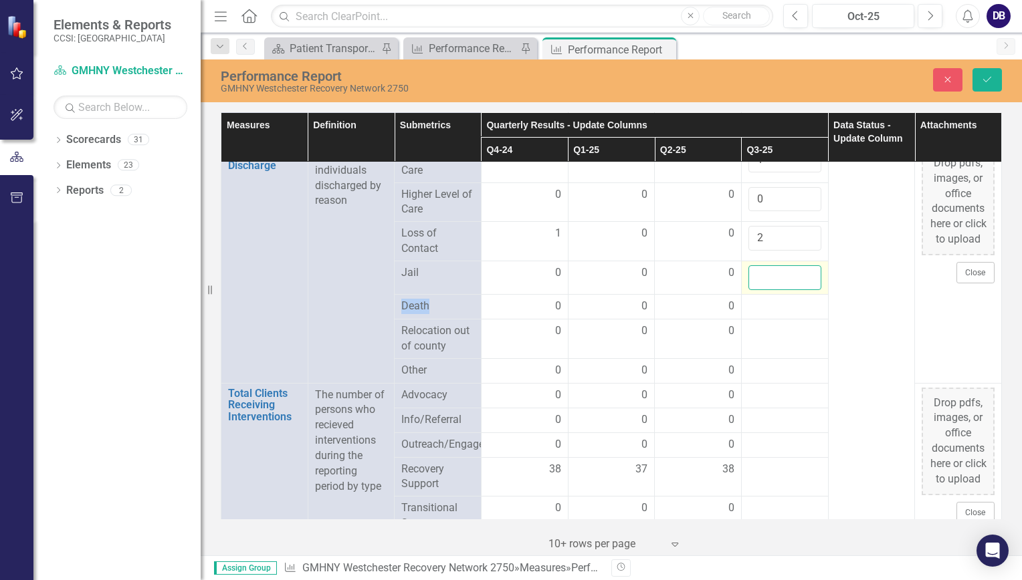
drag, startPoint x: 763, startPoint y: 469, endPoint x: 754, endPoint y: 463, distance: 10.8
click at [754, 290] on input "number" at bounding box center [784, 277] width 73 height 25
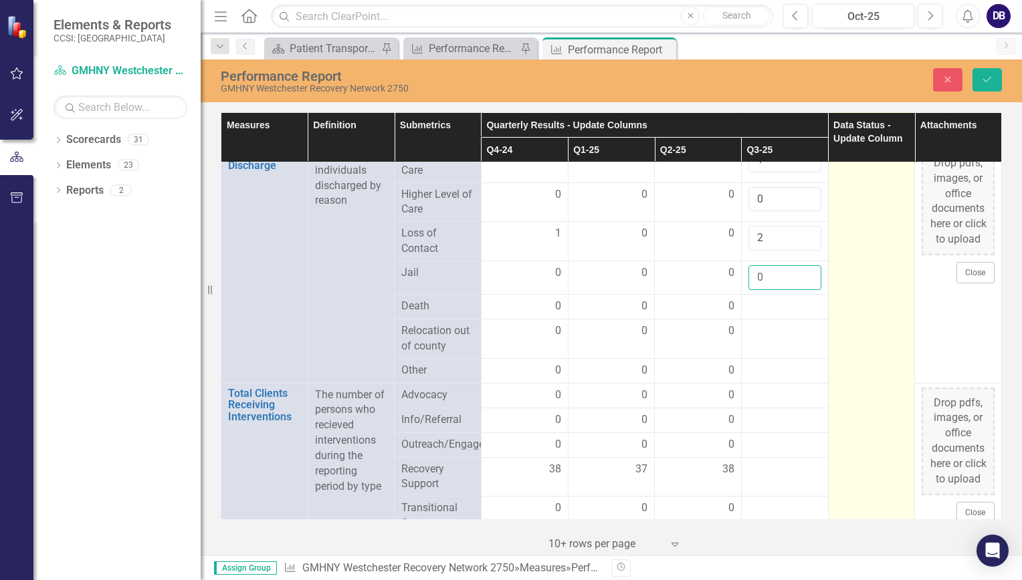
type input "0"
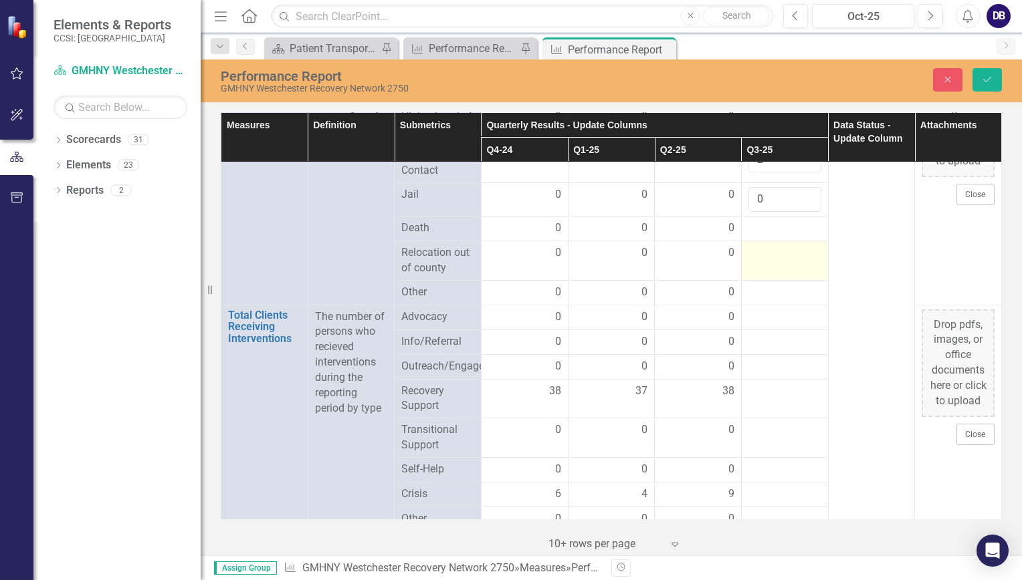
scroll to position [3222, 0]
click at [764, 236] on div at bounding box center [784, 228] width 73 height 16
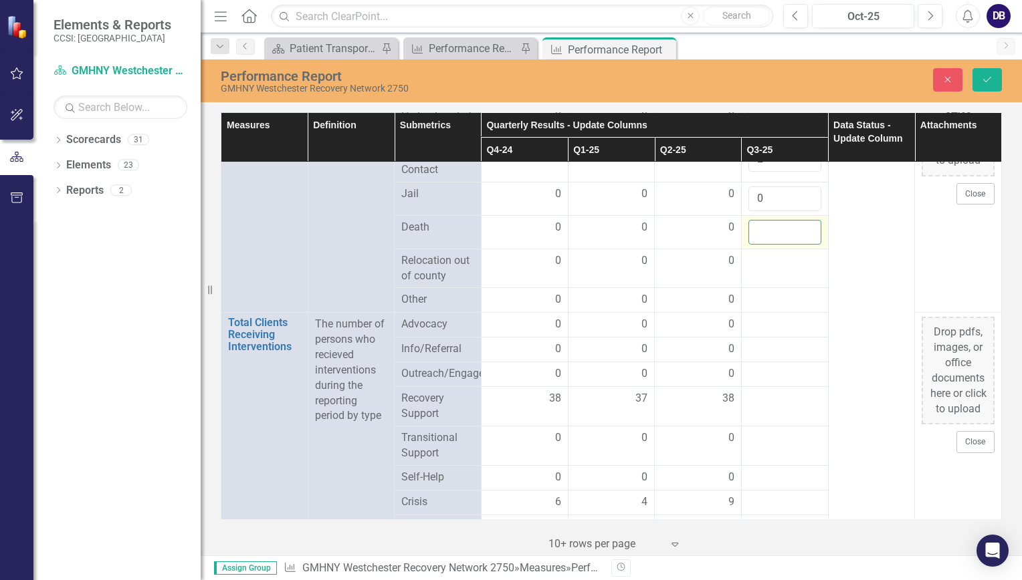
click at [762, 245] on input "number" at bounding box center [784, 232] width 73 height 25
click at [768, 245] on input "0" at bounding box center [784, 232] width 73 height 25
type input "0"
click at [760, 269] on div at bounding box center [784, 261] width 73 height 16
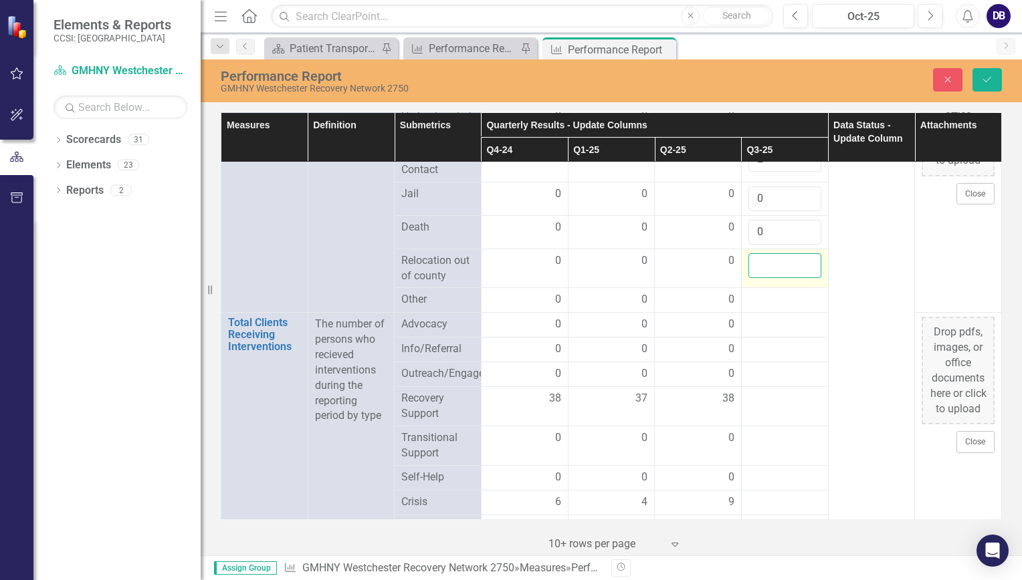
click at [754, 278] on input "number" at bounding box center [784, 265] width 73 height 25
type input "1"
click at [799, 278] on input "1" at bounding box center [784, 265] width 73 height 25
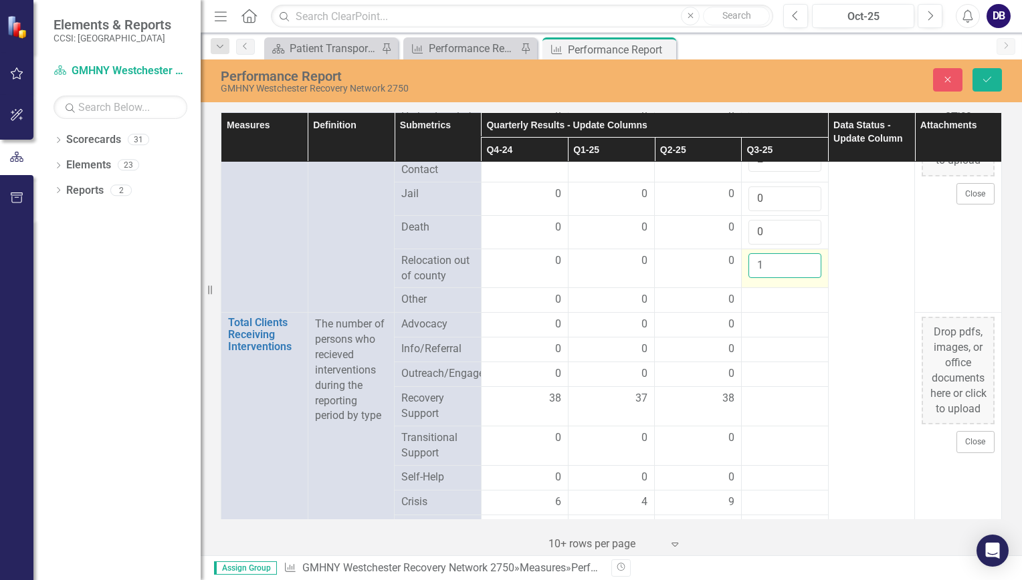
click at [780, 278] on input "1" at bounding box center [784, 265] width 73 height 25
type input "0"
click at [764, 308] on div at bounding box center [784, 300] width 73 height 16
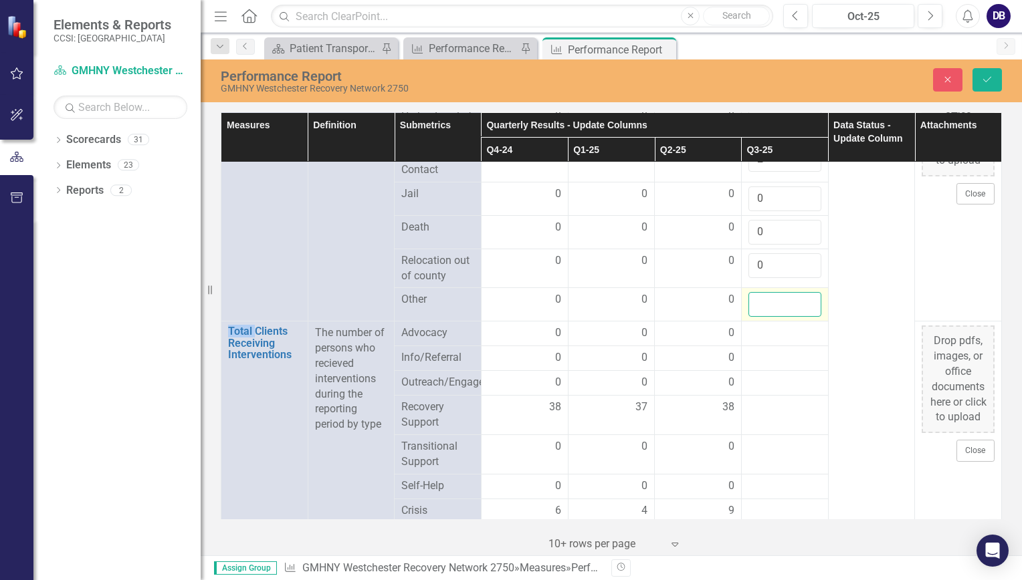
drag, startPoint x: 764, startPoint y: 489, endPoint x: 754, endPoint y: 492, distance: 10.4
click at [754, 317] on input "number" at bounding box center [784, 304] width 73 height 25
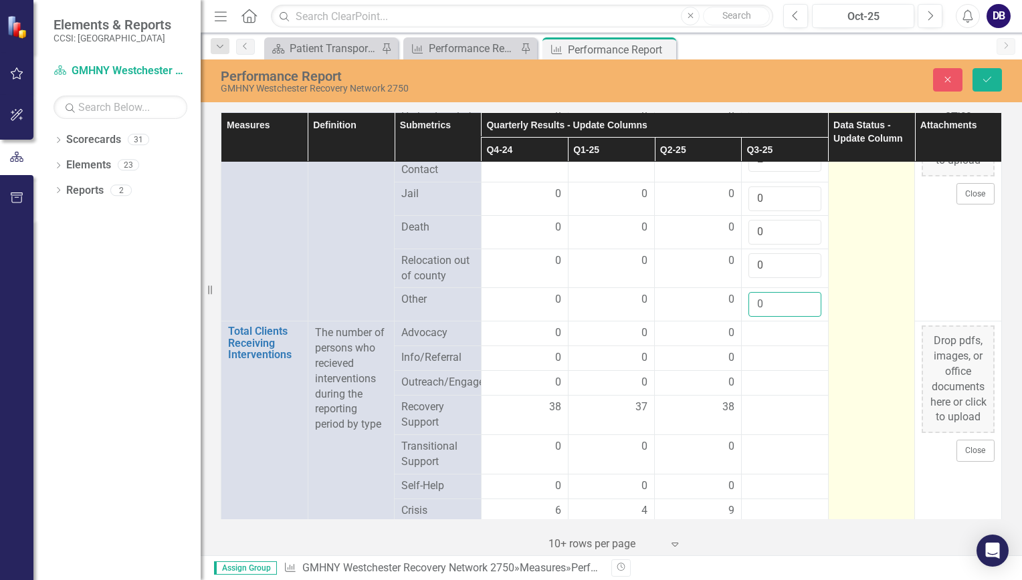
type input "0"
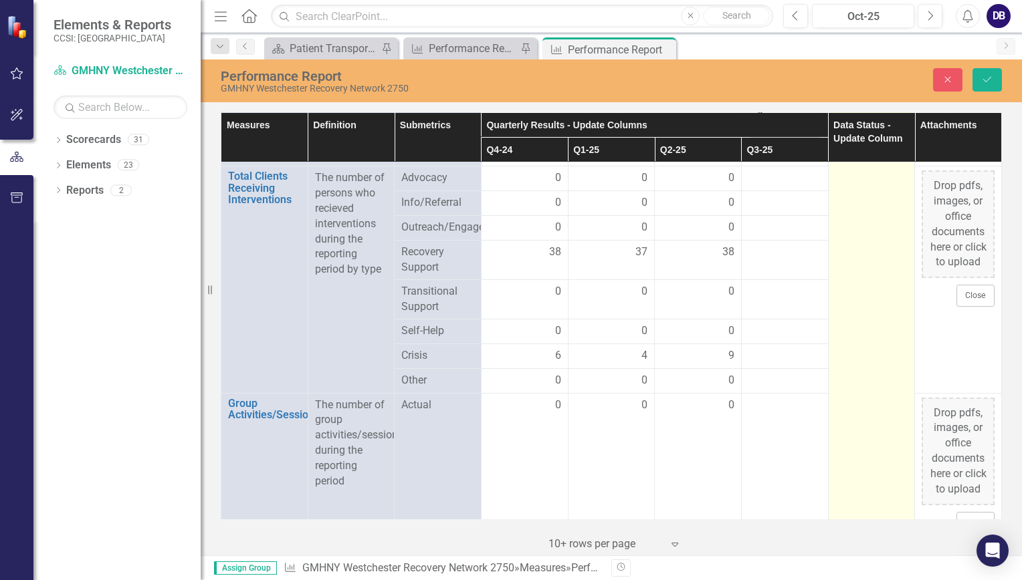
scroll to position [3378, 0]
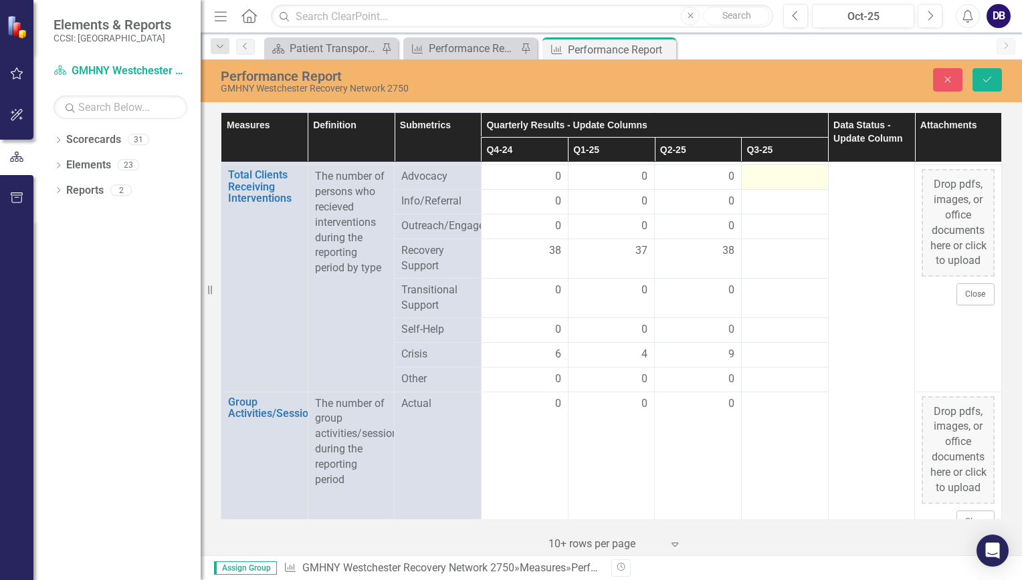
click at [758, 185] on div at bounding box center [784, 177] width 73 height 16
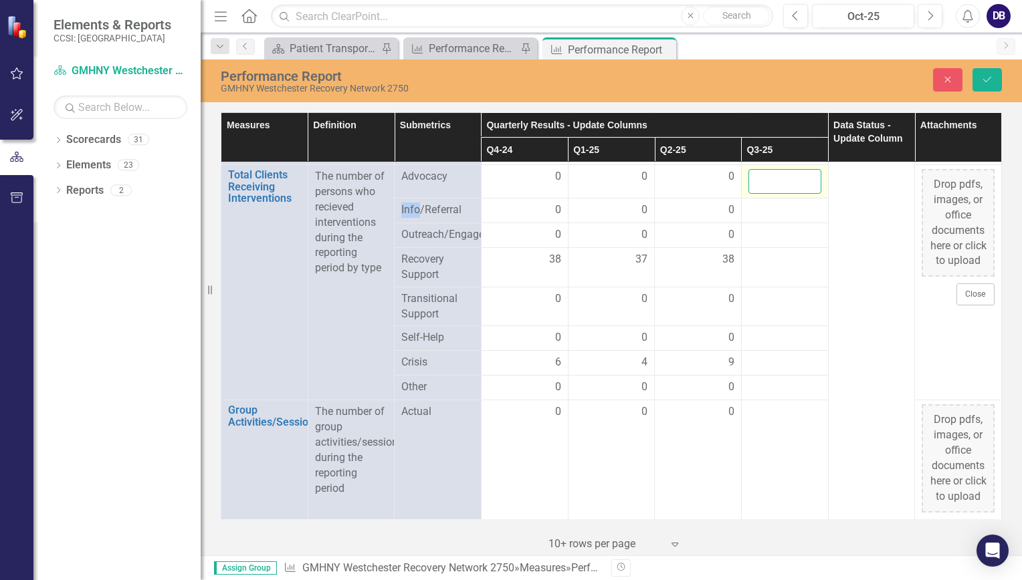
click at [758, 194] on input "number" at bounding box center [784, 181] width 73 height 25
type input "0"
click at [778, 223] on td at bounding box center [784, 211] width 87 height 25
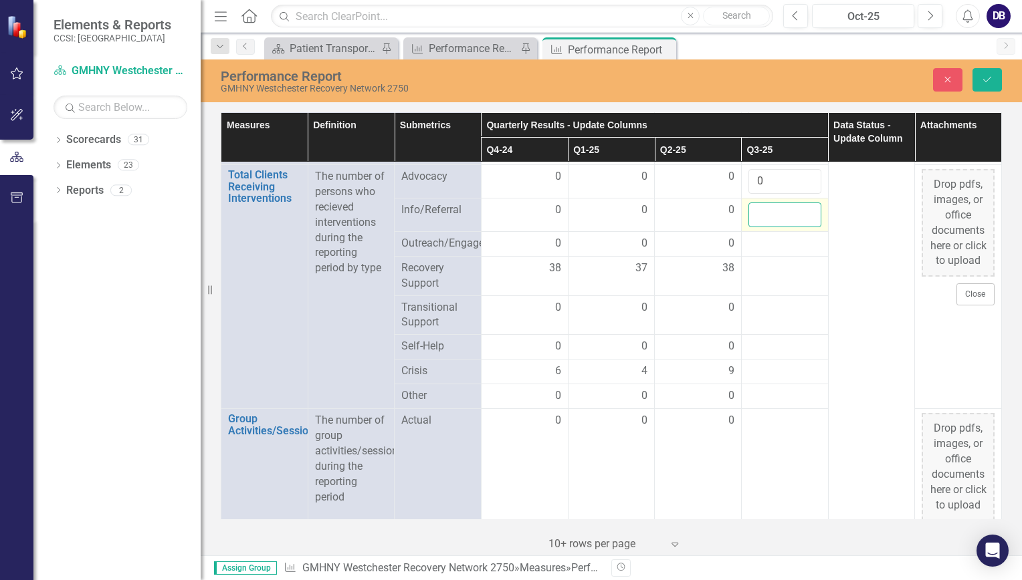
drag, startPoint x: 778, startPoint y: 409, endPoint x: 765, endPoint y: 403, distance: 14.1
click at [765, 227] on input "number" at bounding box center [784, 215] width 73 height 25
type input "0"
click at [768, 252] on div at bounding box center [784, 244] width 73 height 16
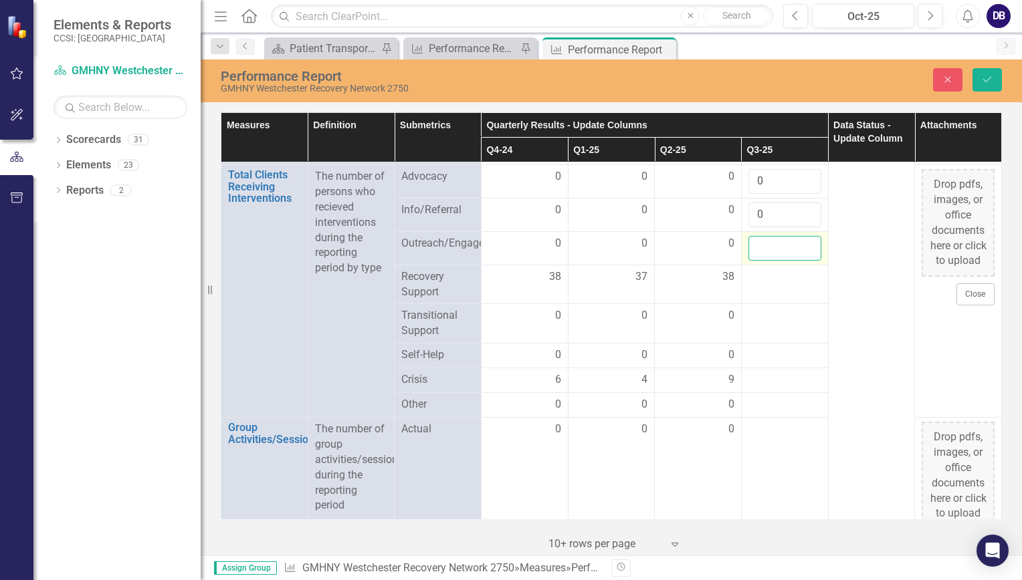
drag, startPoint x: 768, startPoint y: 429, endPoint x: 760, endPoint y: 433, distance: 8.4
click at [760, 261] on input "number" at bounding box center [784, 248] width 73 height 25
type input "0"
click at [760, 304] on td at bounding box center [784, 284] width 87 height 39
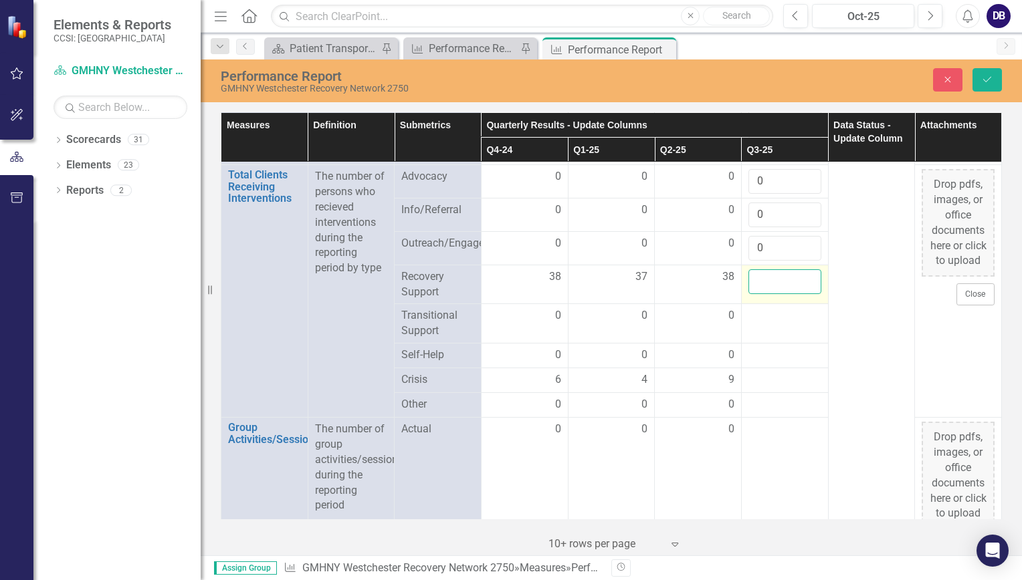
drag, startPoint x: 760, startPoint y: 479, endPoint x: 748, endPoint y: 477, distance: 11.7
click at [748, 294] on input "number" at bounding box center [784, 281] width 73 height 25
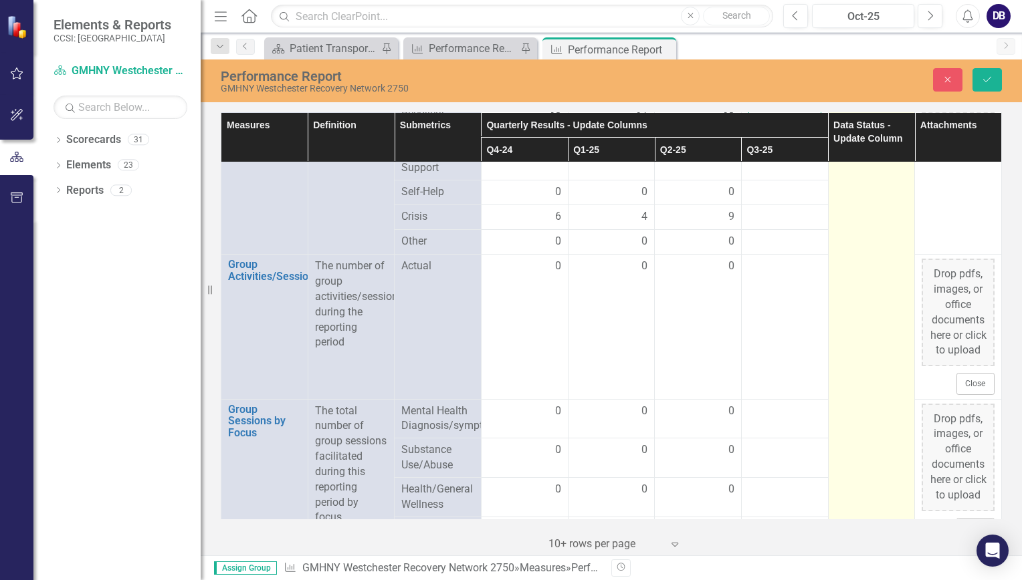
scroll to position [3542, 0]
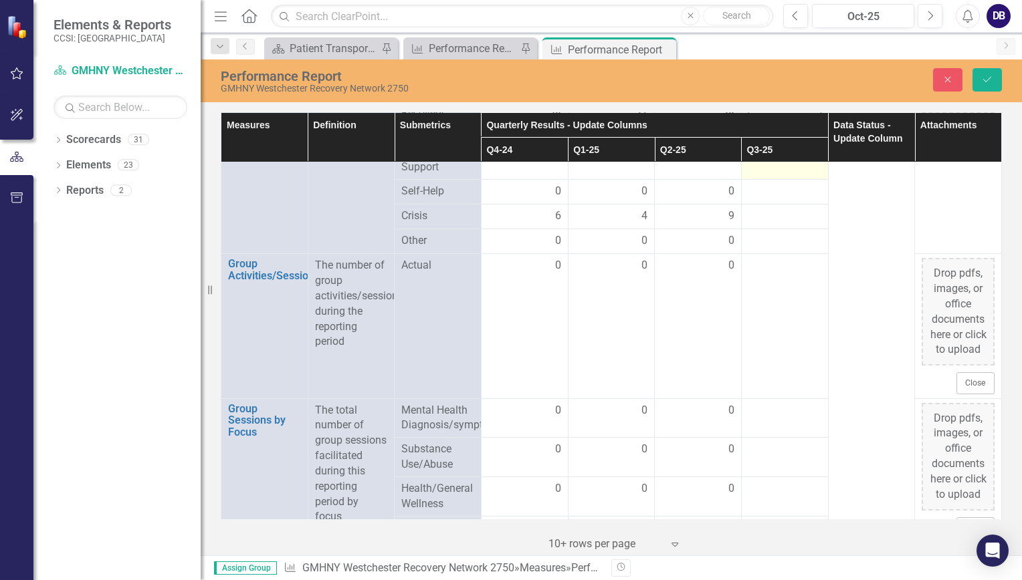
type input "40"
click at [767, 160] on div at bounding box center [784, 152] width 73 height 16
drag, startPoint x: 767, startPoint y: 342, endPoint x: 759, endPoint y: 344, distance: 8.5
click at [759, 169] on input "number" at bounding box center [784, 156] width 73 height 25
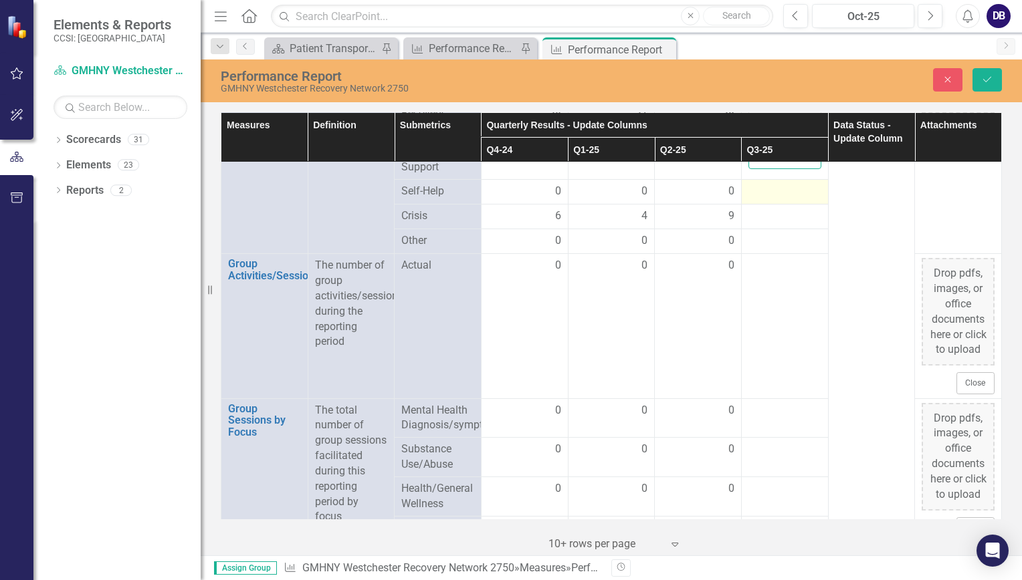
type input "0"
click at [774, 200] on div at bounding box center [784, 192] width 73 height 16
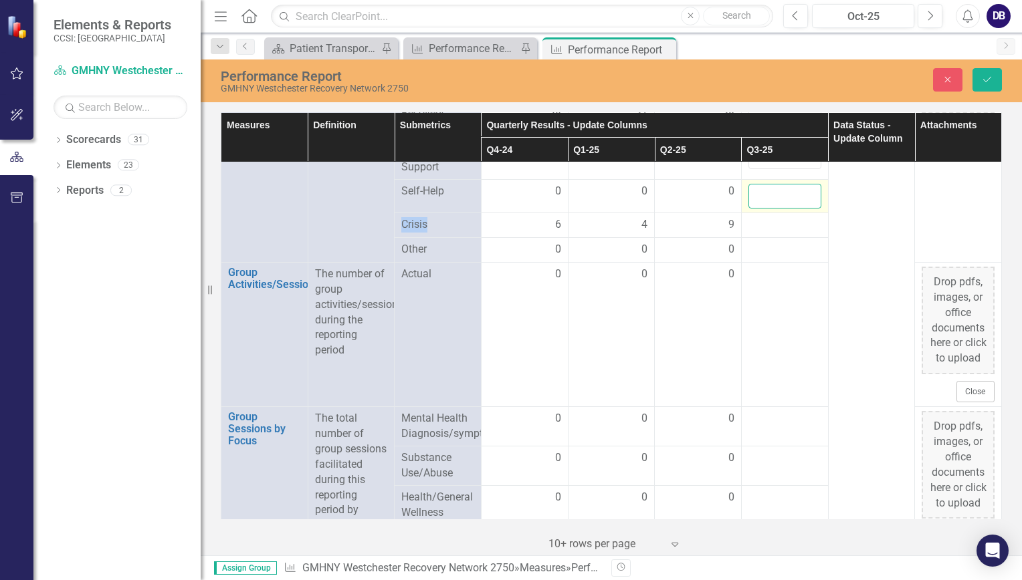
drag, startPoint x: 774, startPoint y: 378, endPoint x: 760, endPoint y: 380, distance: 14.2
click at [760, 209] on input "number" at bounding box center [784, 196] width 73 height 25
type input "0"
click at [767, 233] on div at bounding box center [784, 225] width 73 height 16
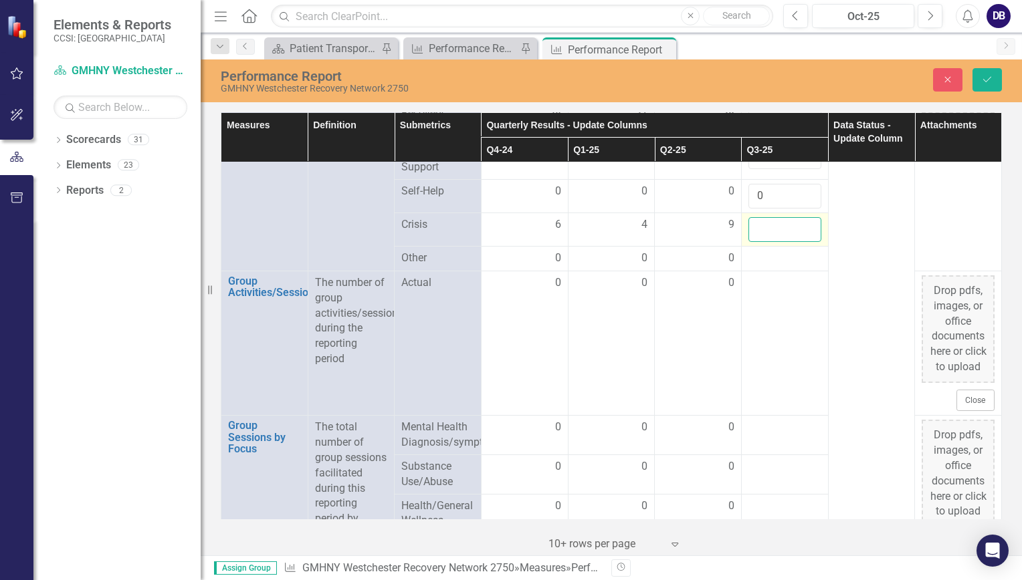
drag, startPoint x: 767, startPoint y: 409, endPoint x: 760, endPoint y: 419, distance: 11.9
click at [760, 242] on input "number" at bounding box center [784, 229] width 73 height 25
type input "11"
click at [760, 267] on div at bounding box center [784, 259] width 73 height 16
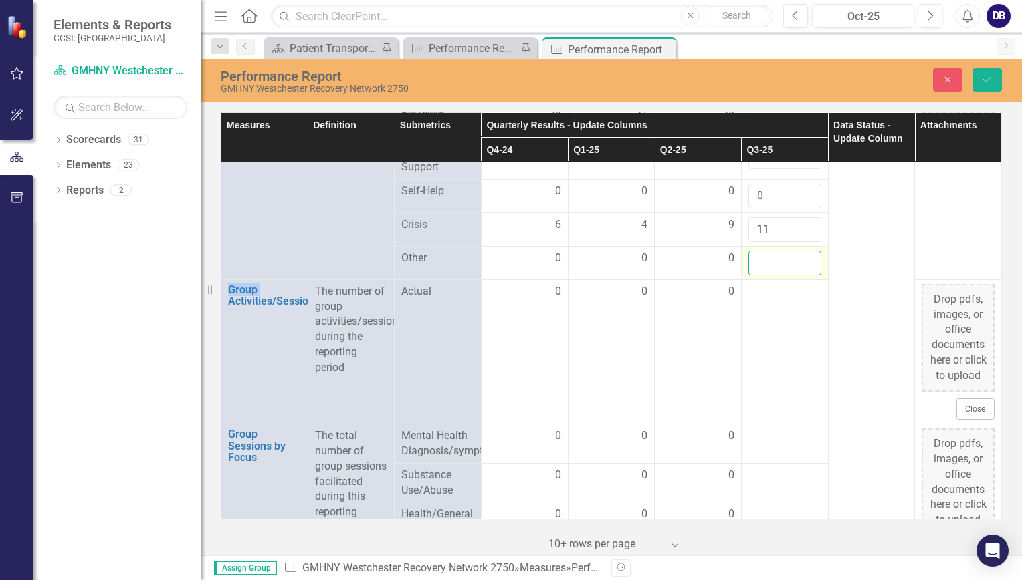
click at [758, 276] on input "number" at bounding box center [784, 263] width 73 height 25
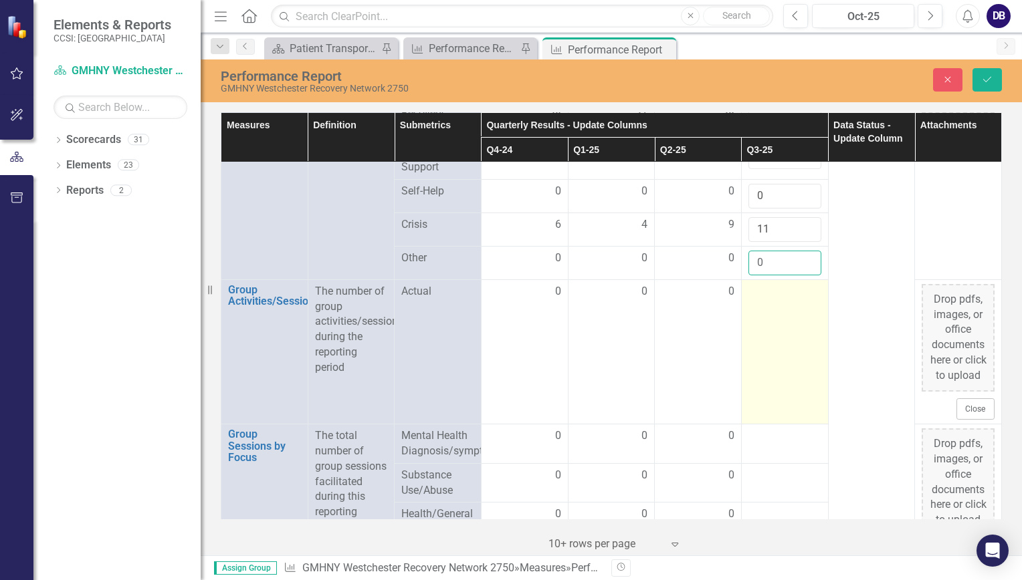
type input "0"
click at [770, 300] on div at bounding box center [784, 292] width 73 height 16
drag, startPoint x: 770, startPoint y: 488, endPoint x: 760, endPoint y: 488, distance: 10.7
click at [760, 309] on input "number" at bounding box center [784, 296] width 73 height 25
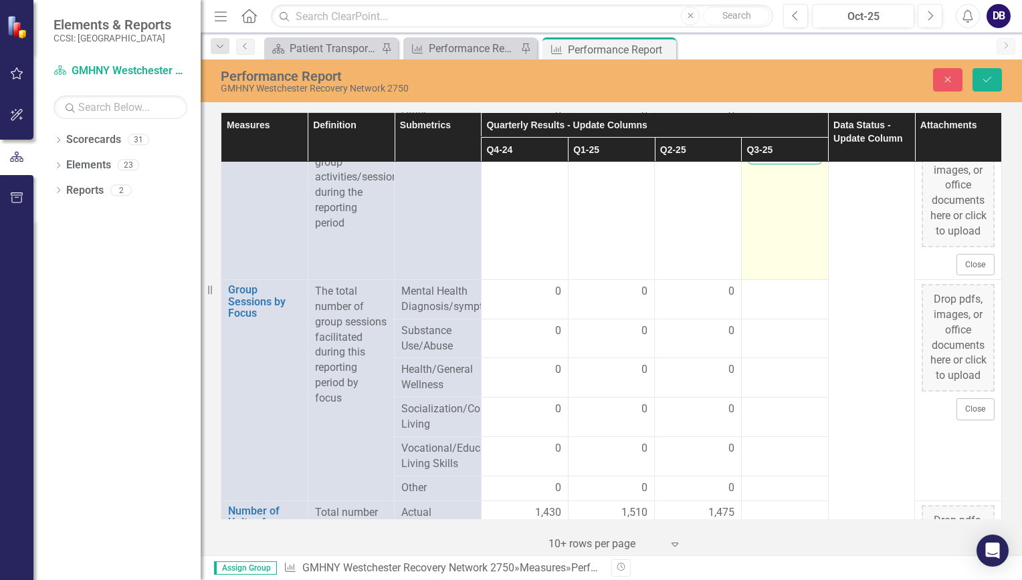
scroll to position [3835, 0]
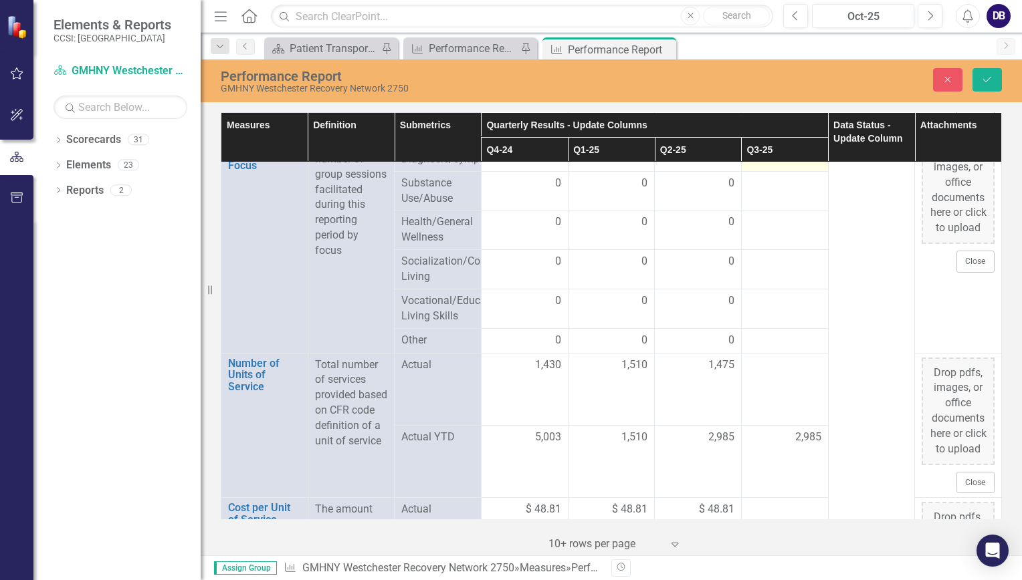
type input "0"
click at [758, 152] on div at bounding box center [784, 144] width 73 height 16
click at [755, 161] on input "number" at bounding box center [784, 148] width 73 height 25
type input "0"
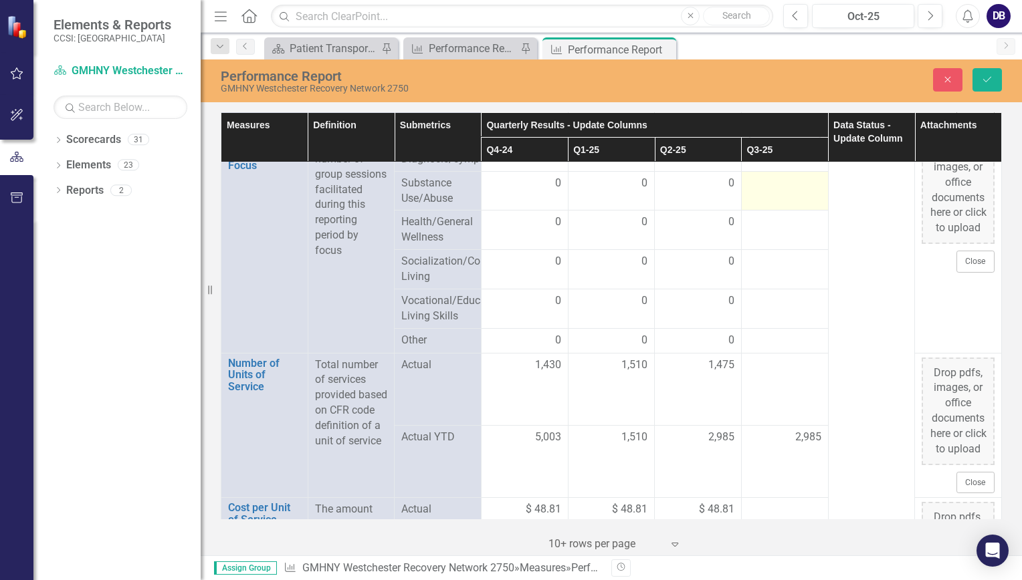
click at [770, 211] on td at bounding box center [784, 190] width 87 height 39
drag, startPoint x: 770, startPoint y: 411, endPoint x: 757, endPoint y: 394, distance: 21.0
click at [757, 201] on input "number" at bounding box center [784, 188] width 73 height 25
type input "0"
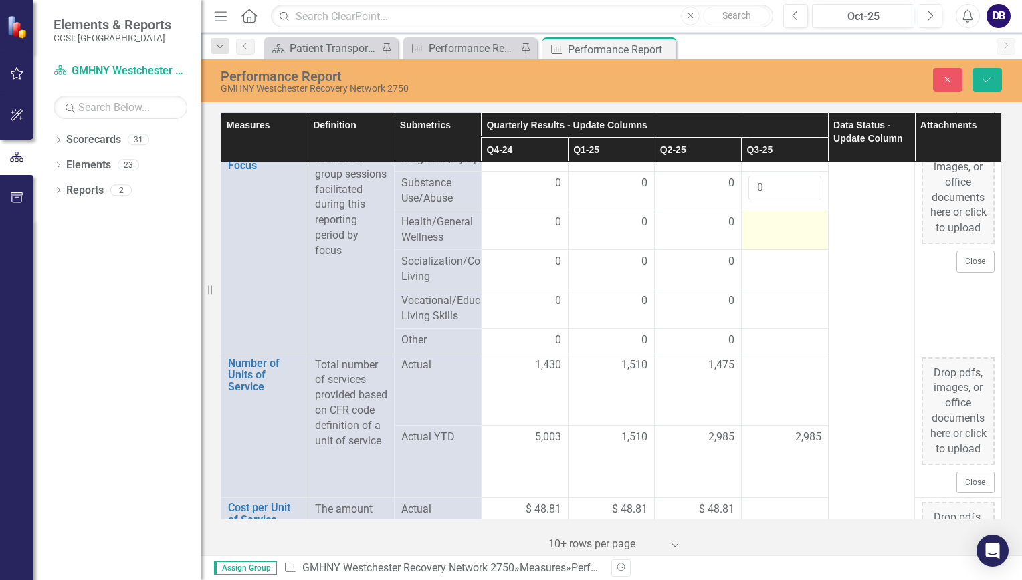
click at [766, 231] on div at bounding box center [784, 223] width 73 height 16
drag, startPoint x: 766, startPoint y: 425, endPoint x: 754, endPoint y: 428, distance: 12.3
click at [754, 239] on input "number" at bounding box center [784, 227] width 73 height 25
type input "0"
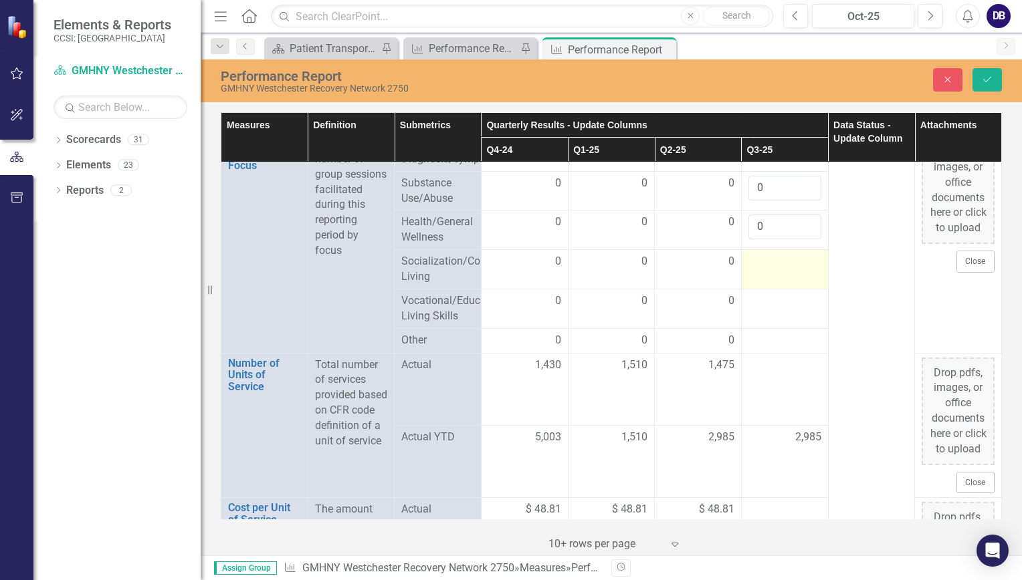
click at [751, 270] on div at bounding box center [784, 262] width 73 height 16
click at [754, 279] on input "number" at bounding box center [784, 266] width 73 height 25
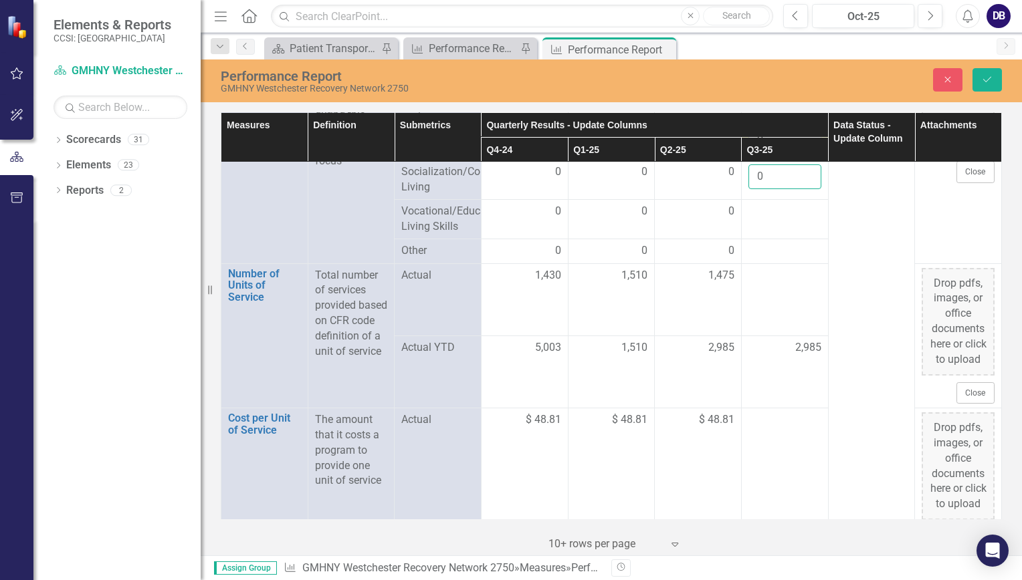
scroll to position [3925, 0]
type input "0"
click at [779, 219] on div at bounding box center [784, 211] width 73 height 16
drag, startPoint x: 779, startPoint y: 417, endPoint x: 758, endPoint y: 421, distance: 21.1
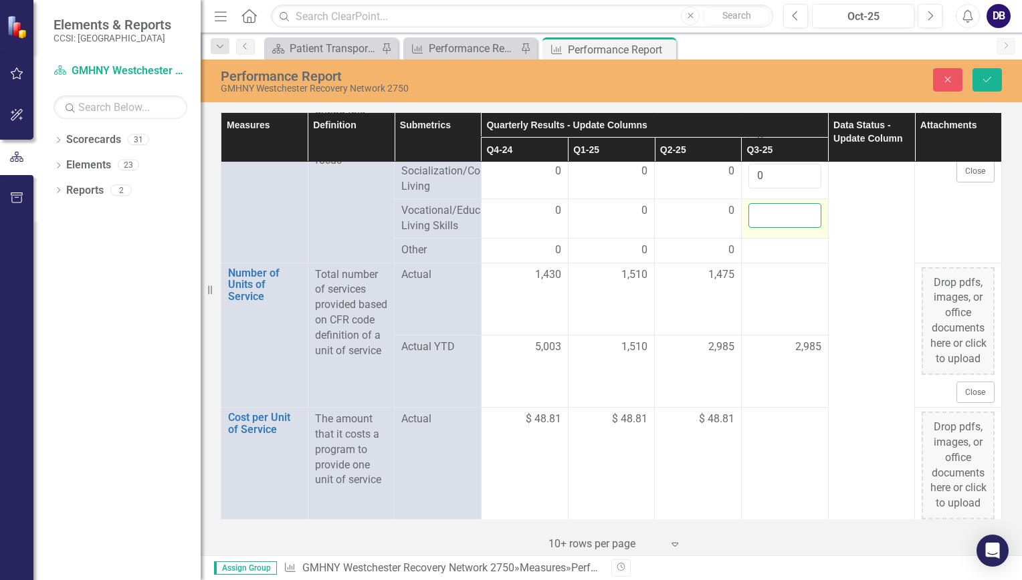
click at [758, 228] on input "number" at bounding box center [784, 215] width 73 height 25
type input "0"
click at [754, 259] on div at bounding box center [784, 251] width 73 height 16
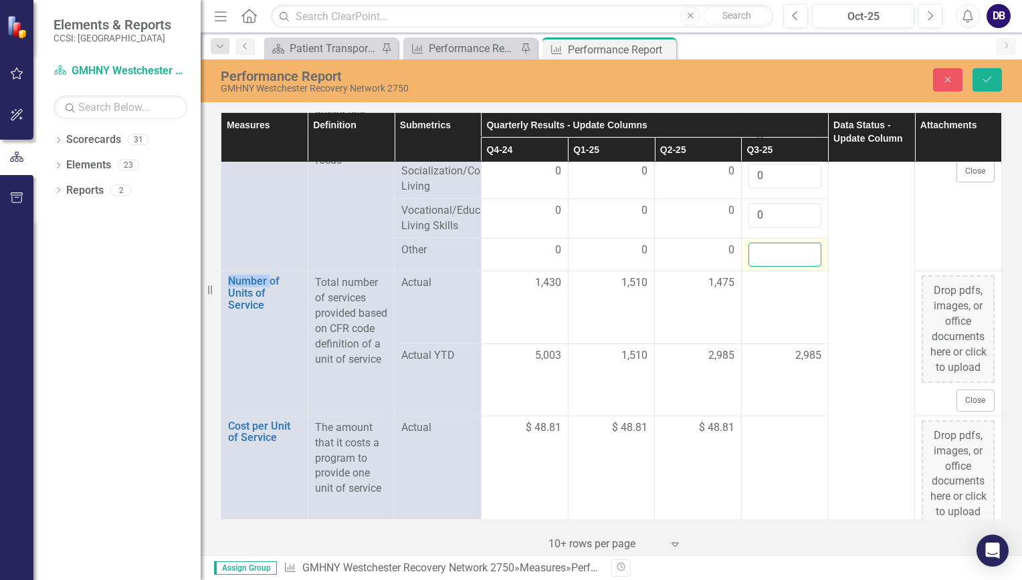
click at [748, 267] on input "number" at bounding box center [784, 255] width 73 height 25
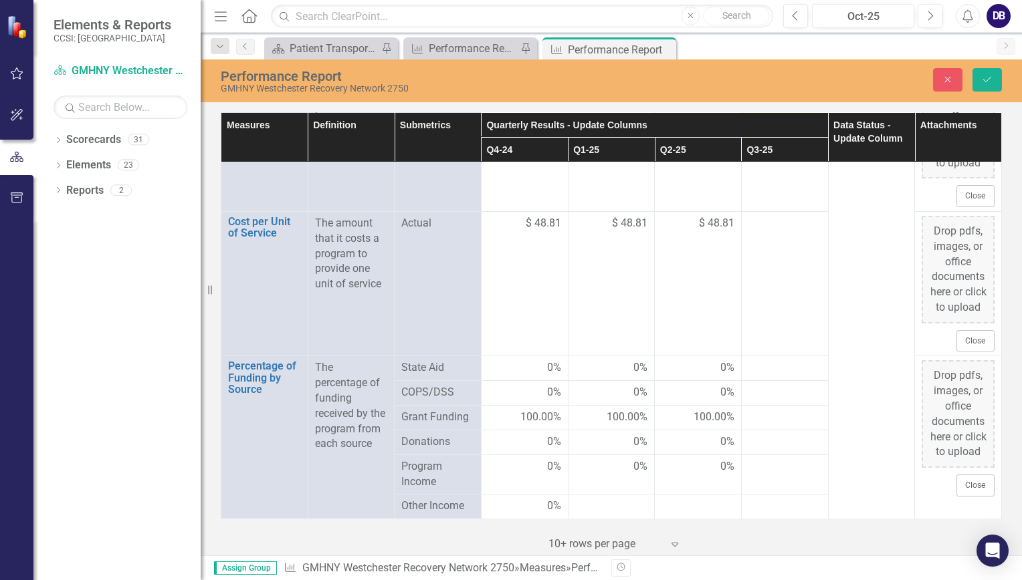
scroll to position [4330, 0]
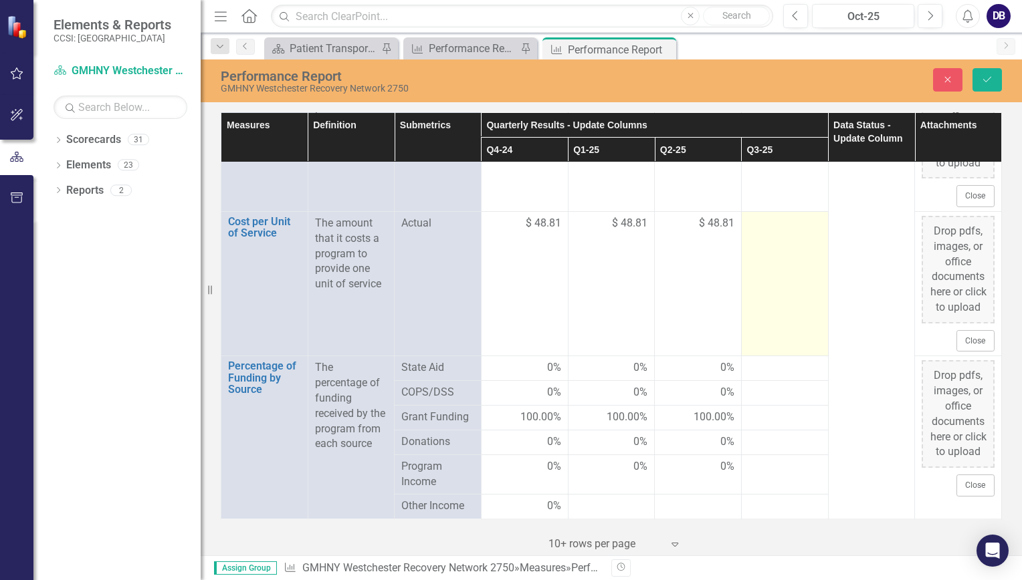
type input "0"
click at [774, 296] on td at bounding box center [784, 283] width 87 height 144
drag, startPoint x: 774, startPoint y: 296, endPoint x: 755, endPoint y: 248, distance: 51.7
click at [755, 241] on input "number" at bounding box center [784, 228] width 73 height 25
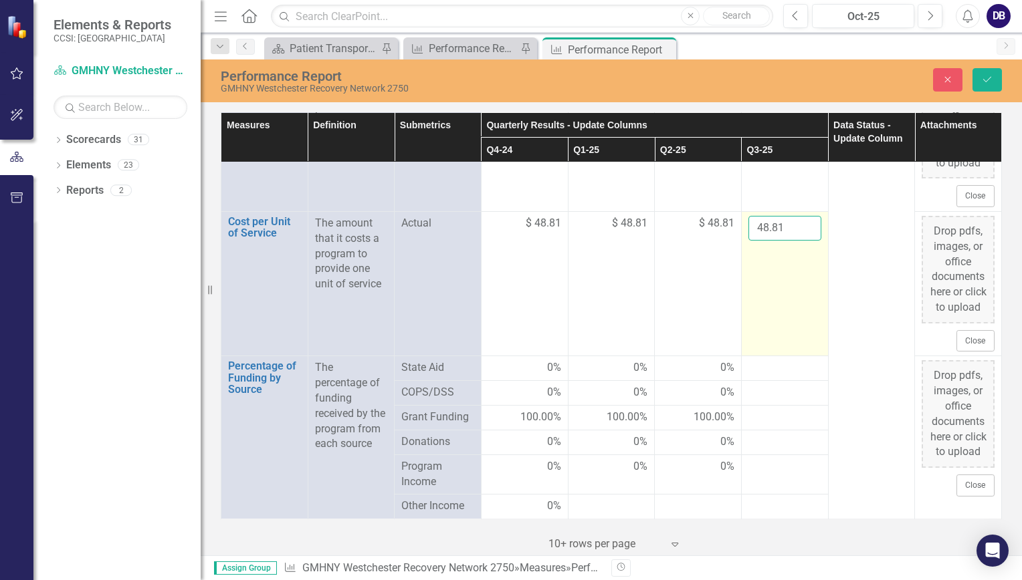
scroll to position [4363, 0]
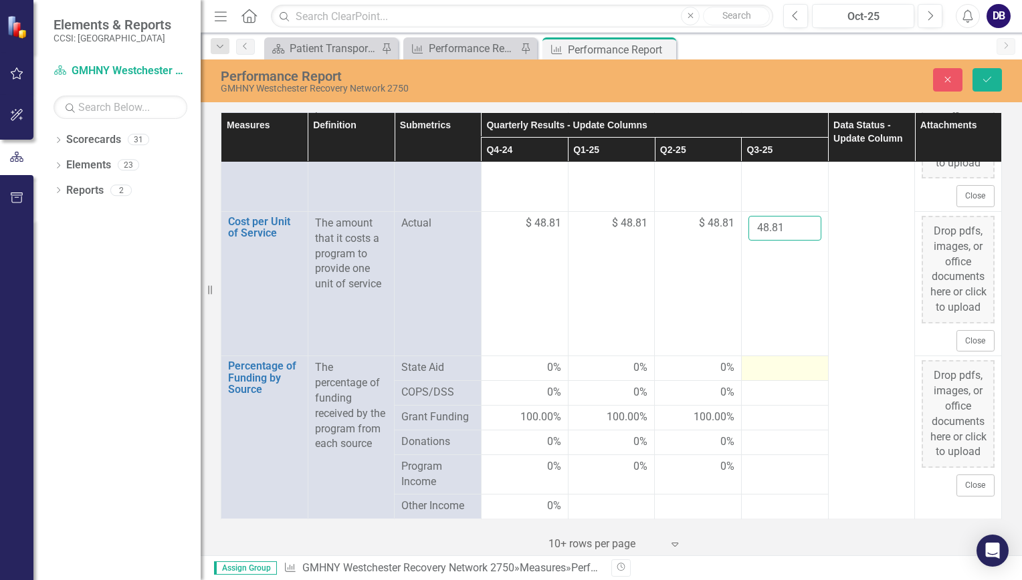
type input "48.81"
click at [758, 364] on div at bounding box center [784, 368] width 73 height 16
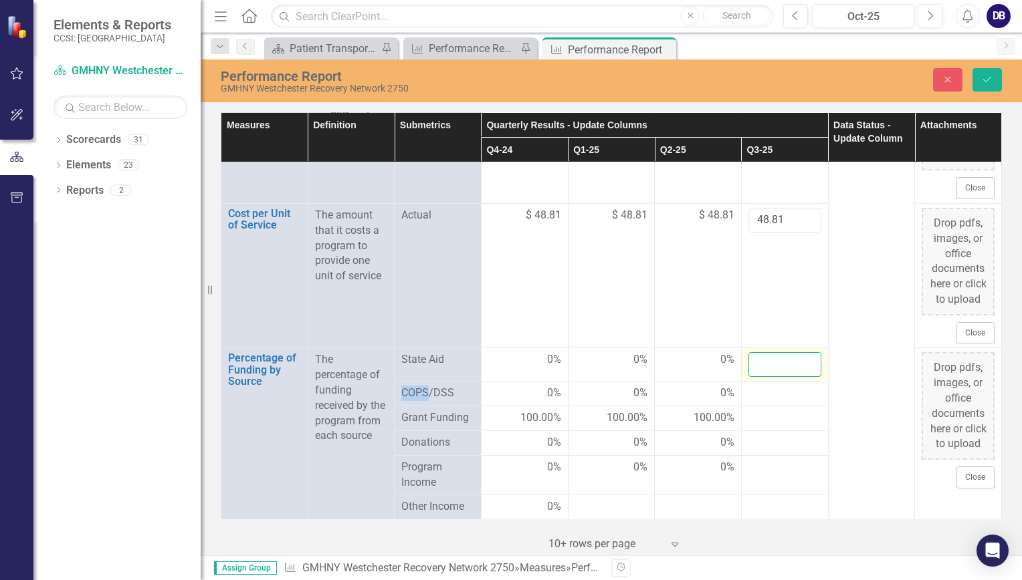
click at [754, 366] on input "number" at bounding box center [784, 364] width 73 height 25
type input "0"
click at [757, 402] on div at bounding box center [784, 394] width 73 height 16
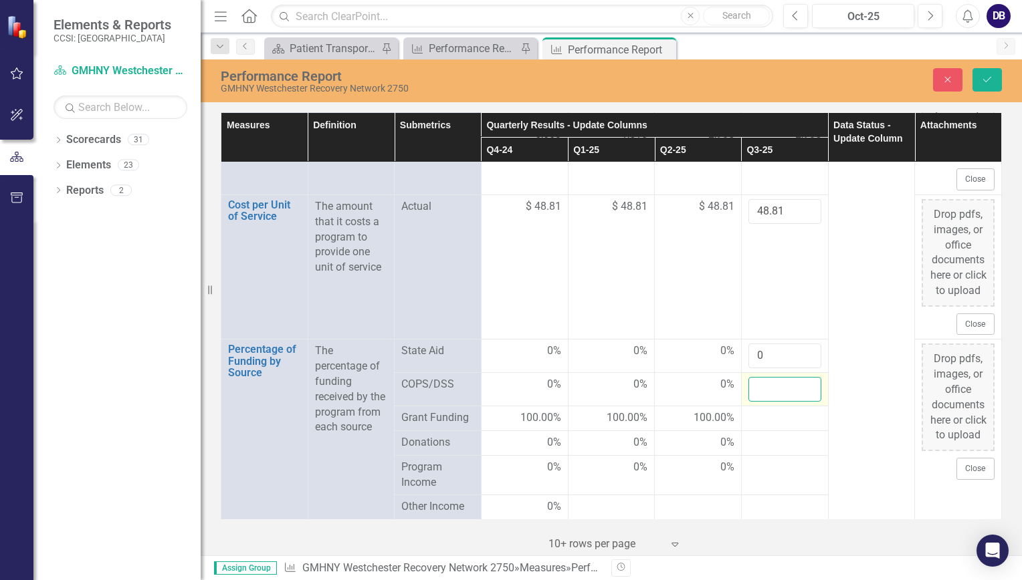
click at [760, 402] on input "number" at bounding box center [784, 389] width 73 height 25
type input "0"
click at [758, 427] on div at bounding box center [784, 419] width 73 height 16
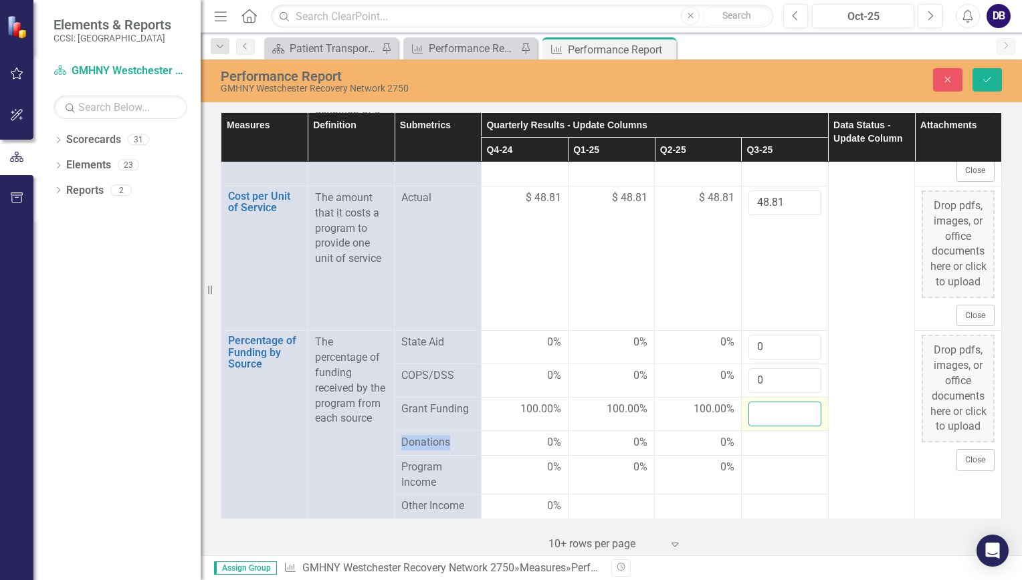
click at [758, 427] on input "number" at bounding box center [784, 414] width 73 height 25
type input "100"
click at [763, 451] on div at bounding box center [784, 443] width 73 height 16
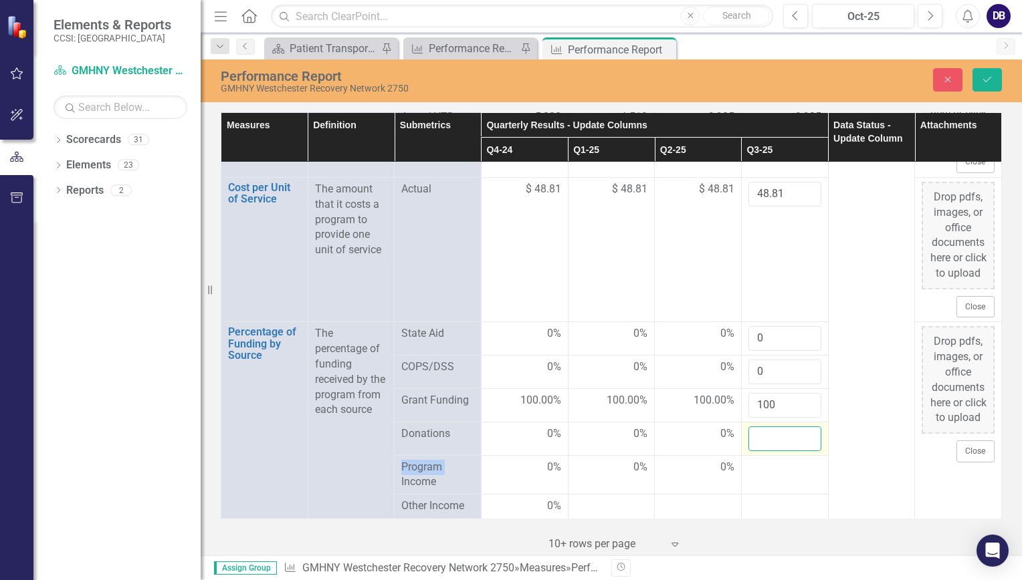
click at [759, 451] on input "number" at bounding box center [784, 439] width 73 height 25
type input "0"
click at [764, 521] on div "Measures Definition Submetrics Quarterly Results - Update Columns Data Status -…" at bounding box center [611, 332] width 821 height 447
click at [756, 476] on div at bounding box center [784, 468] width 73 height 16
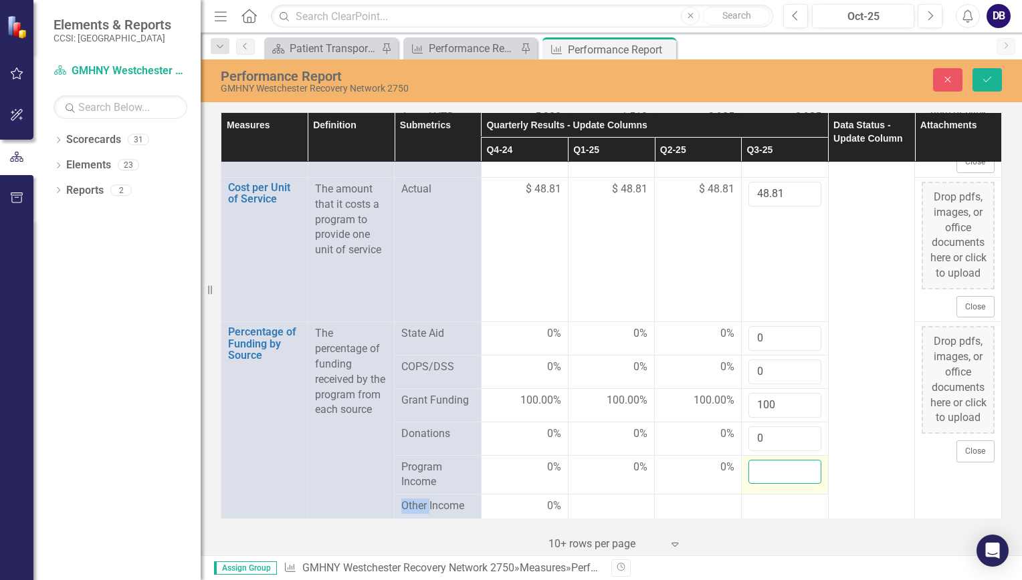
click at [754, 485] on input "number" at bounding box center [784, 472] width 73 height 25
type input "0"
click at [986, 82] on icon "Save" at bounding box center [987, 79] width 12 height 9
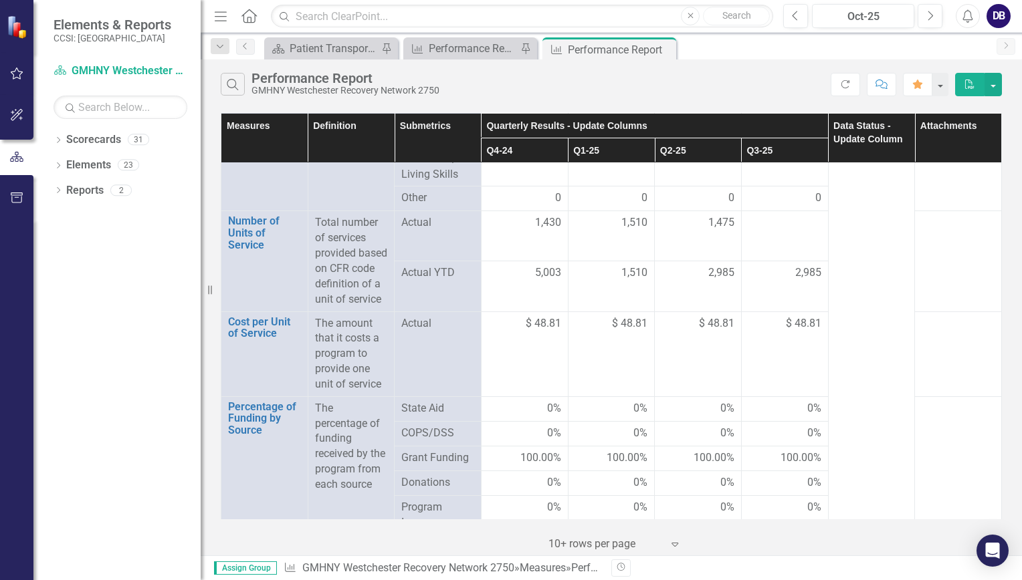
scroll to position [0, 0]
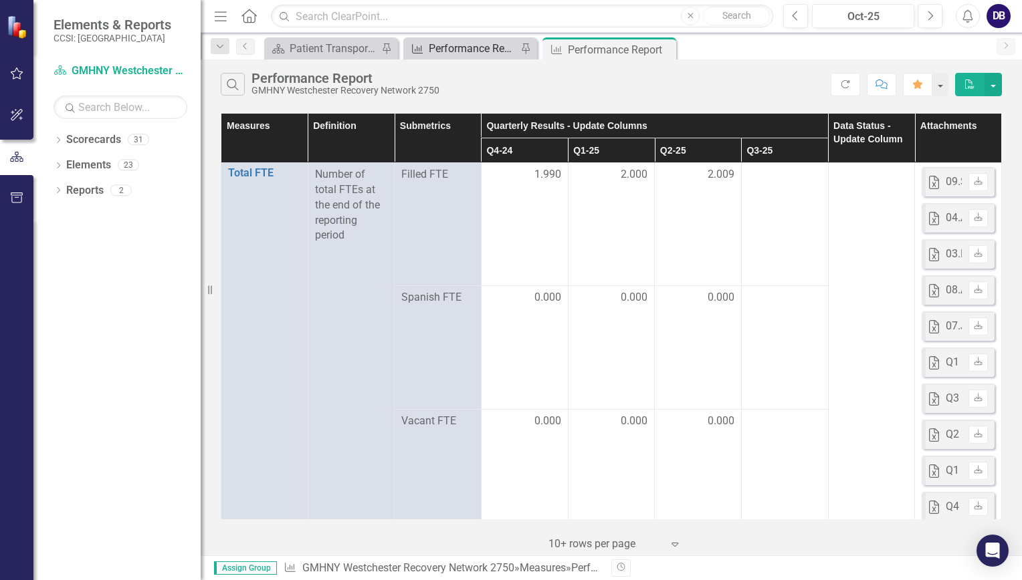
click at [437, 49] on div "Performance Report" at bounding box center [473, 48] width 88 height 17
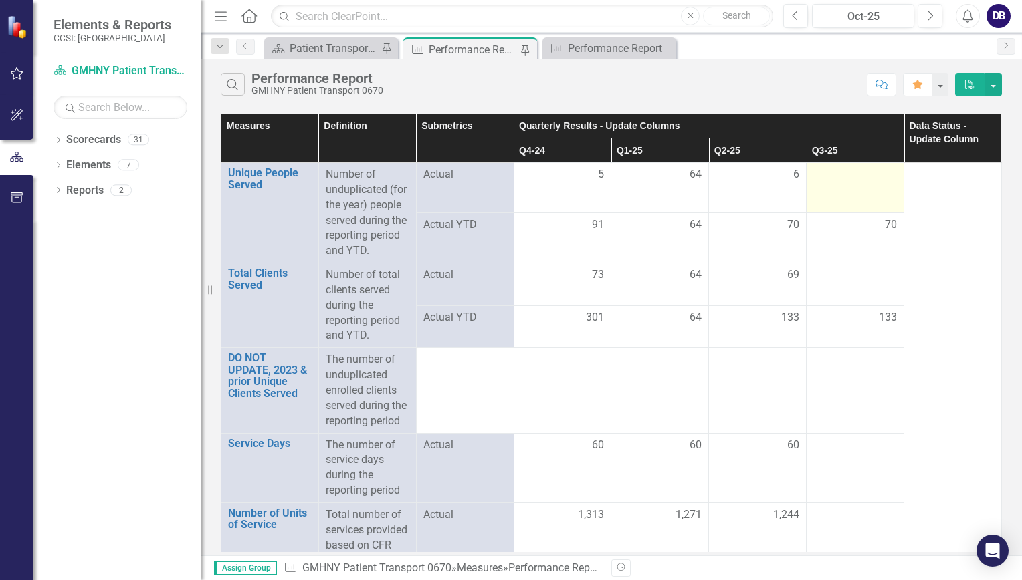
click at [847, 182] on div at bounding box center [855, 175] width 84 height 16
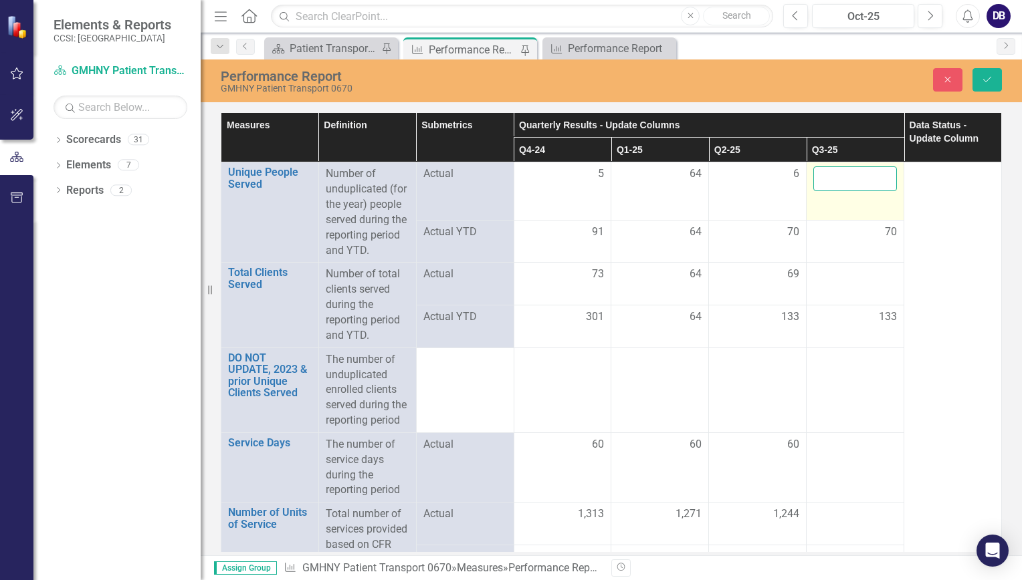
click at [831, 177] on input "number" at bounding box center [855, 179] width 84 height 25
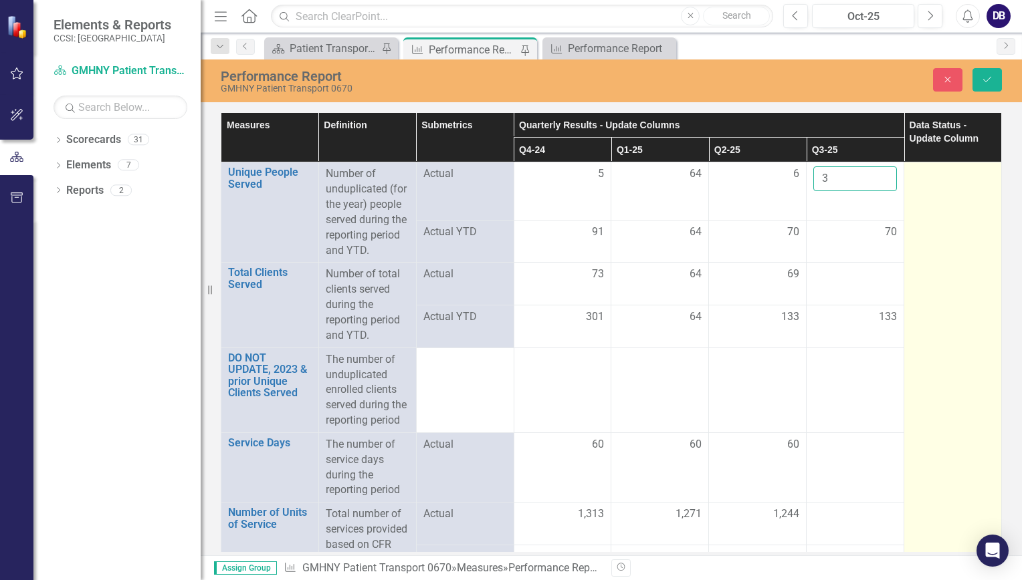
type input "3"
click at [922, 191] on td at bounding box center [953, 418] width 98 height 510
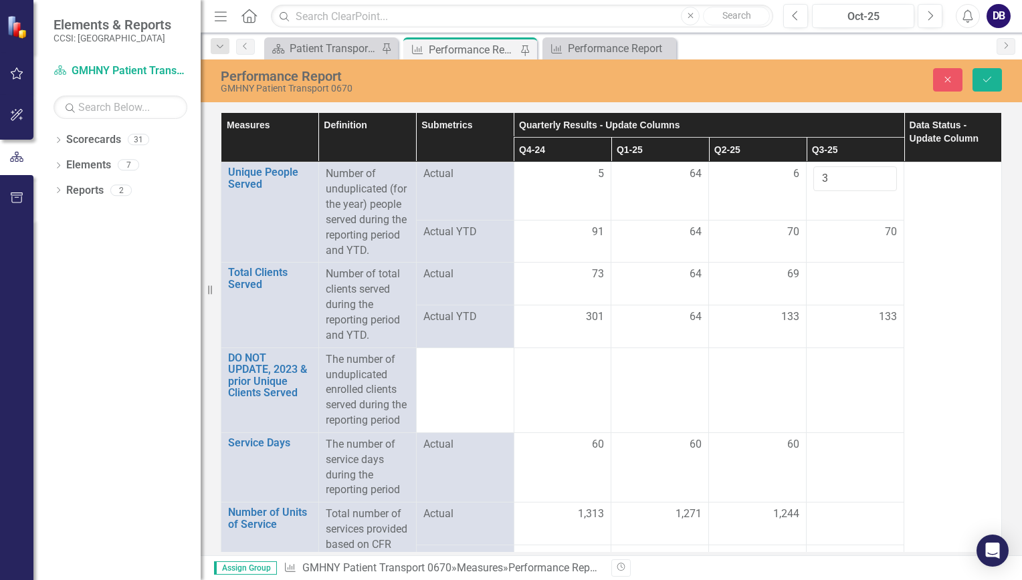
click at [806, 309] on td "133" at bounding box center [855, 327] width 98 height 43
click at [978, 80] on button "Save" at bounding box center [986, 79] width 29 height 23
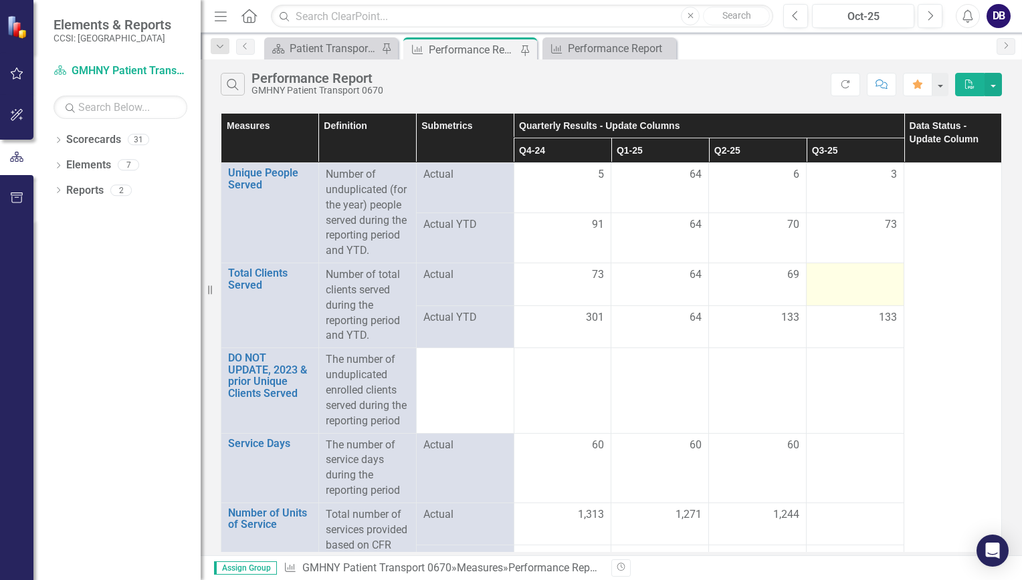
click at [845, 281] on div at bounding box center [855, 275] width 84 height 16
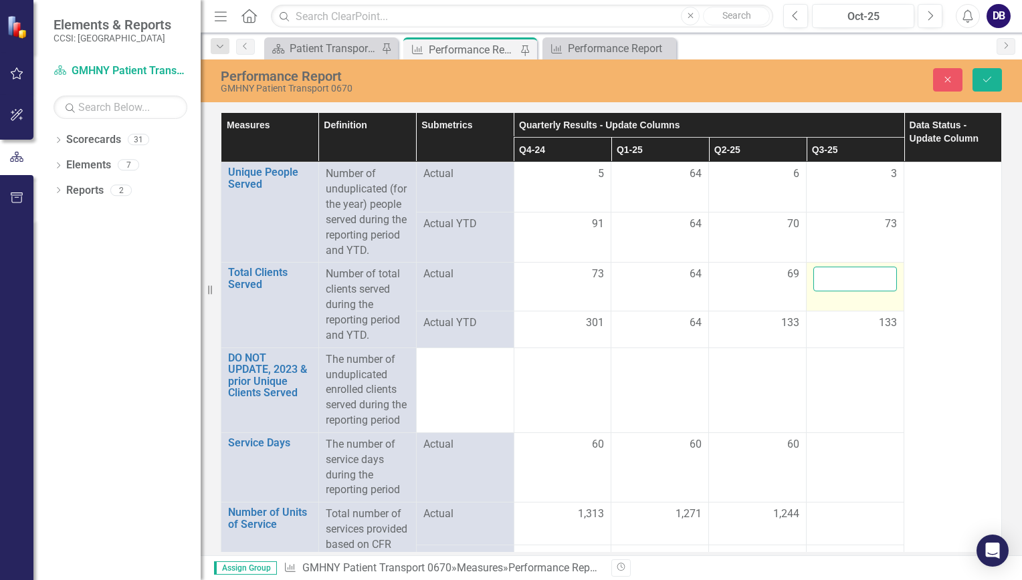
drag, startPoint x: 845, startPoint y: 281, endPoint x: 833, endPoint y: 276, distance: 13.8
click at [833, 276] on input "number" at bounding box center [855, 279] width 84 height 25
type input "64"
click at [979, 80] on button "Save" at bounding box center [986, 79] width 29 height 23
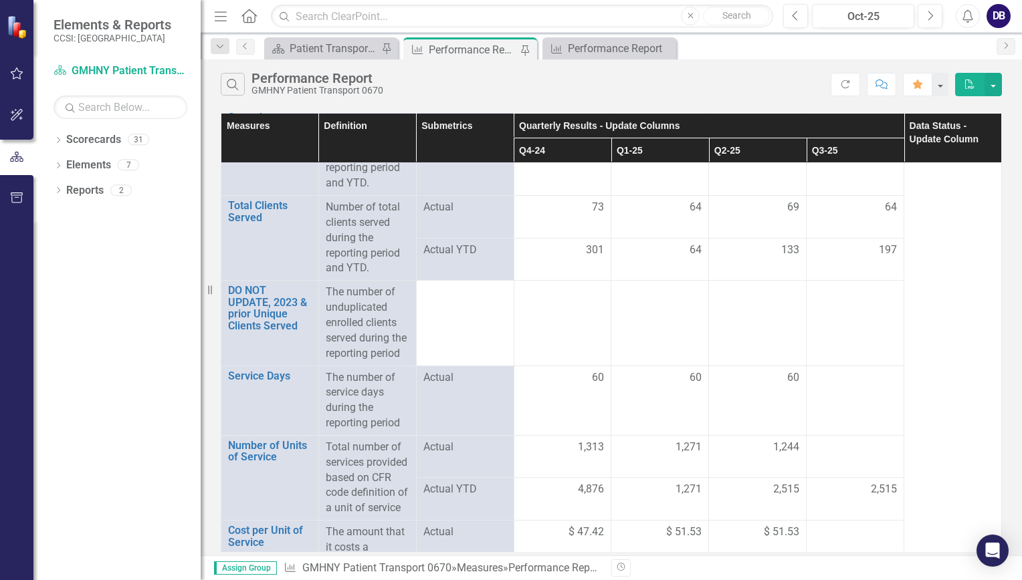
scroll to position [136, 0]
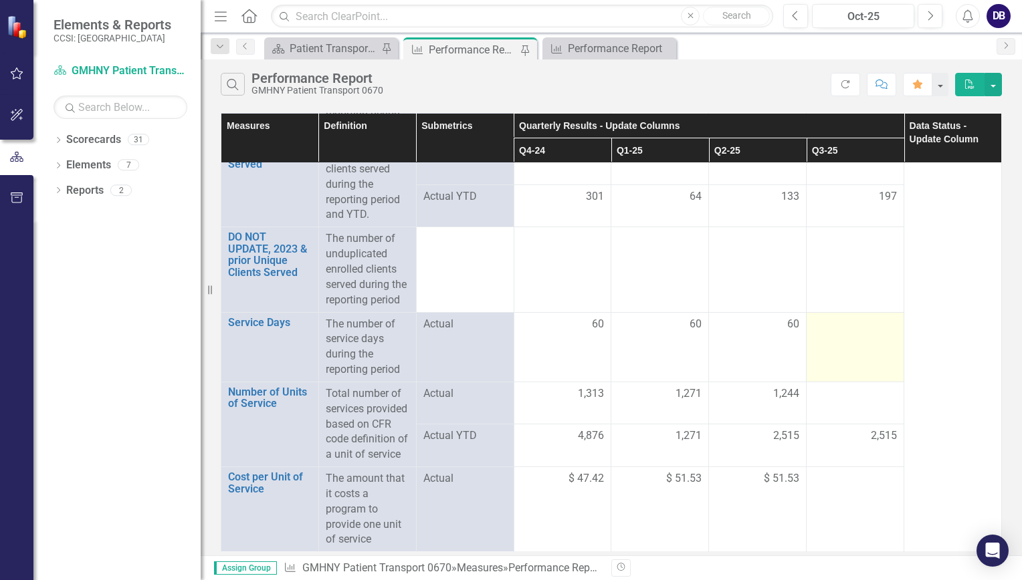
click at [847, 320] on td at bounding box center [855, 347] width 98 height 70
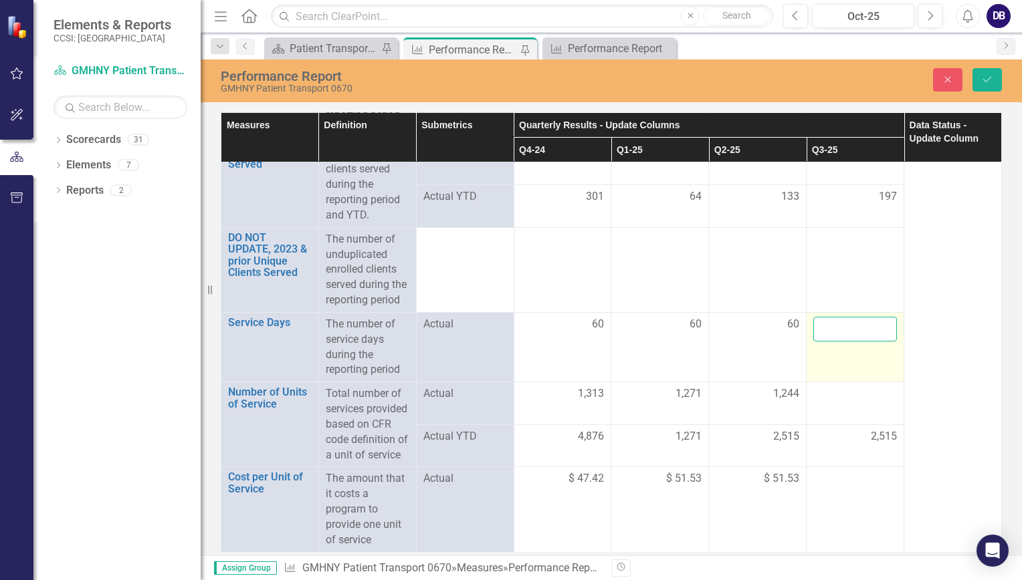
drag, startPoint x: 847, startPoint y: 320, endPoint x: 829, endPoint y: 313, distance: 18.6
click at [829, 317] on input "number" at bounding box center [855, 329] width 84 height 25
type input "60"
click at [984, 72] on button "Save" at bounding box center [986, 79] width 29 height 23
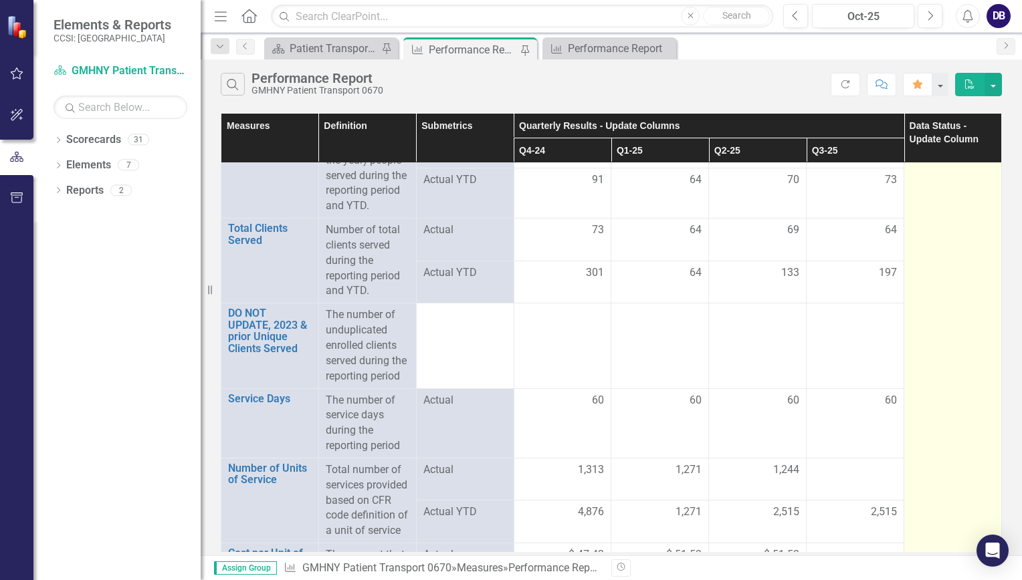
scroll to position [136, 0]
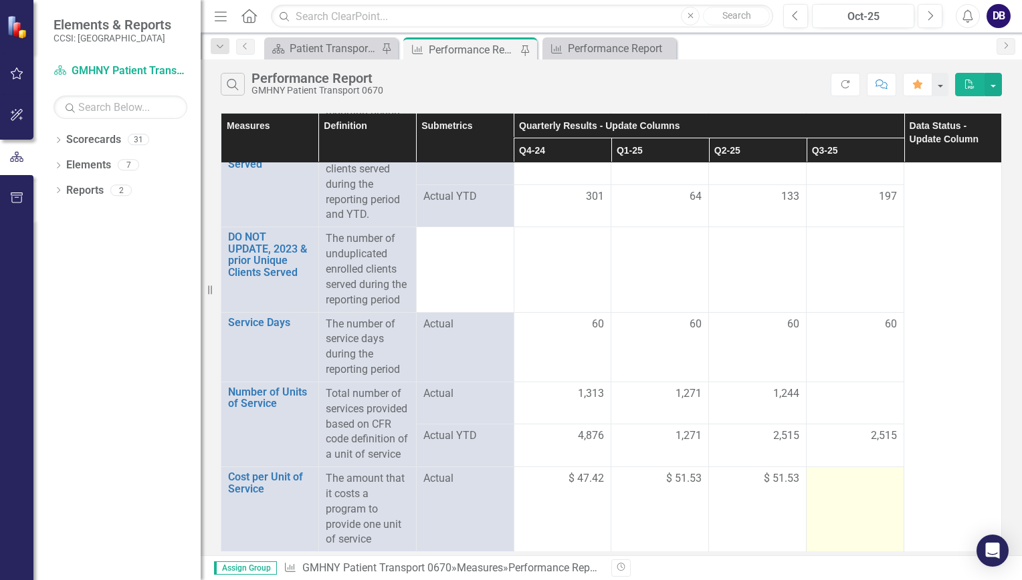
click at [826, 487] on div at bounding box center [855, 479] width 84 height 16
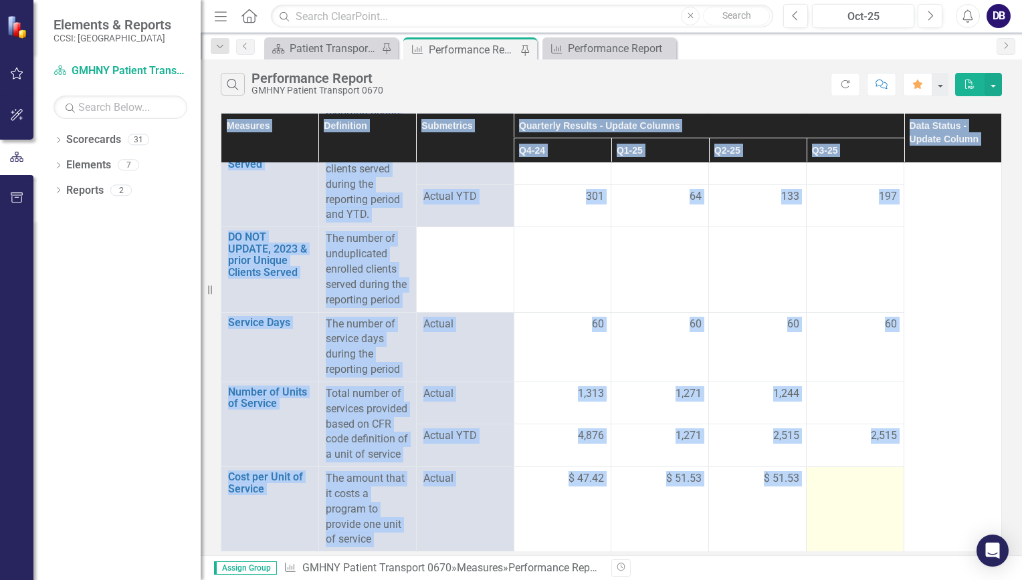
click at [826, 487] on div at bounding box center [855, 479] width 84 height 16
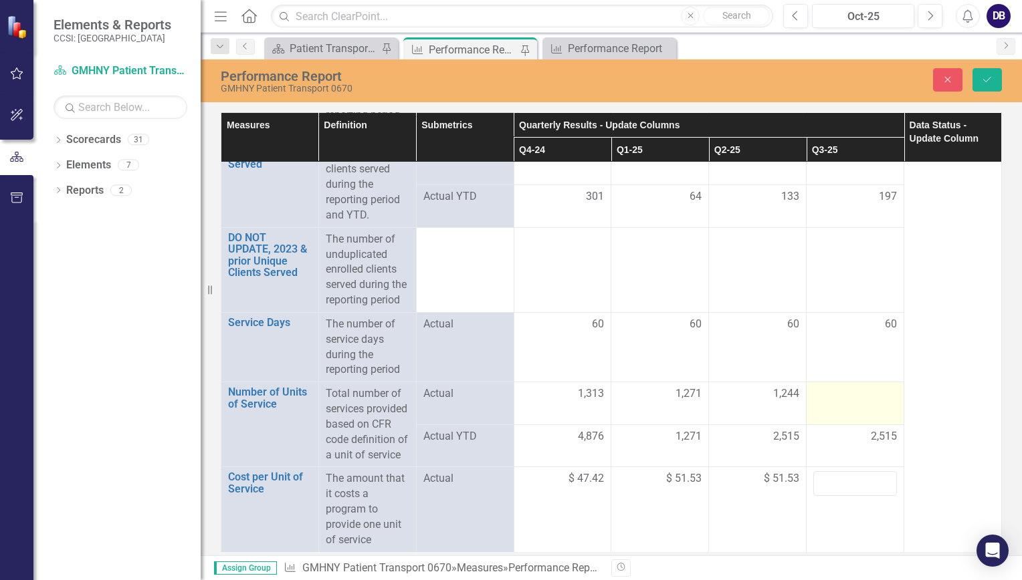
click at [857, 387] on div at bounding box center [855, 395] width 84 height 16
drag, startPoint x: 857, startPoint y: 381, endPoint x: 839, endPoint y: 387, distance: 19.5
click at [839, 387] on input "number" at bounding box center [855, 399] width 84 height 25
type input "1307"
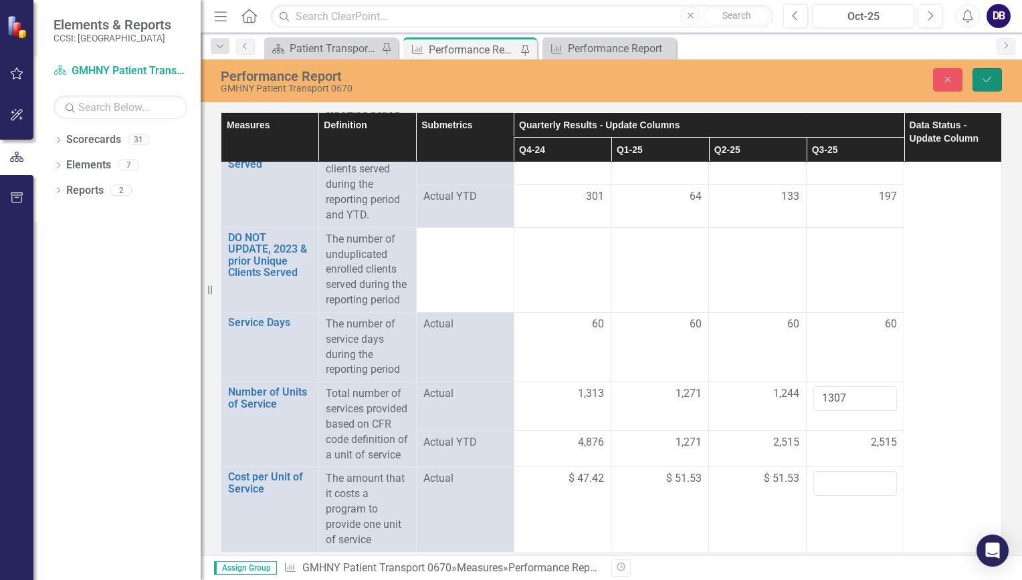
click at [992, 75] on icon "Save" at bounding box center [987, 79] width 12 height 9
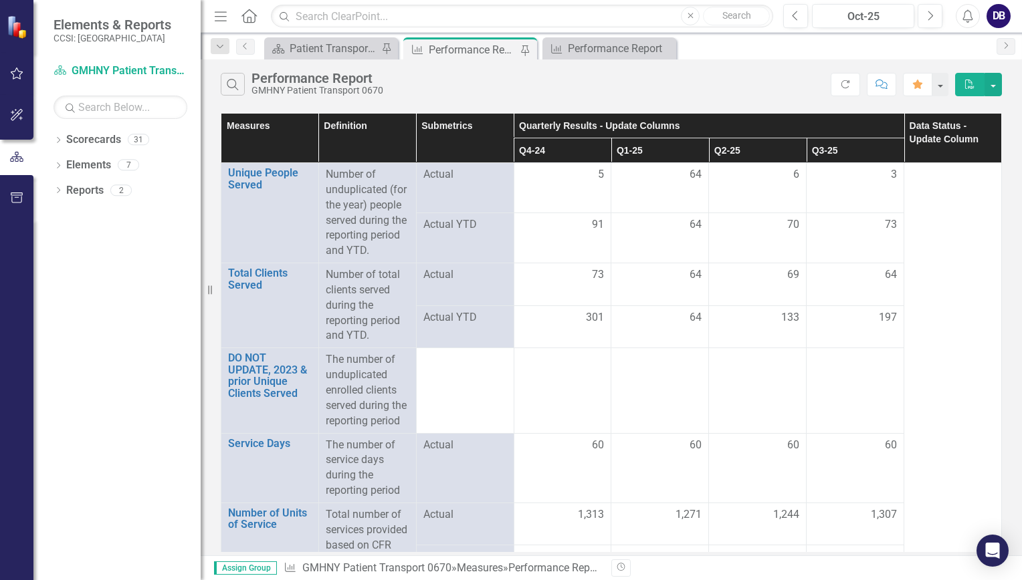
scroll to position [136, 0]
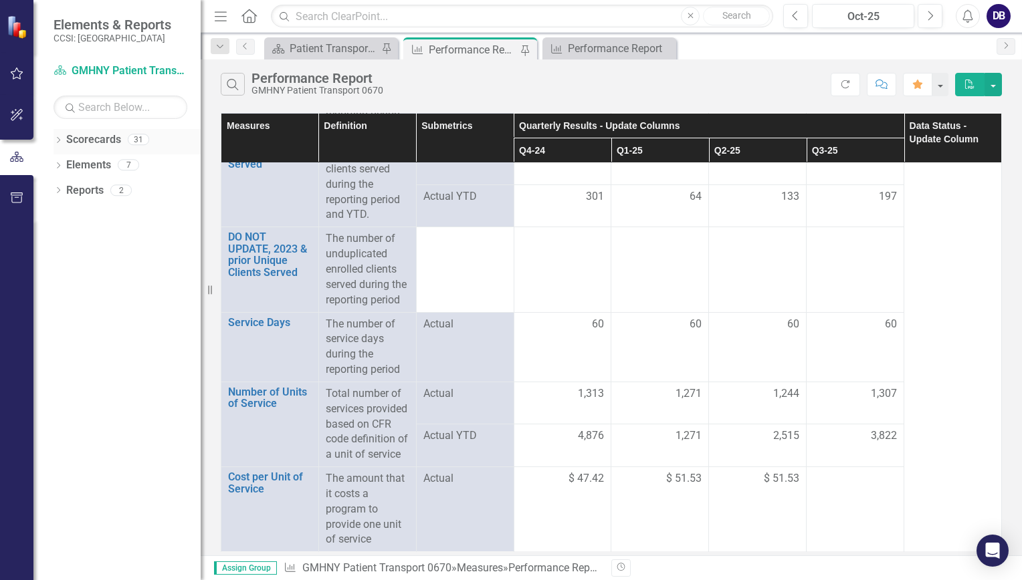
click at [102, 138] on link "Scorecards" at bounding box center [93, 139] width 55 height 15
click at [56, 142] on icon "Dropdown" at bounding box center [57, 141] width 9 height 7
click at [64, 163] on icon "Dropdown" at bounding box center [65, 164] width 10 height 8
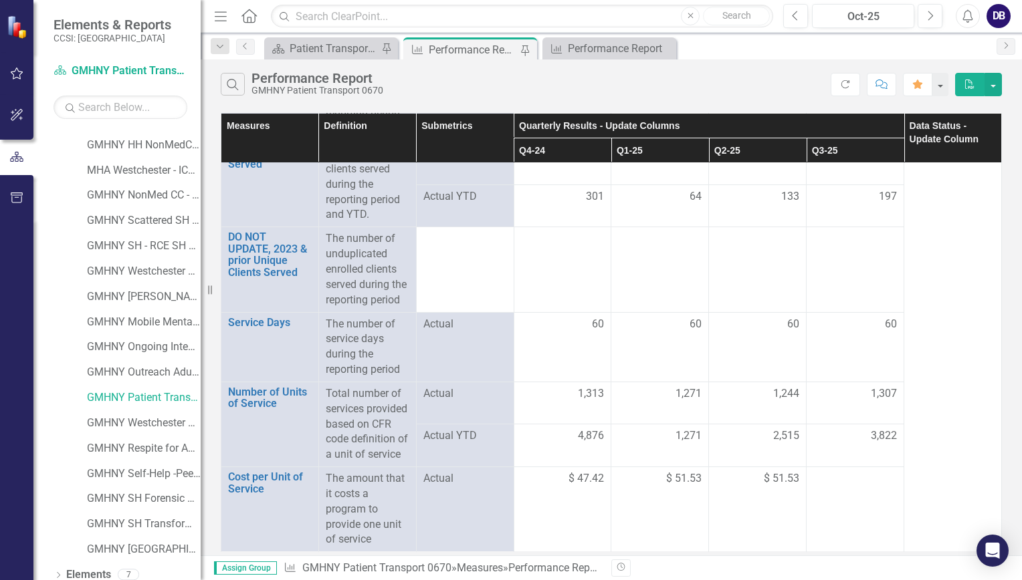
scroll to position [378, 0]
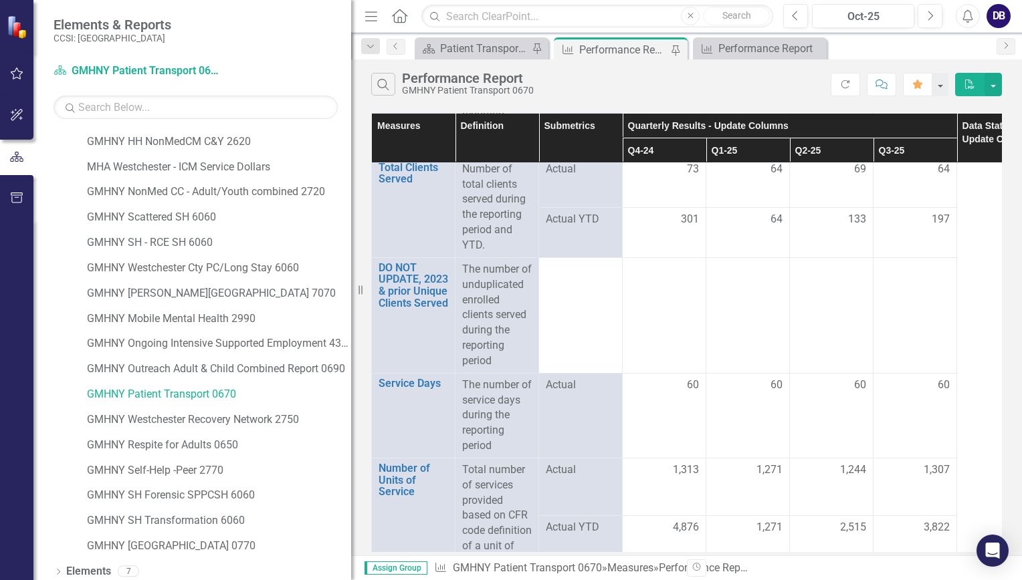
drag, startPoint x: 204, startPoint y: 366, endPoint x: 355, endPoint y: 376, distance: 151.4
click at [355, 376] on div "Resize" at bounding box center [356, 290] width 11 height 580
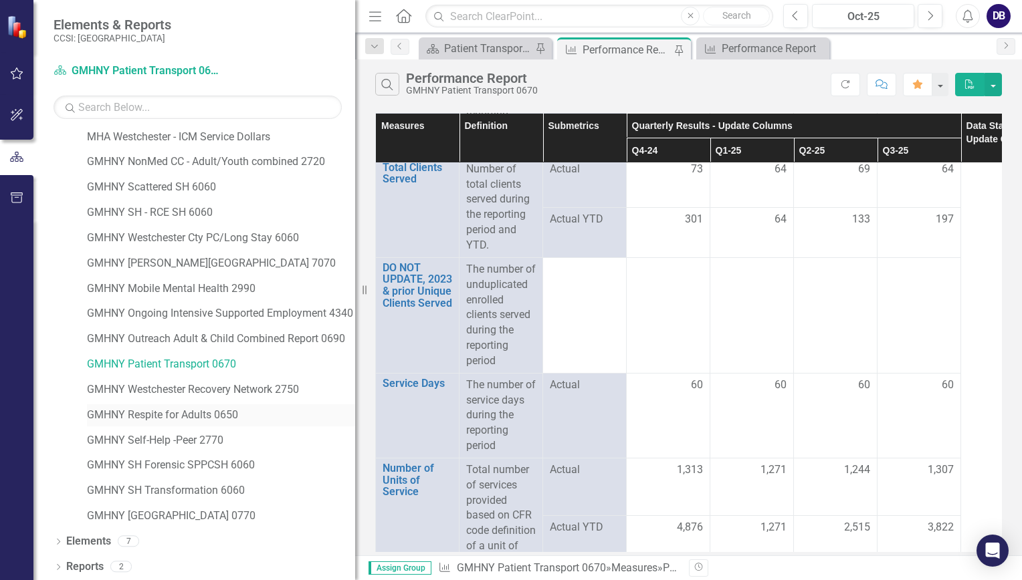
scroll to position [409, 0]
click at [187, 437] on link "GMHNY Self-Help -Peer 2770" at bounding box center [221, 439] width 268 height 15
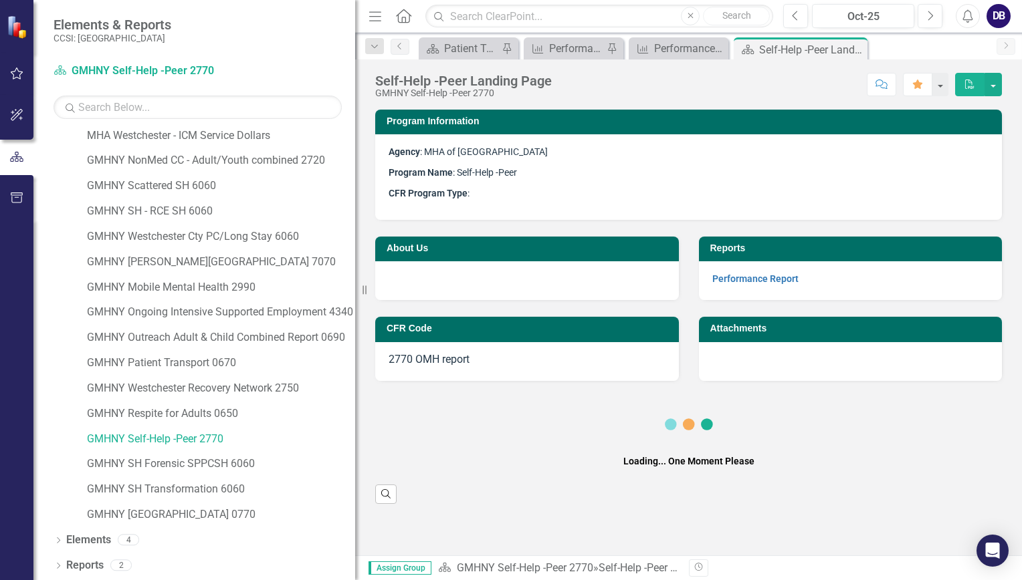
click at [771, 273] on strong "Performance Report" at bounding box center [755, 278] width 86 height 13
click at [760, 277] on link "Performance Report" at bounding box center [755, 279] width 86 height 11
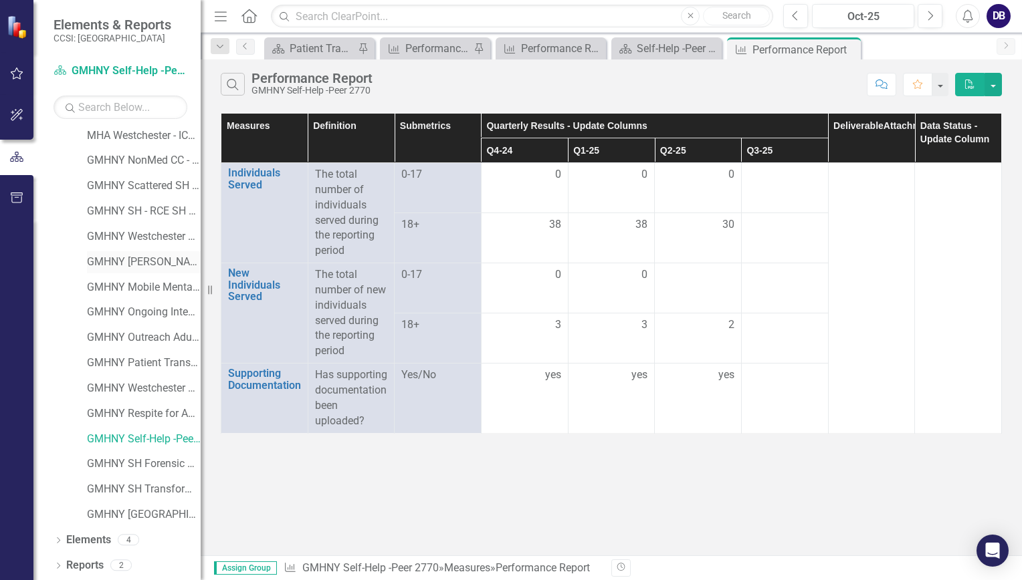
drag, startPoint x: 358, startPoint y: 253, endPoint x: 190, endPoint y: 253, distance: 167.9
click at [190, 253] on div "Elements & Reports CCSI: Westchester Scorecard GMHNY Self-Help -Peer 2770 Searc…" at bounding box center [100, 290] width 201 height 580
click at [771, 182] on div at bounding box center [784, 175] width 73 height 16
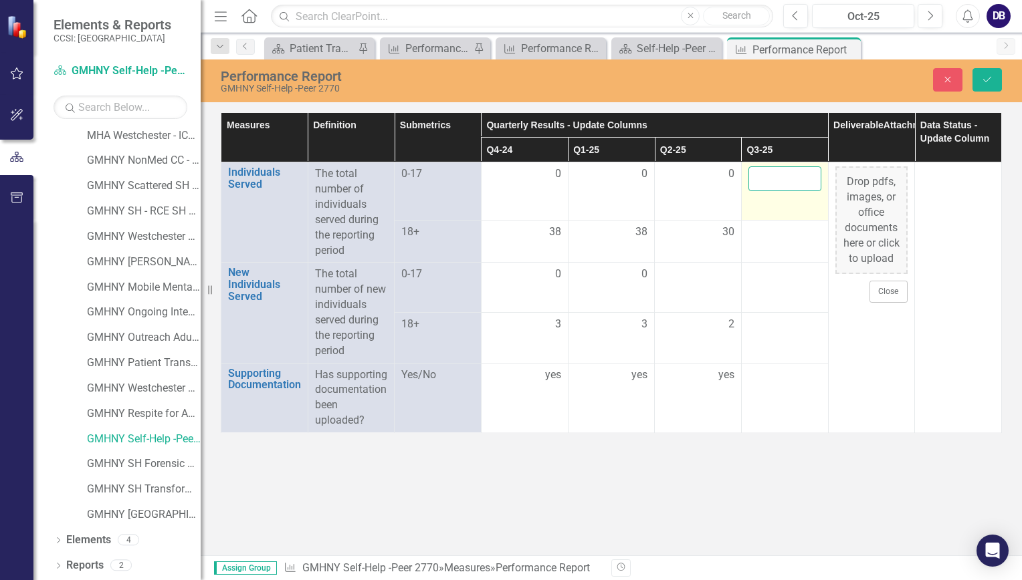
click at [766, 182] on input "number" at bounding box center [784, 179] width 73 height 25
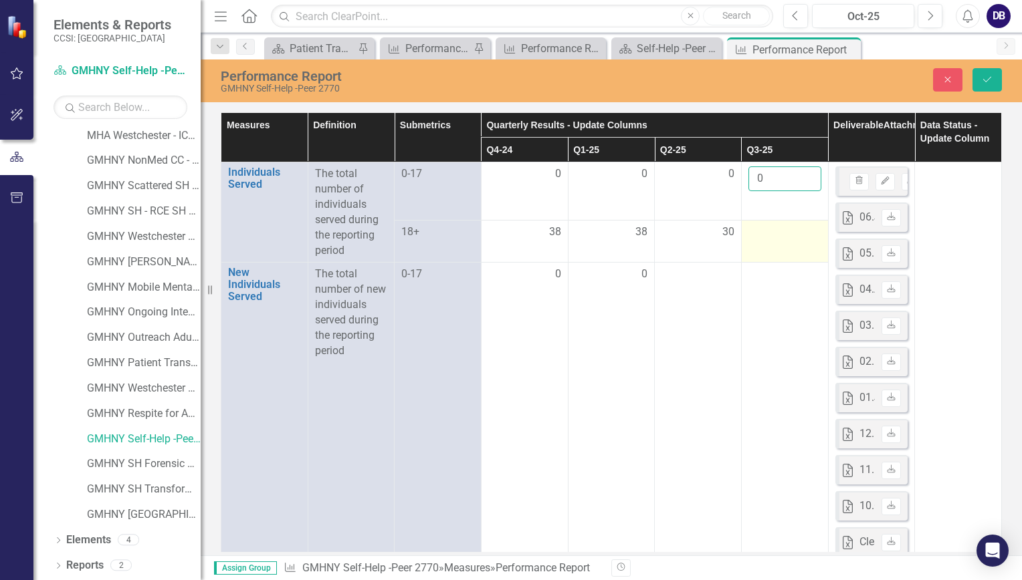
type input "0"
click at [770, 243] on td at bounding box center [784, 241] width 87 height 43
drag, startPoint x: 770, startPoint y: 243, endPoint x: 758, endPoint y: 233, distance: 15.7
click at [758, 233] on input "number" at bounding box center [784, 229] width 73 height 25
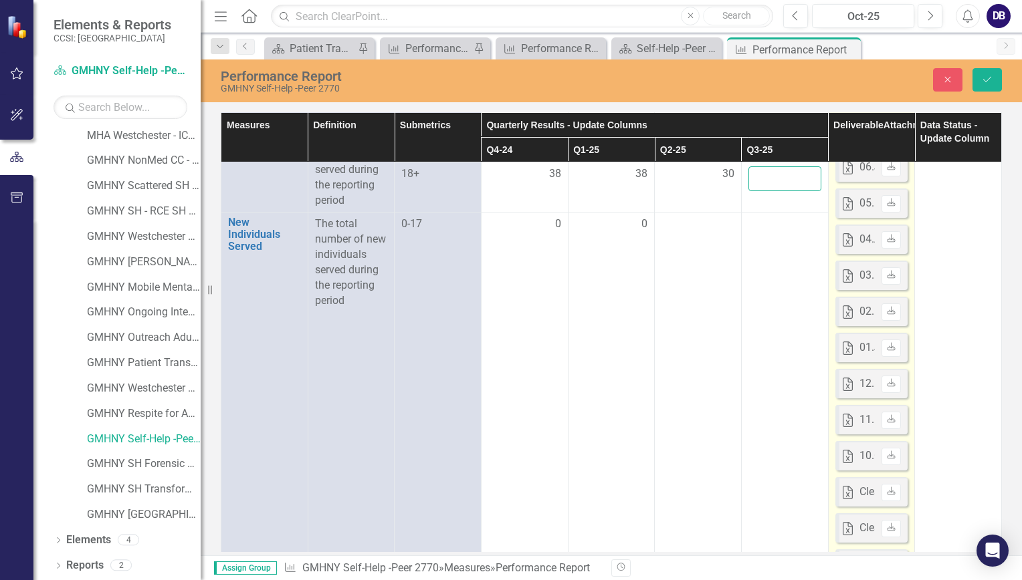
scroll to position [49, 0]
click at [859, 203] on div "05.May_2023-FINAL.xlsx" at bounding box center [917, 204] width 117 height 15
click at [886, 203] on icon "Download" at bounding box center [891, 204] width 10 height 8
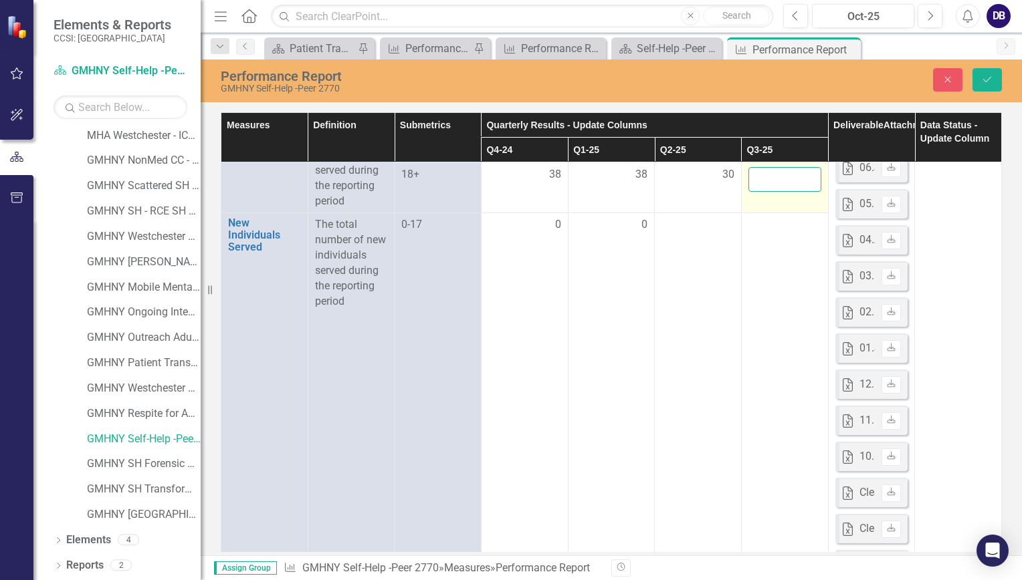
click at [762, 177] on input "number" at bounding box center [784, 179] width 73 height 25
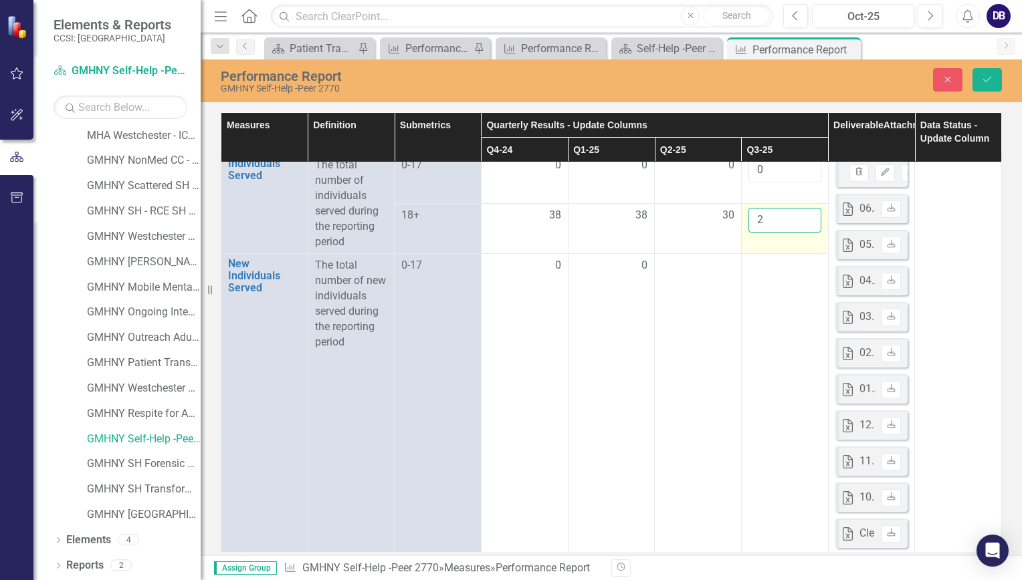
scroll to position [0, 0]
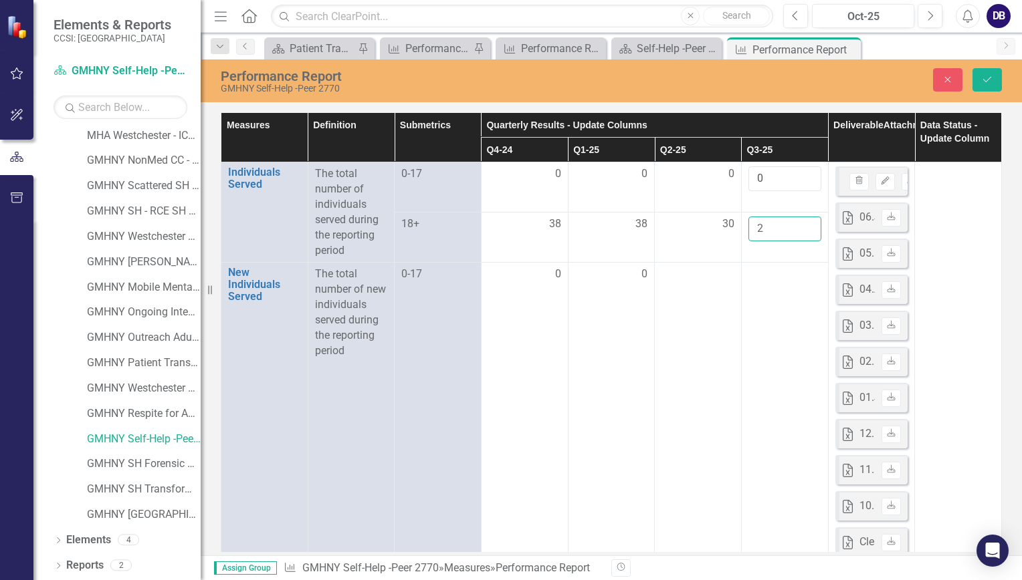
type input "2"
click at [773, 231] on input "2" at bounding box center [784, 229] width 73 height 25
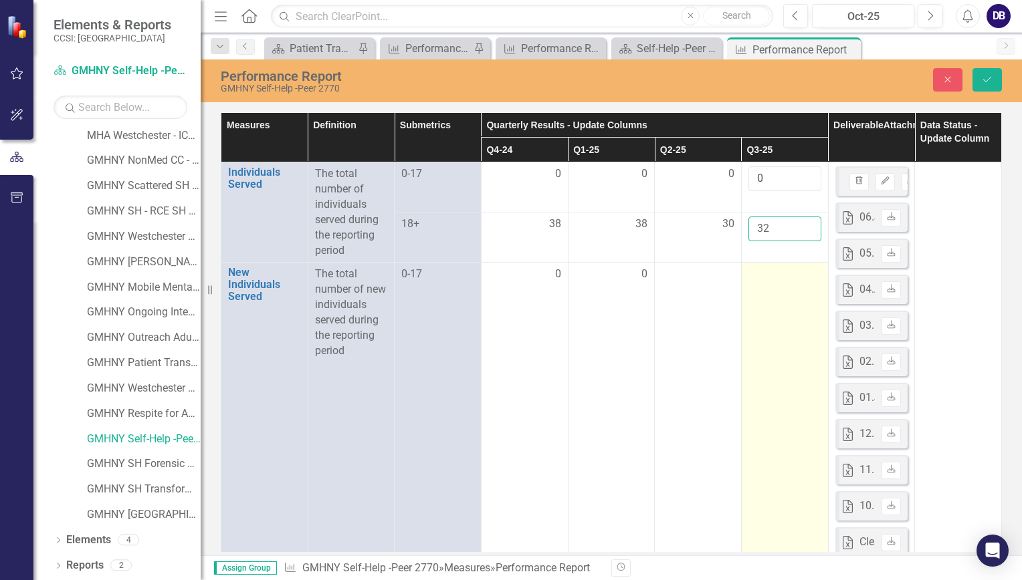
type input "32"
drag, startPoint x: 766, startPoint y: 299, endPoint x: 764, endPoint y: 279, distance: 20.2
click at [764, 279] on input "number" at bounding box center [784, 279] width 73 height 25
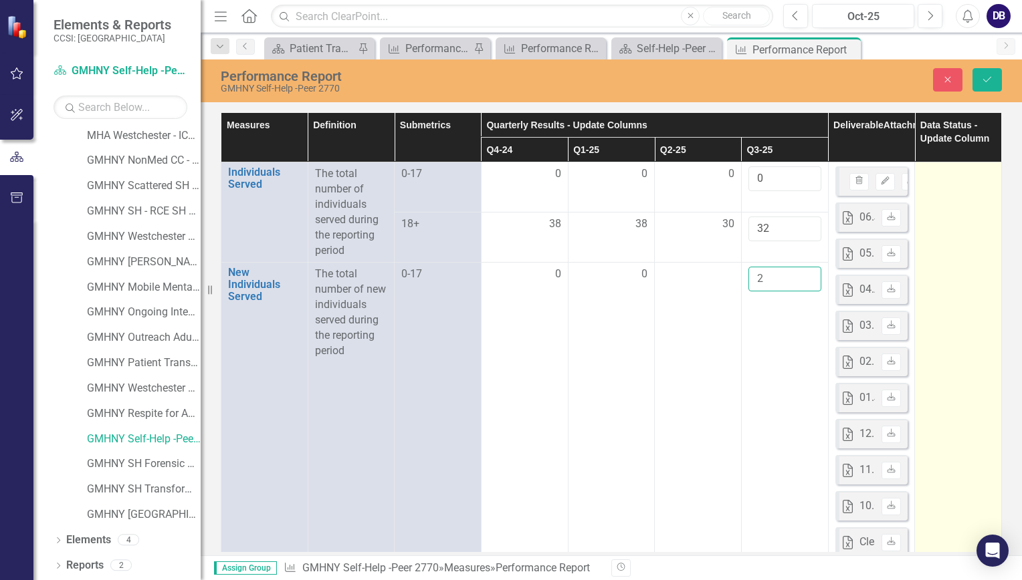
type input "2"
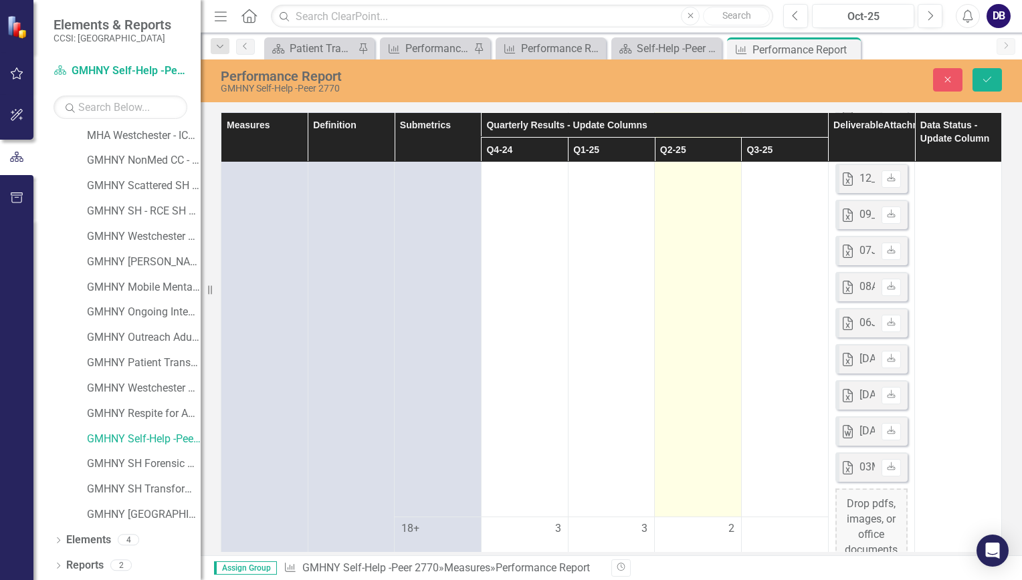
scroll to position [853, 0]
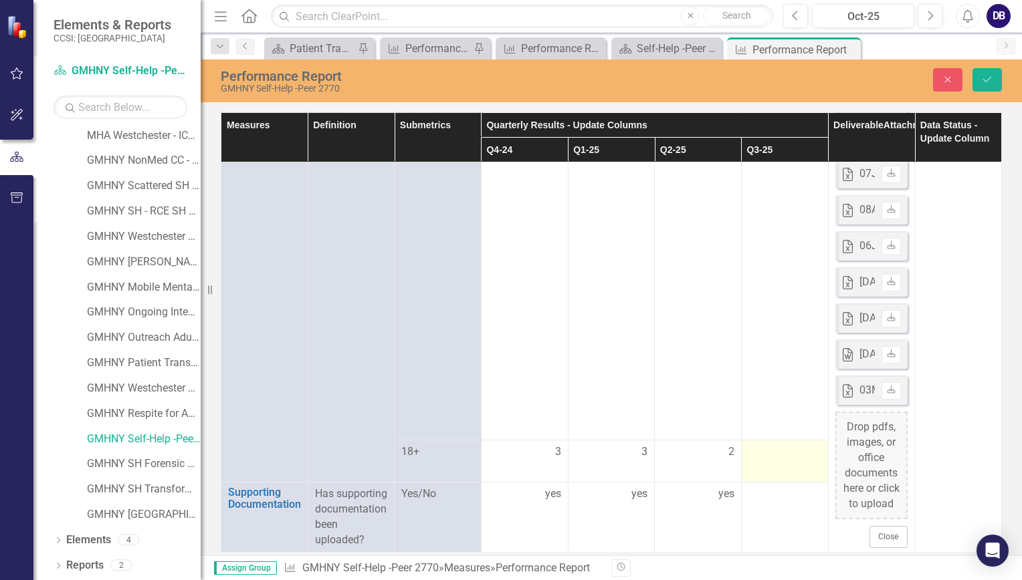
click at [765, 449] on td at bounding box center [784, 461] width 87 height 43
drag, startPoint x: 765, startPoint y: 449, endPoint x: 762, endPoint y: 436, distance: 13.6
click at [762, 437] on input "number" at bounding box center [784, 449] width 73 height 25
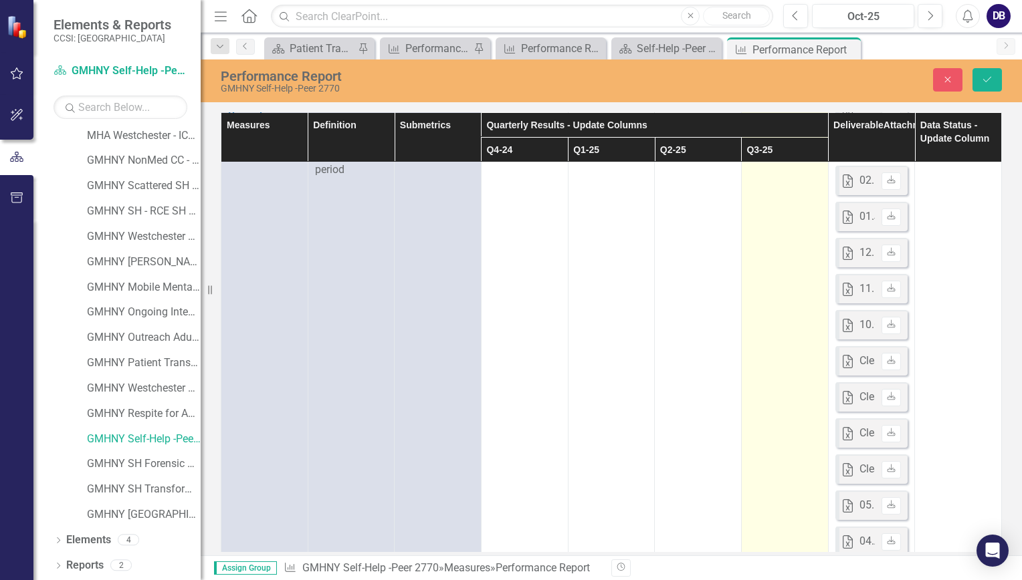
scroll to position [0, 0]
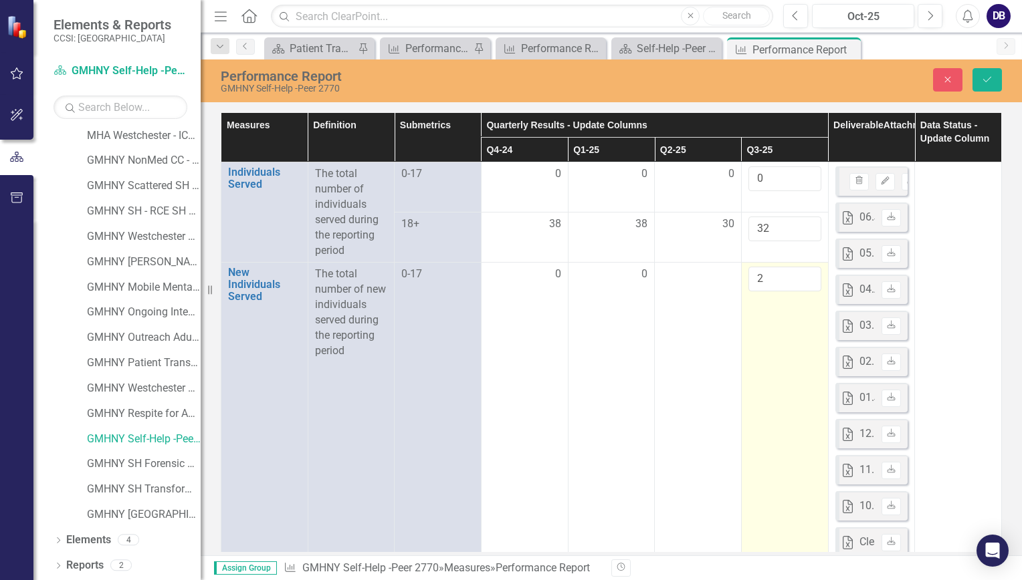
type input "2"
click at [760, 280] on input "2" at bounding box center [784, 279] width 73 height 25
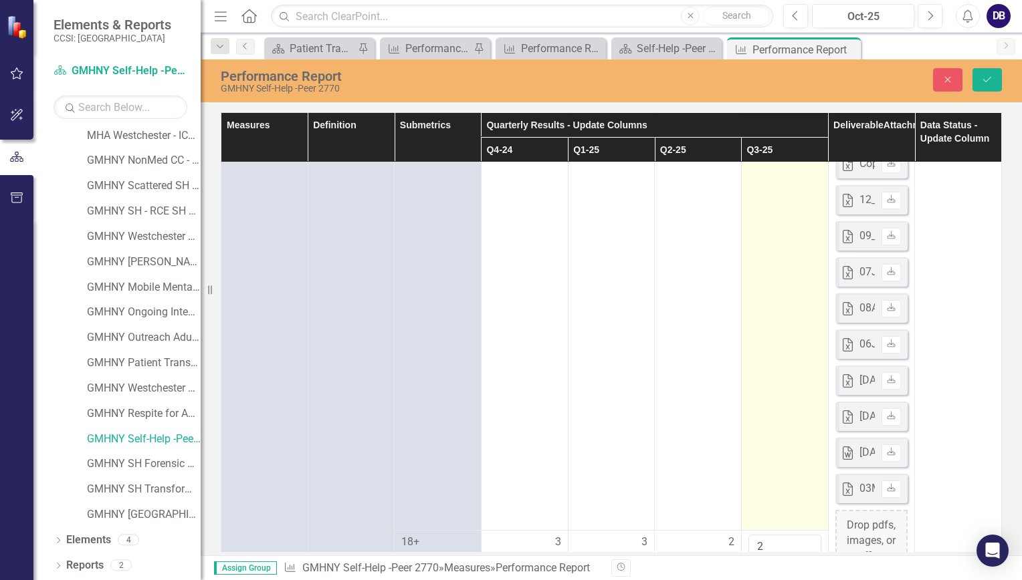
scroll to position [853, 0]
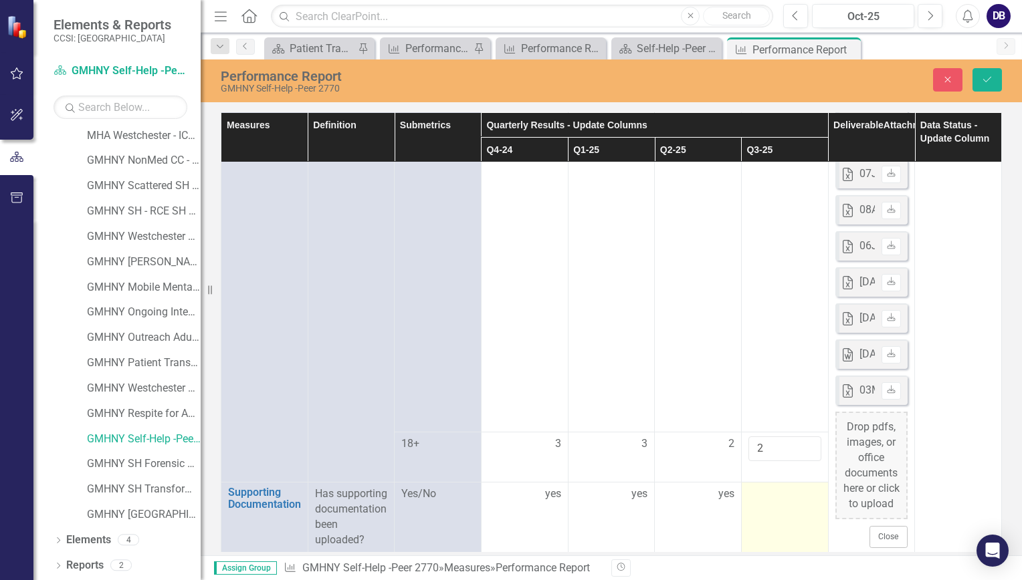
type input "0"
click at [764, 488] on td at bounding box center [784, 518] width 87 height 70
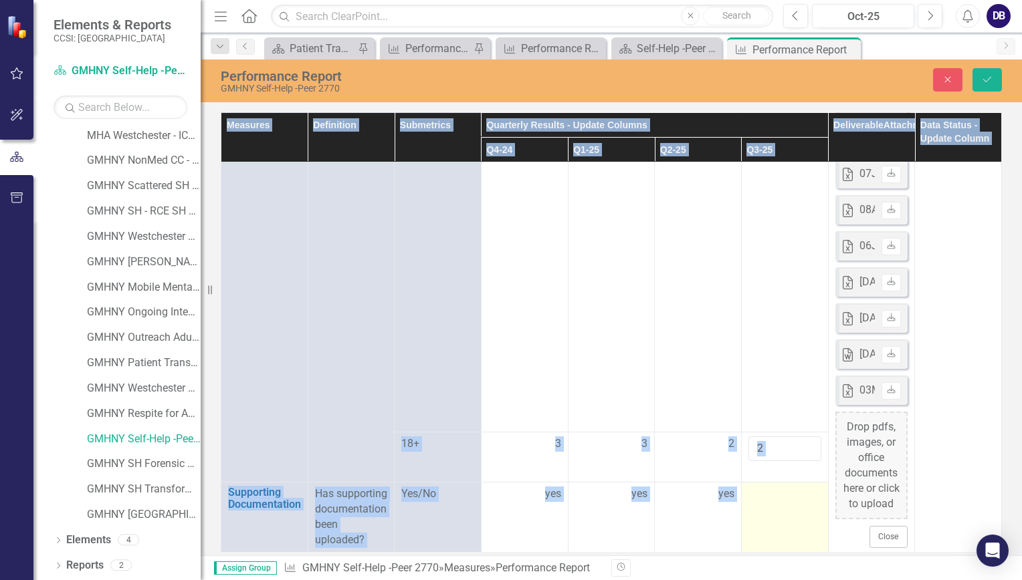
click at [764, 488] on td at bounding box center [784, 518] width 87 height 70
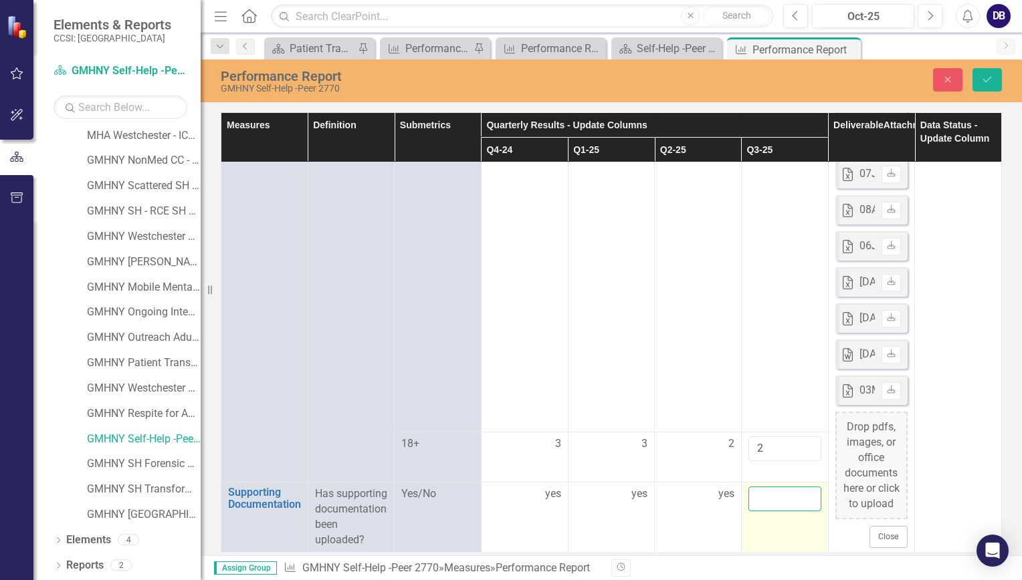
click at [758, 487] on input "text" at bounding box center [784, 499] width 73 height 25
type input "yes"
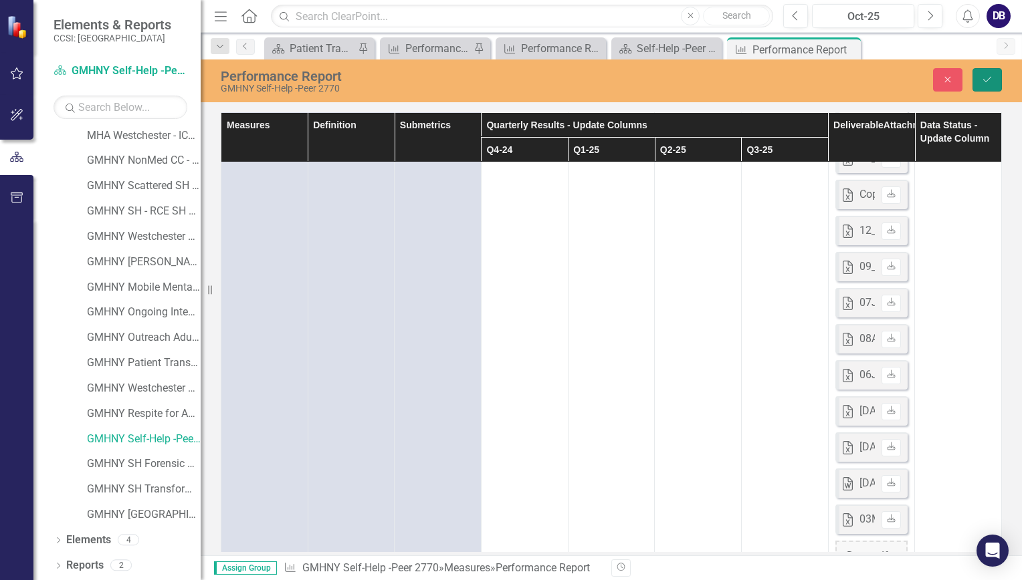
click at [986, 82] on icon "Save" at bounding box center [987, 79] width 12 height 9
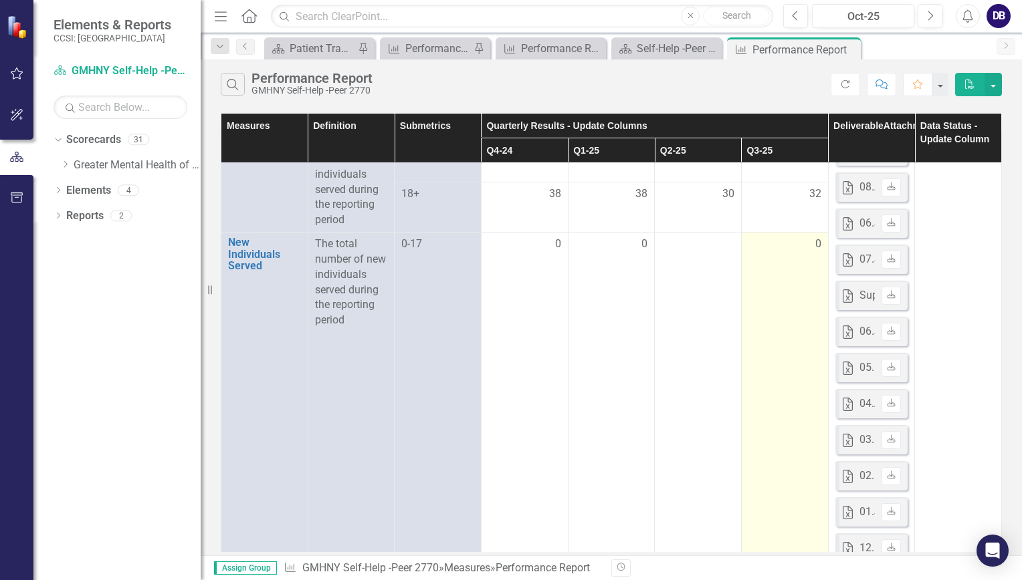
scroll to position [0, 0]
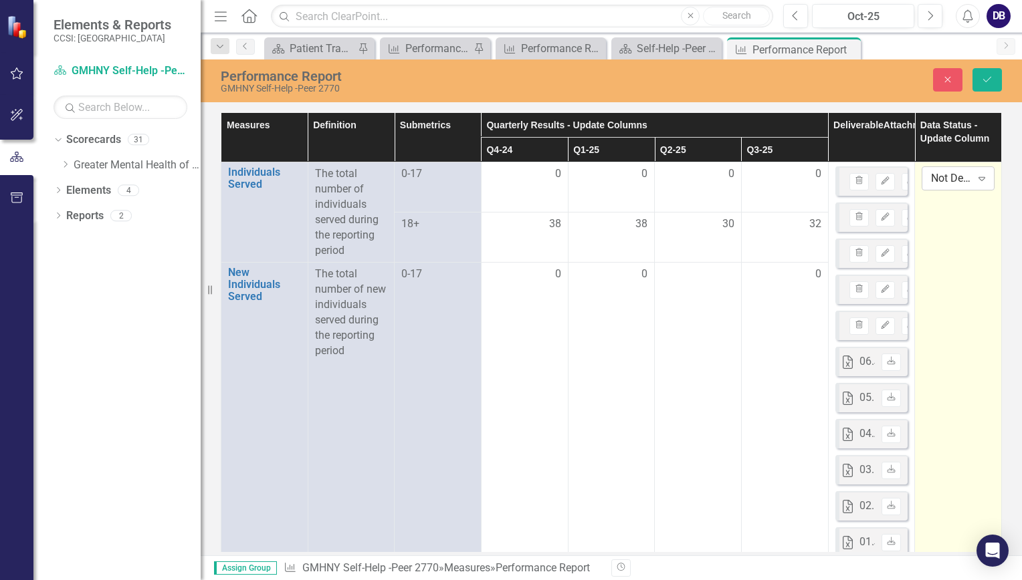
drag, startPoint x: 928, startPoint y: 191, endPoint x: 929, endPoint y: 175, distance: 16.1
click at [931, 175] on div "Not Defined" at bounding box center [950, 178] width 39 height 15
click at [952, 241] on div "Submitted" at bounding box center [969, 246] width 86 height 15
click at [975, 82] on button "Save" at bounding box center [986, 79] width 29 height 23
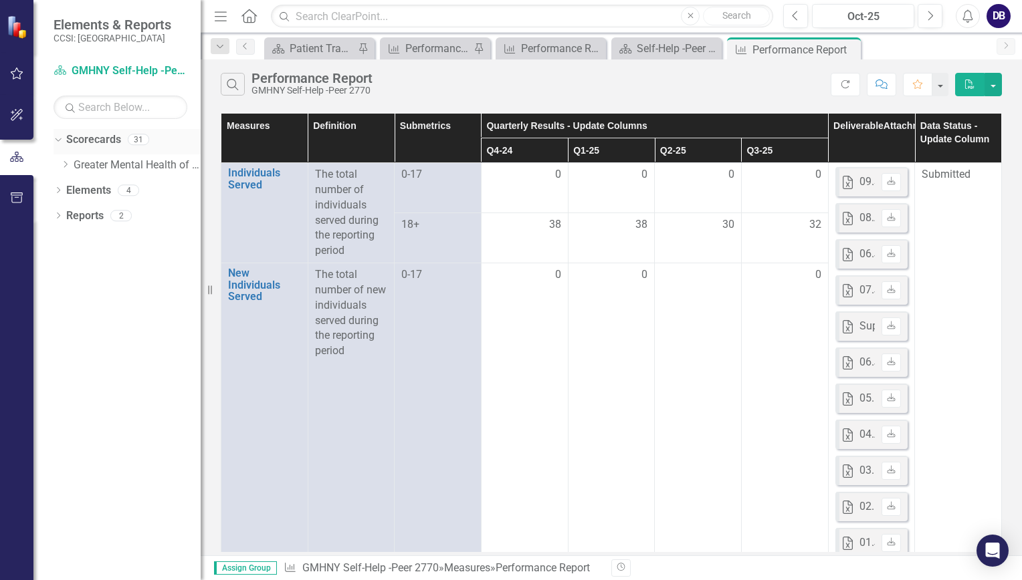
click at [98, 144] on link "Scorecards" at bounding box center [93, 139] width 55 height 15
click at [54, 140] on icon "Dropdown" at bounding box center [56, 138] width 7 height 9
click at [54, 140] on icon "Dropdown" at bounding box center [57, 141] width 9 height 7
click at [62, 167] on icon "Dropdown" at bounding box center [65, 164] width 10 height 8
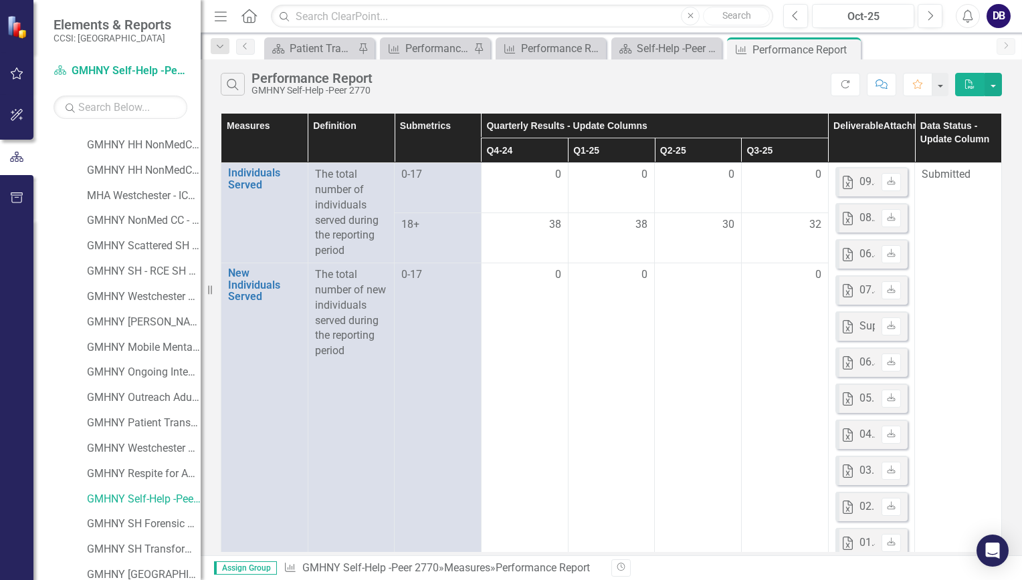
scroll to position [409, 0]
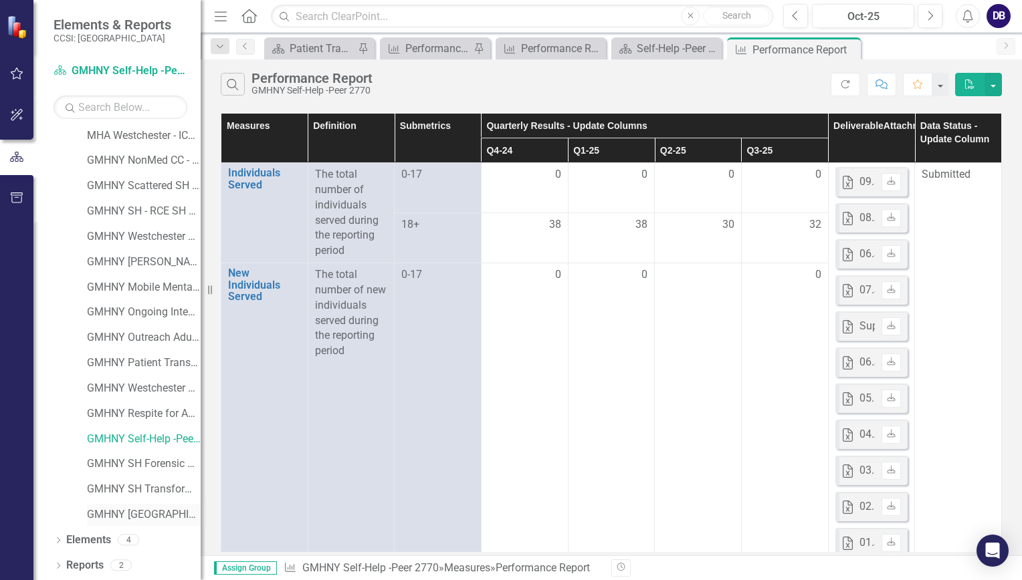
click at [148, 514] on link "GMHNY [GEOGRAPHIC_DATA] 0770" at bounding box center [144, 515] width 114 height 15
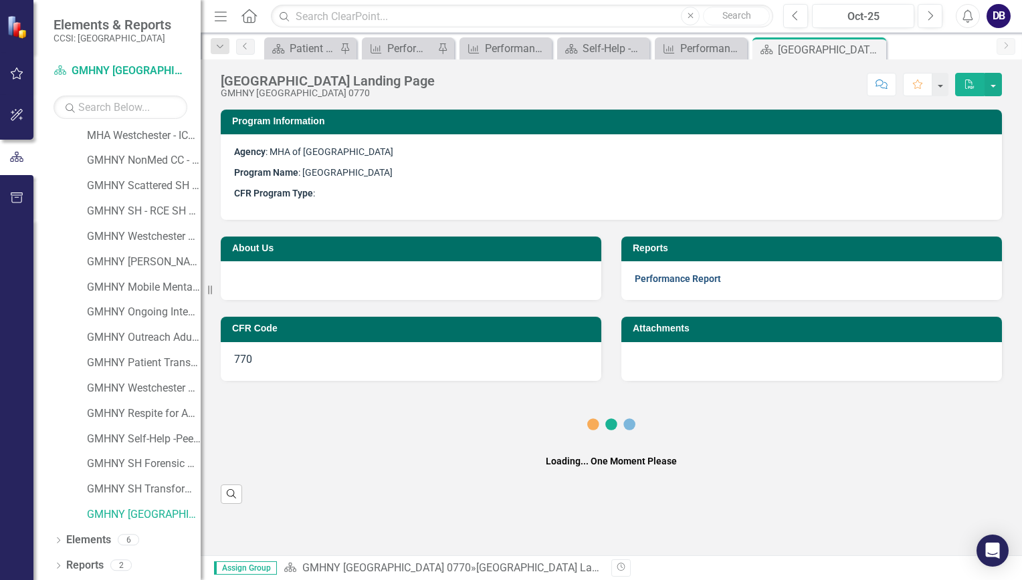
click at [691, 276] on link "Performance Report" at bounding box center [678, 279] width 86 height 11
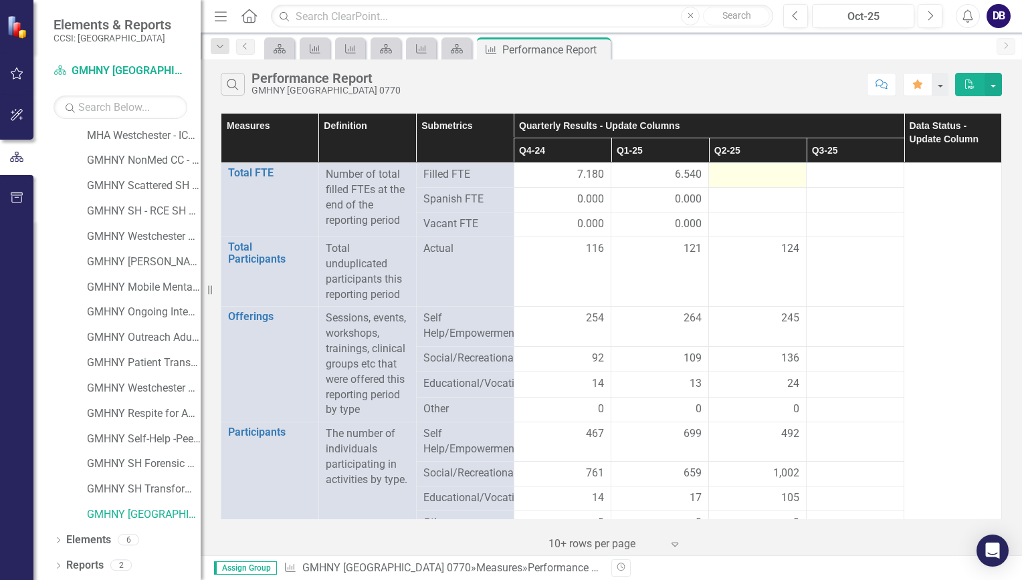
click at [744, 172] on div at bounding box center [758, 175] width 84 height 16
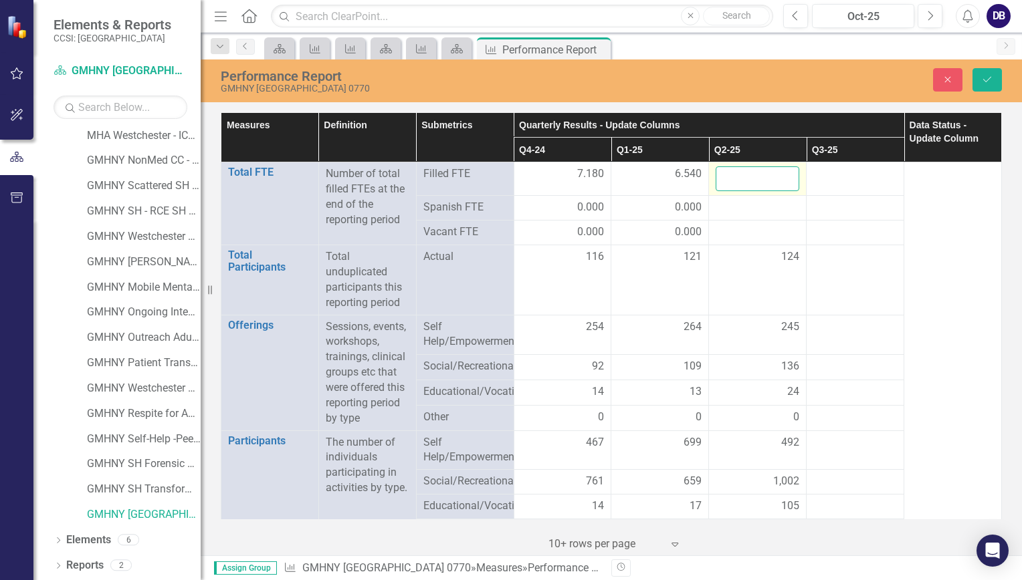
click at [726, 178] on input "number" at bounding box center [758, 179] width 84 height 25
type input "7.31"
click at [864, 173] on div at bounding box center [855, 175] width 84 height 16
click at [992, 78] on icon "Save" at bounding box center [987, 79] width 12 height 9
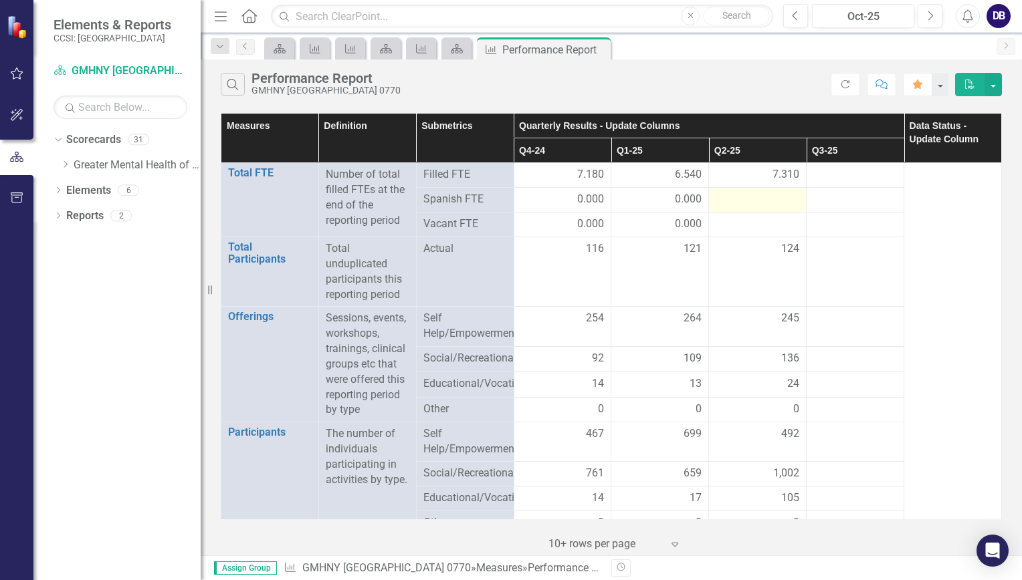
click at [778, 201] on div at bounding box center [758, 200] width 84 height 16
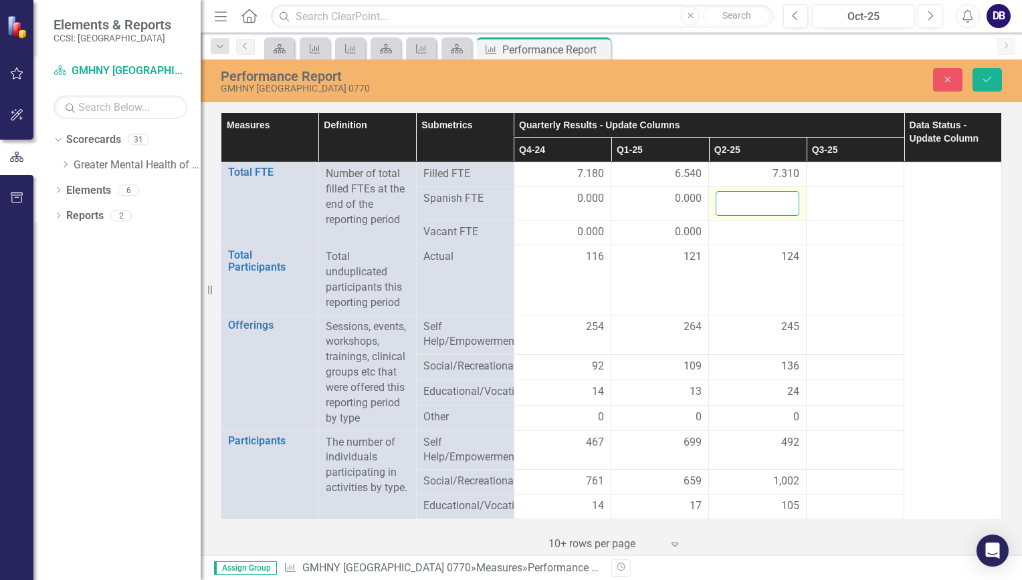
click at [769, 201] on input "number" at bounding box center [758, 203] width 84 height 25
type input "0.00"
click at [760, 233] on div at bounding box center [758, 233] width 84 height 16
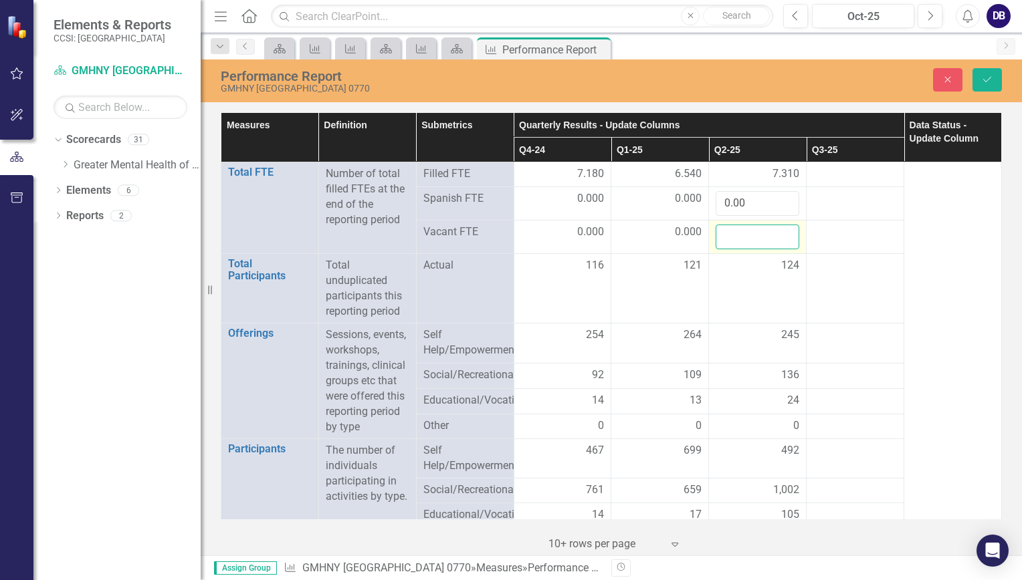
click at [753, 233] on input "number" at bounding box center [758, 237] width 84 height 25
type input "0.00"
click at [988, 83] on icon "Save" at bounding box center [987, 79] width 12 height 9
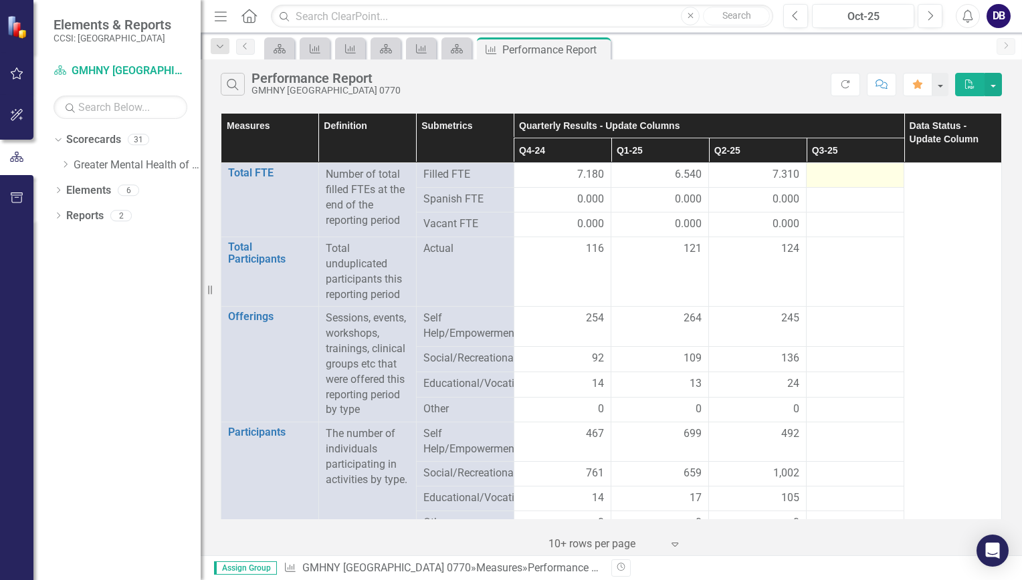
click at [837, 179] on div at bounding box center [855, 175] width 84 height 16
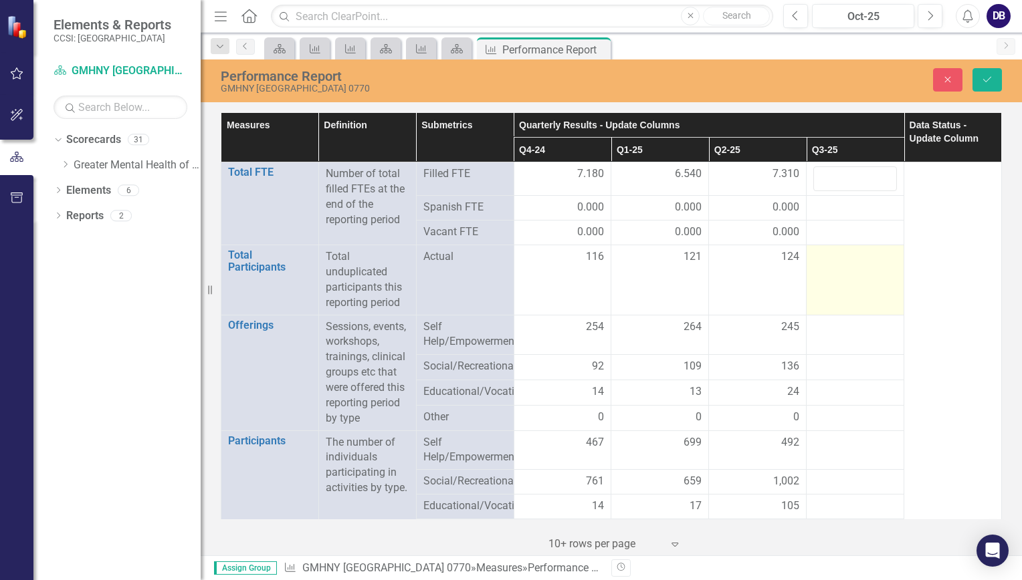
click at [833, 262] on div at bounding box center [855, 257] width 84 height 16
drag, startPoint x: 833, startPoint y: 262, endPoint x: 827, endPoint y: 270, distance: 9.6
click at [827, 270] on input "number" at bounding box center [855, 261] width 84 height 25
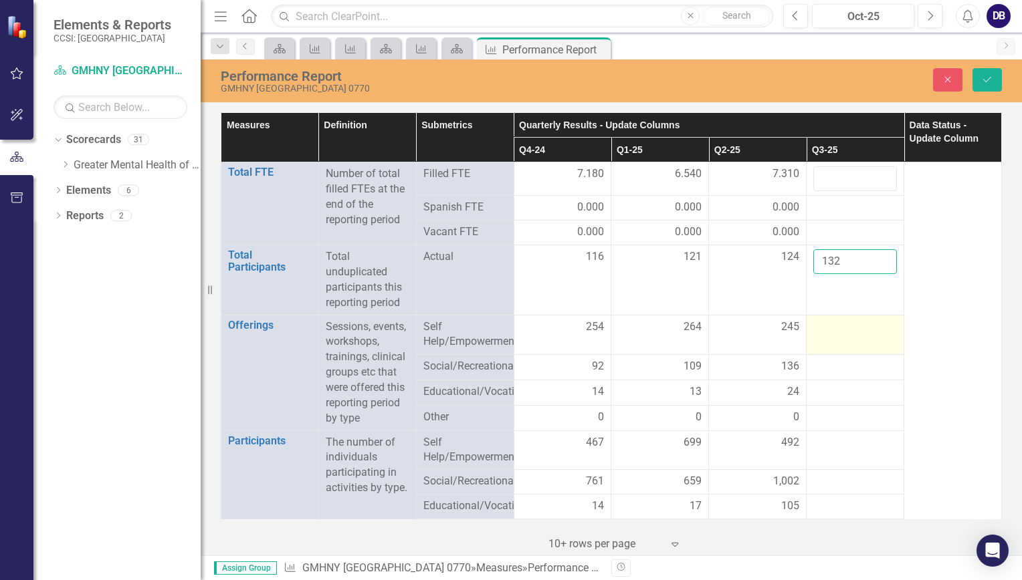
type input "132"
click at [821, 330] on div at bounding box center [855, 328] width 84 height 16
click at [825, 328] on input "number" at bounding box center [855, 332] width 84 height 25
type input "256"
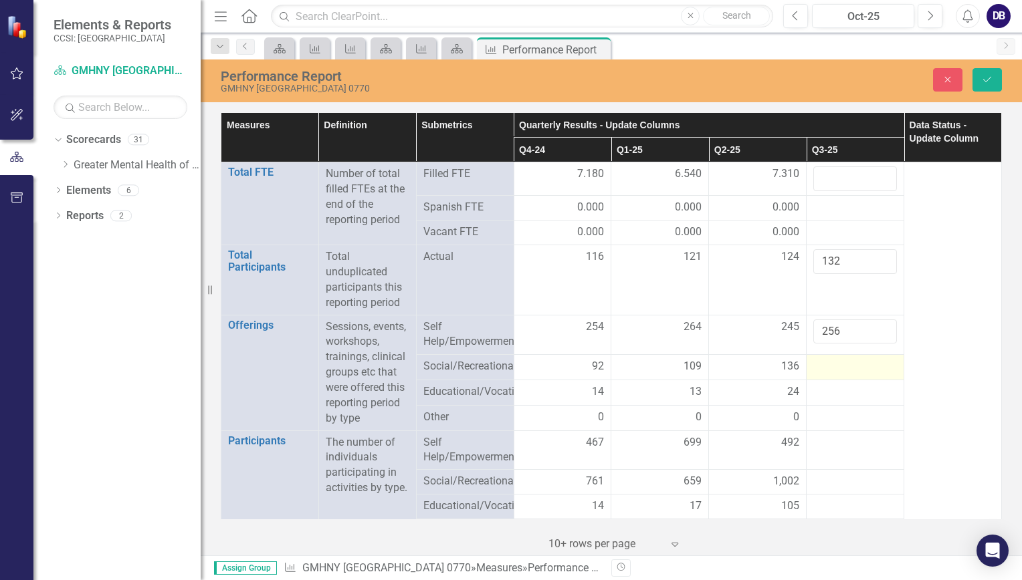
click at [835, 364] on div at bounding box center [855, 367] width 84 height 16
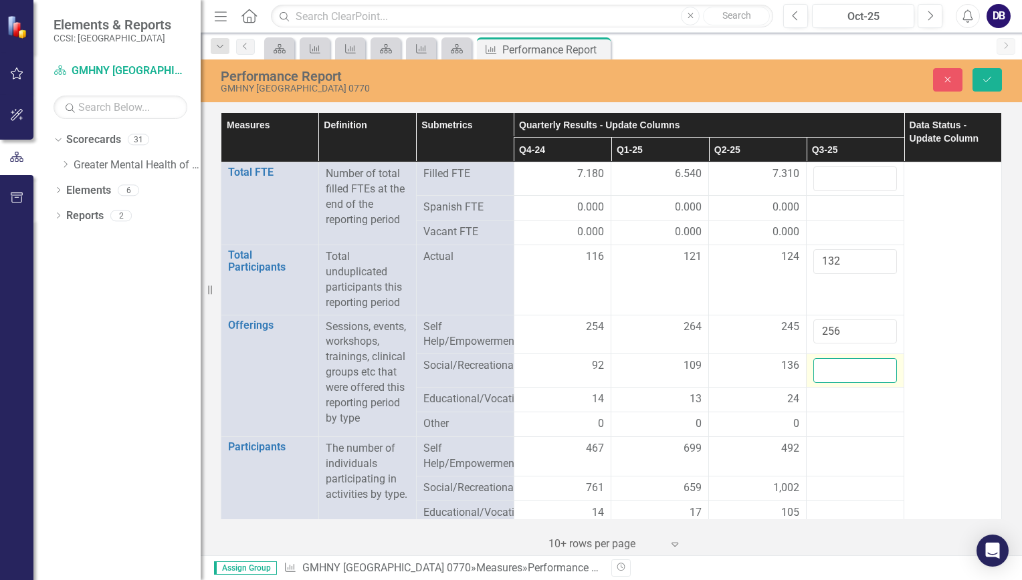
drag, startPoint x: 835, startPoint y: 364, endPoint x: 822, endPoint y: 368, distance: 13.3
click at [822, 368] on input "number" at bounding box center [855, 370] width 84 height 25
type input "145"
click at [837, 399] on div at bounding box center [855, 400] width 84 height 16
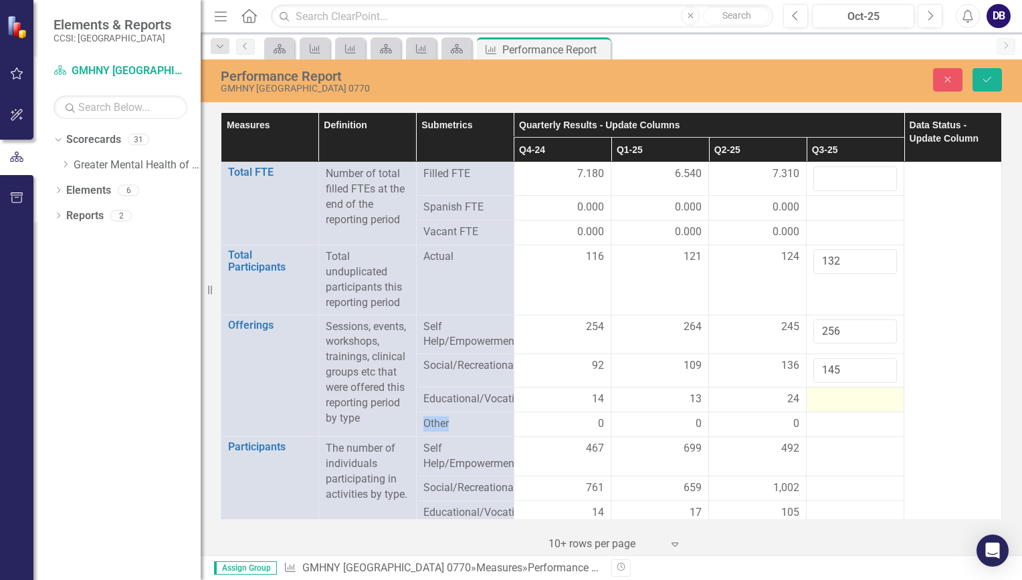
click at [837, 399] on div at bounding box center [855, 400] width 84 height 16
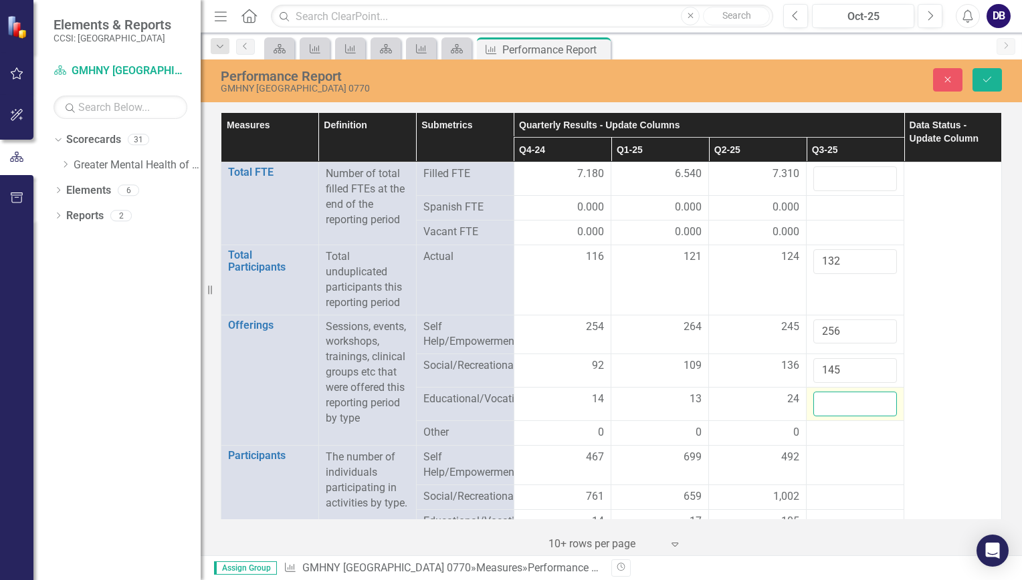
drag, startPoint x: 837, startPoint y: 399, endPoint x: 820, endPoint y: 403, distance: 18.0
click at [820, 403] on input "number" at bounding box center [855, 404] width 84 height 25
type input "11"
click at [817, 436] on div at bounding box center [855, 433] width 84 height 16
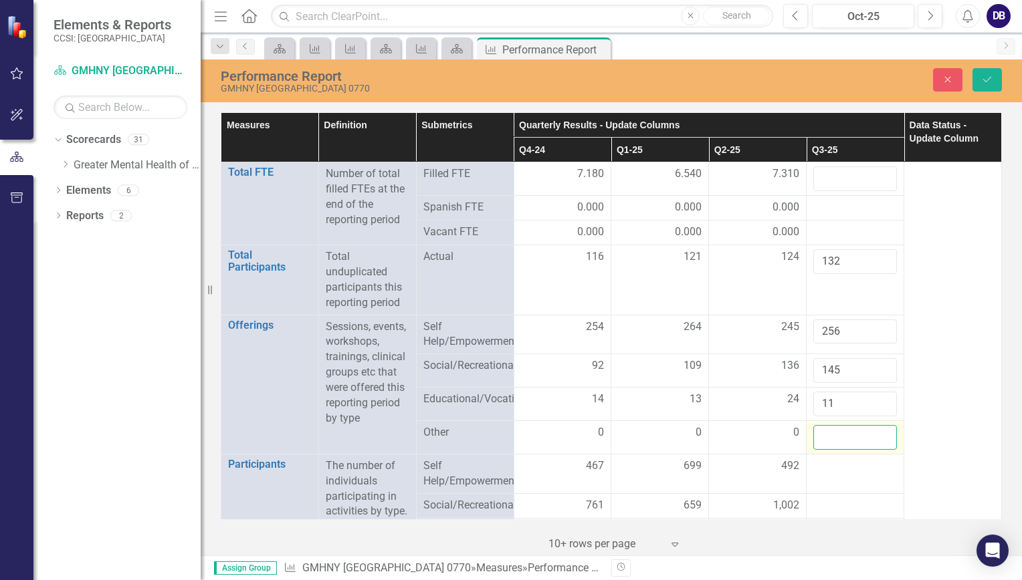
drag, startPoint x: 817, startPoint y: 436, endPoint x: 831, endPoint y: 432, distance: 14.6
click at [831, 432] on input "number" at bounding box center [855, 437] width 84 height 25
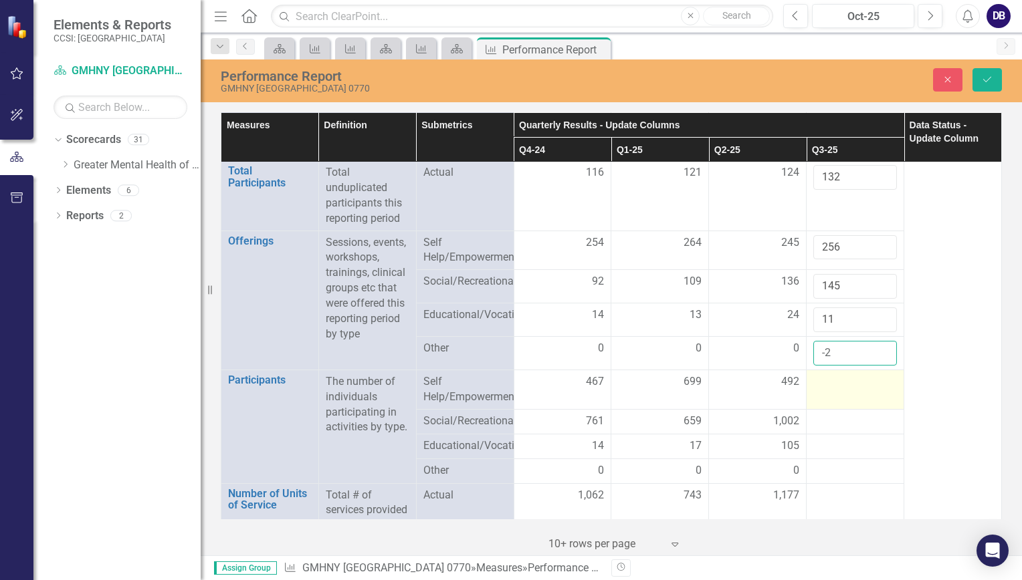
type input "-2"
click at [829, 394] on td at bounding box center [855, 389] width 98 height 39
drag, startPoint x: 829, startPoint y: 394, endPoint x: 819, endPoint y: 383, distance: 15.2
click at [819, 383] on input "number" at bounding box center [855, 386] width 84 height 25
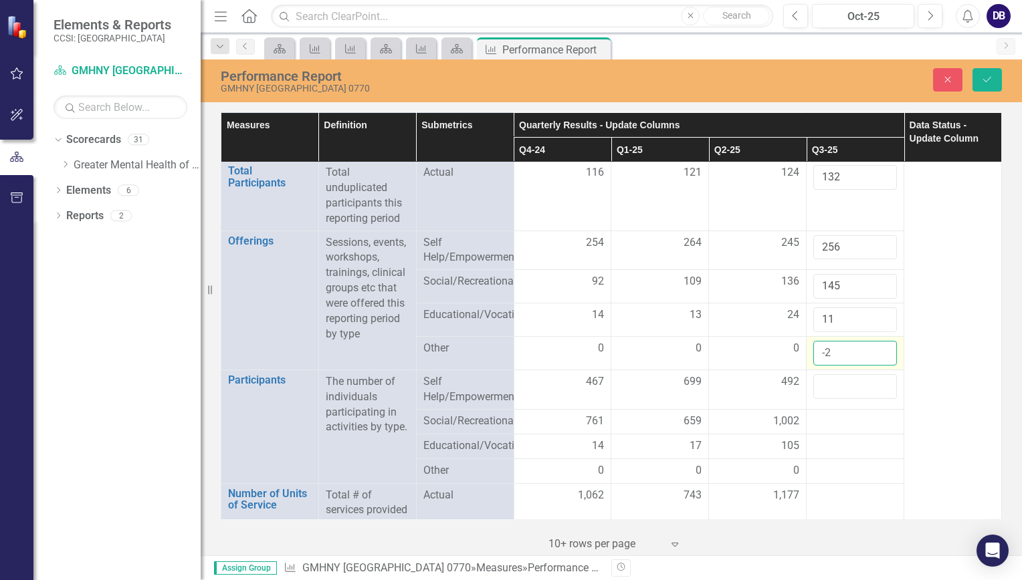
click at [836, 348] on input "-2" at bounding box center [855, 353] width 84 height 25
type input "0"
click at [834, 392] on input "number" at bounding box center [855, 386] width 84 height 25
type input "743"
click at [836, 414] on div at bounding box center [855, 422] width 84 height 16
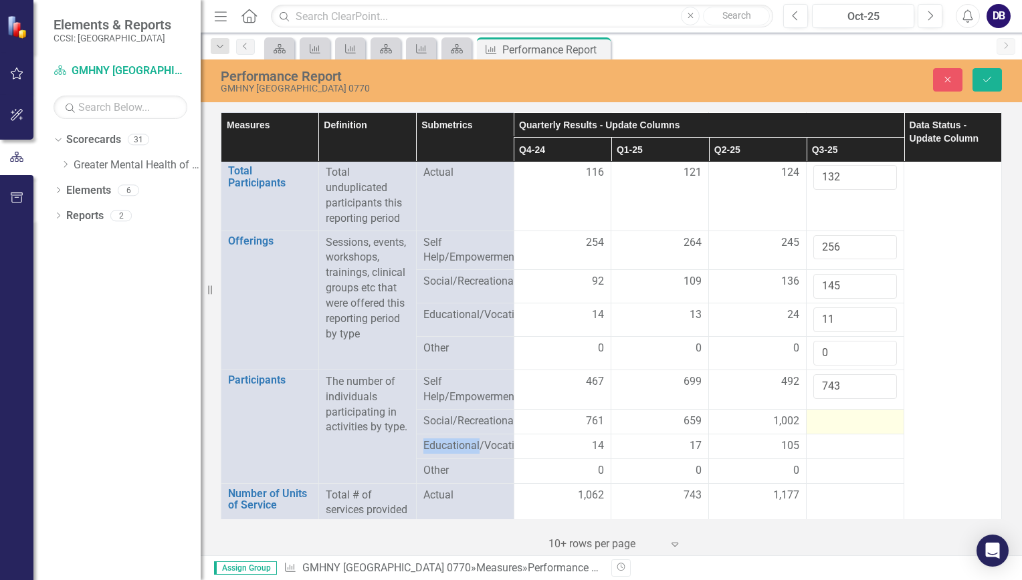
click at [836, 414] on div at bounding box center [855, 422] width 84 height 16
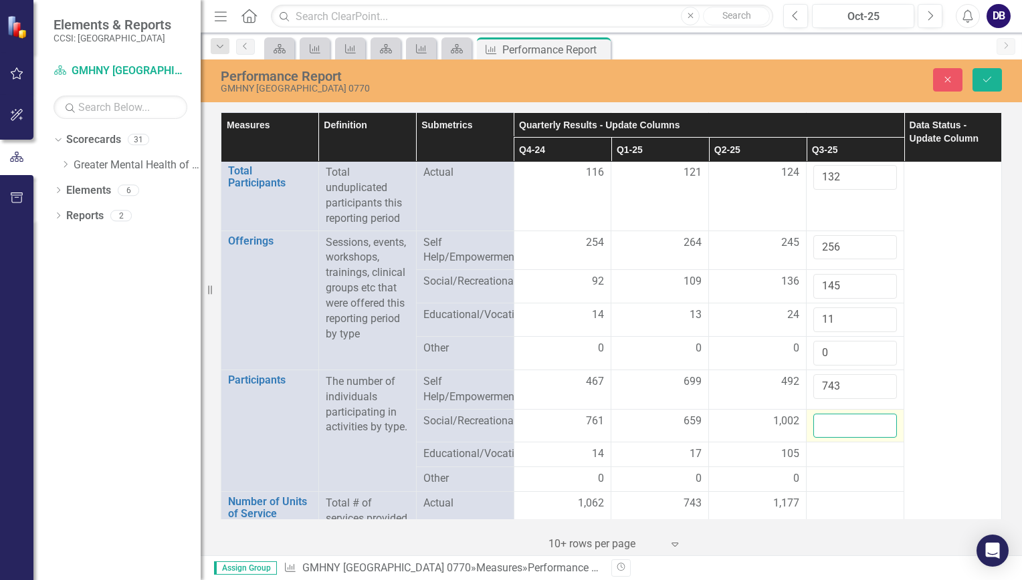
drag, startPoint x: 836, startPoint y: 414, endPoint x: 836, endPoint y: 423, distance: 9.4
click at [836, 423] on input "number" at bounding box center [855, 426] width 84 height 25
type input "739"
click at [823, 452] on div at bounding box center [855, 455] width 84 height 16
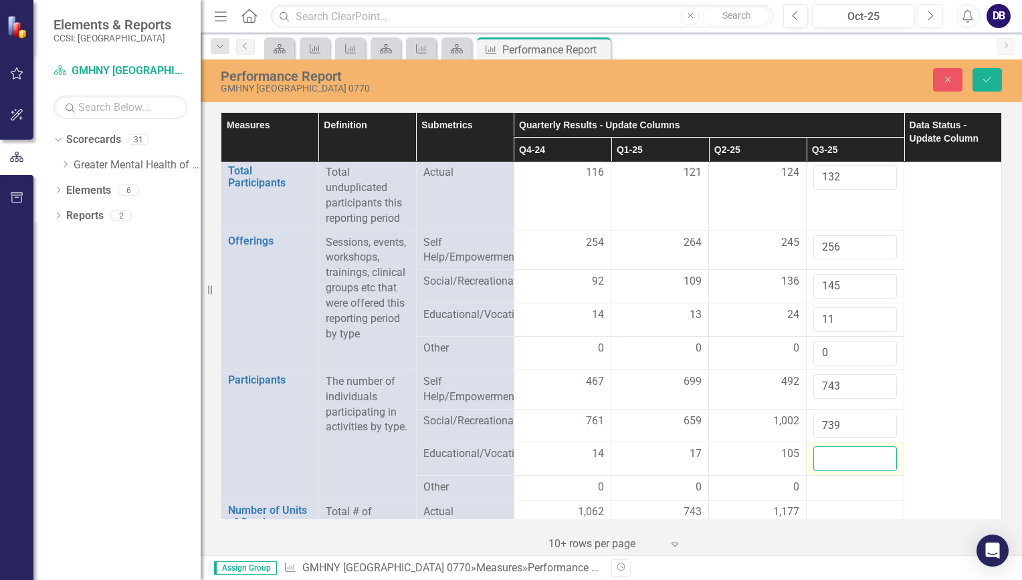
drag, startPoint x: 823, startPoint y: 452, endPoint x: 822, endPoint y: 464, distance: 12.1
click at [822, 464] on input "number" at bounding box center [855, 459] width 84 height 25
type input "16"
click at [835, 490] on div at bounding box center [855, 488] width 84 height 16
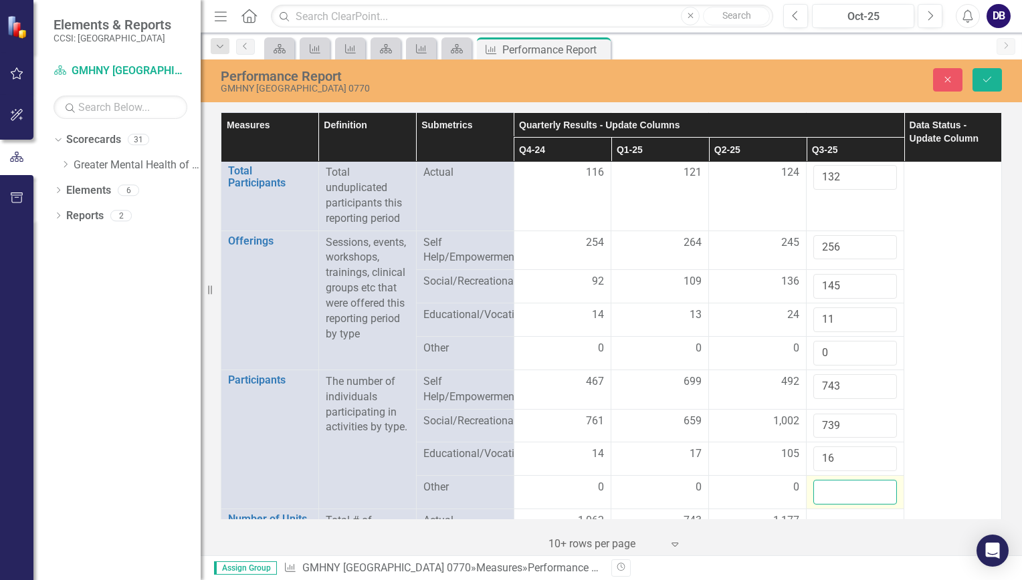
drag, startPoint x: 835, startPoint y: 490, endPoint x: 821, endPoint y: 490, distance: 13.4
click at [821, 490] on input "number" at bounding box center [855, 492] width 84 height 25
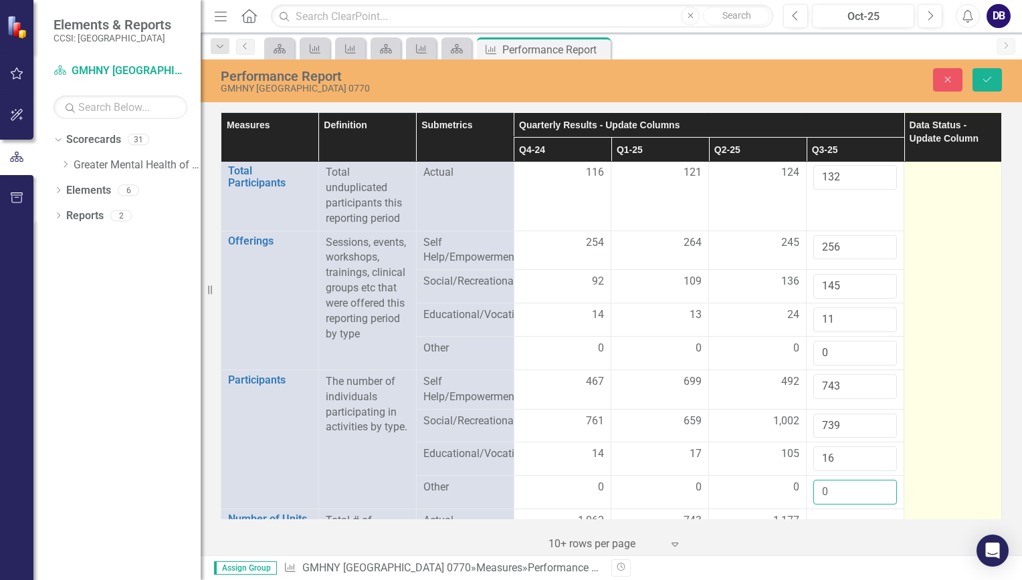
scroll to position [190, 0]
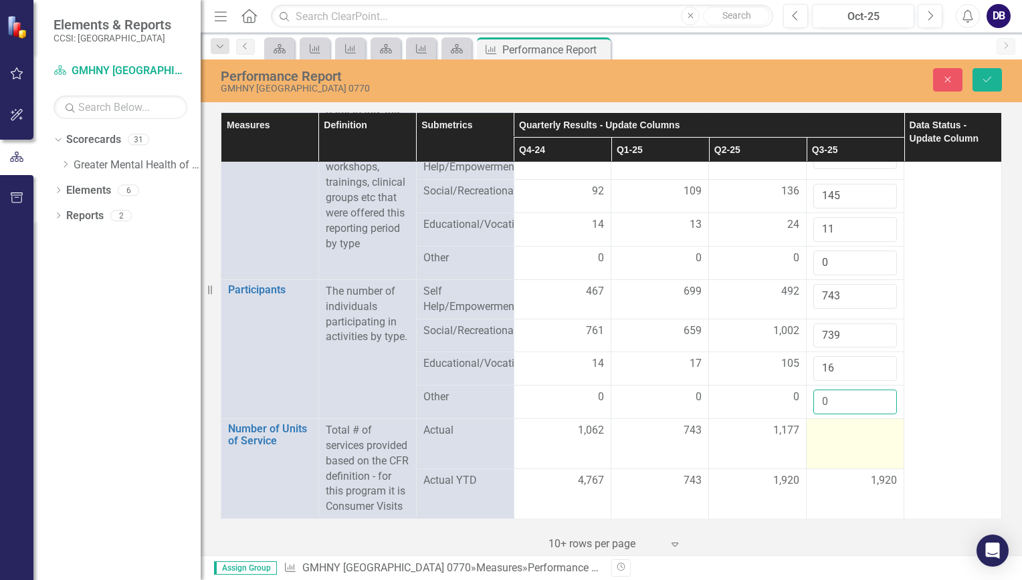
type input "0"
click at [828, 428] on td at bounding box center [855, 444] width 98 height 50
drag, startPoint x: 828, startPoint y: 428, endPoint x: 826, endPoint y: 421, distance: 7.0
click at [826, 423] on input "number" at bounding box center [855, 435] width 84 height 25
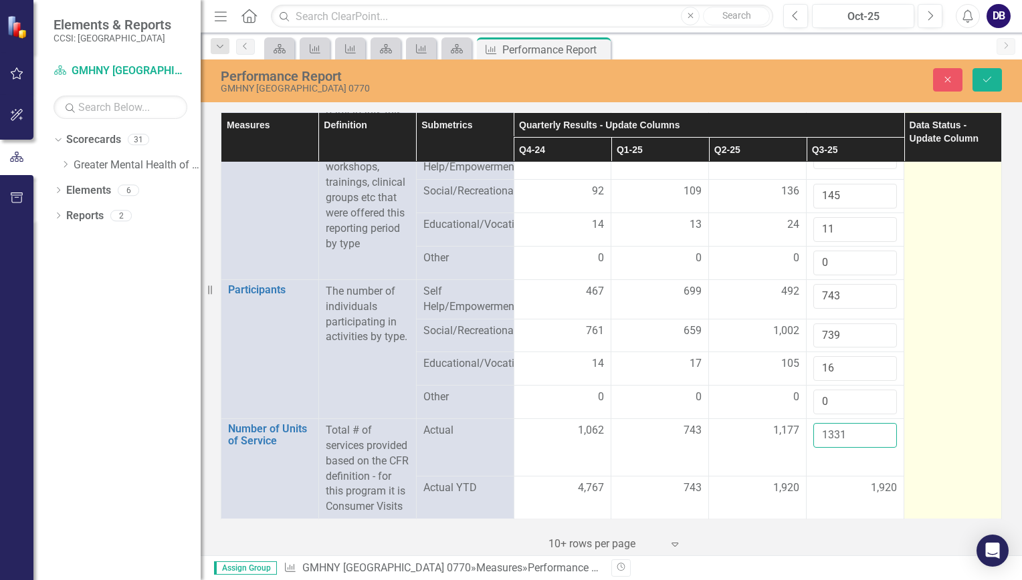
type input "1331"
click at [963, 239] on td at bounding box center [953, 254] width 98 height 532
drag, startPoint x: 963, startPoint y: 239, endPoint x: 924, endPoint y: 229, distance: 40.7
click at [924, 229] on td "Not Defined Expand" at bounding box center [953, 254] width 98 height 532
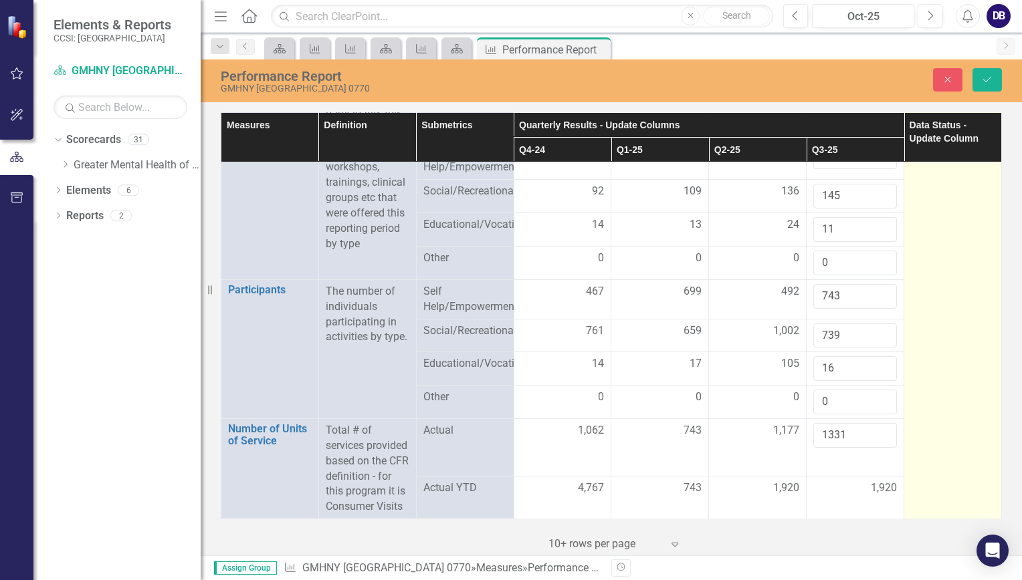
click at [924, 229] on td "Not Defined Expand" at bounding box center [953, 254] width 98 height 532
drag, startPoint x: 924, startPoint y: 229, endPoint x: 930, endPoint y: 288, distance: 59.8
click at [930, 288] on td "Not Defined Expand" at bounding box center [953, 254] width 98 height 532
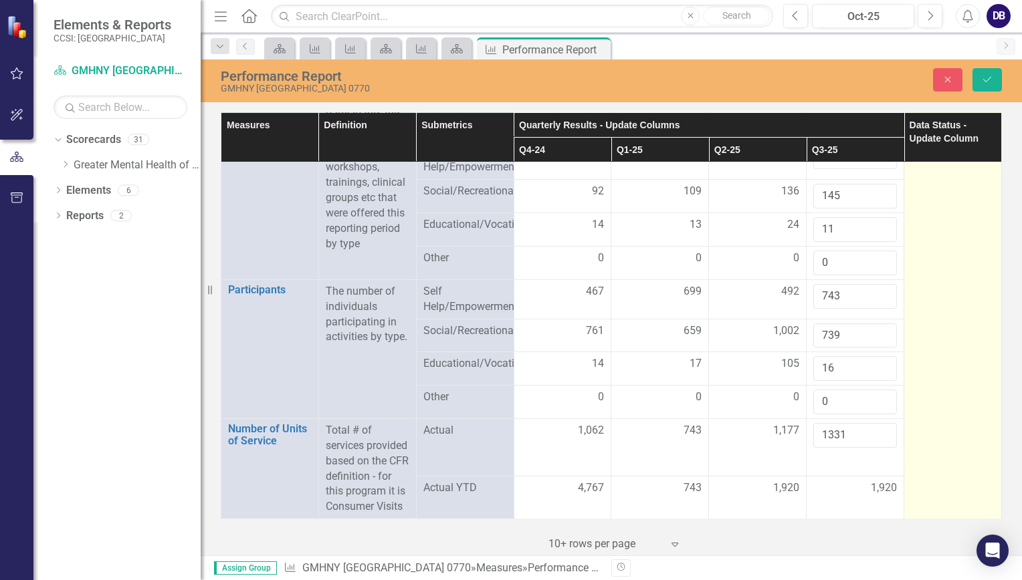
click at [930, 288] on td "Not Defined Expand" at bounding box center [953, 254] width 98 height 532
click at [933, 284] on td "Not Defined Expand" at bounding box center [953, 254] width 98 height 532
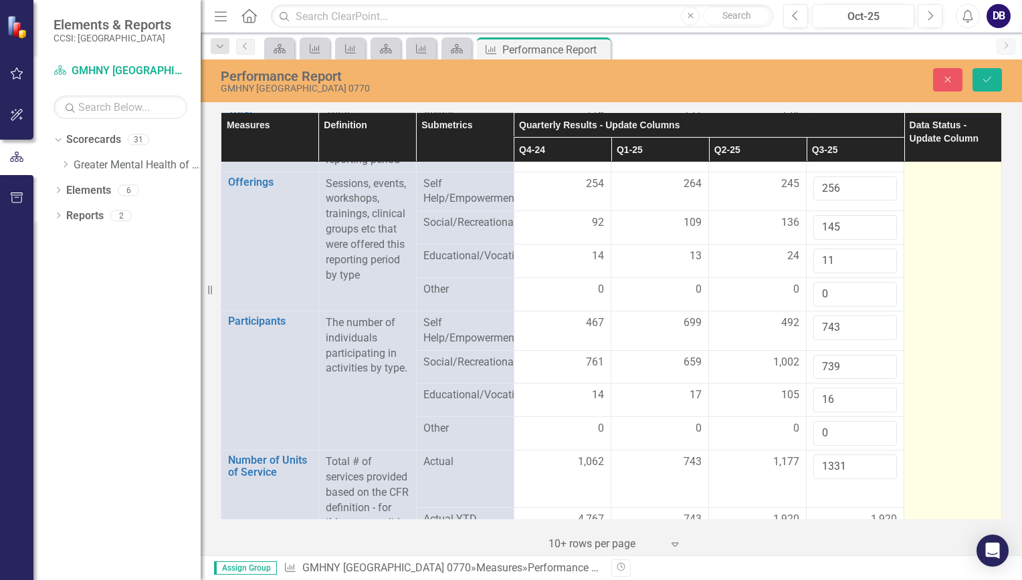
scroll to position [105, 0]
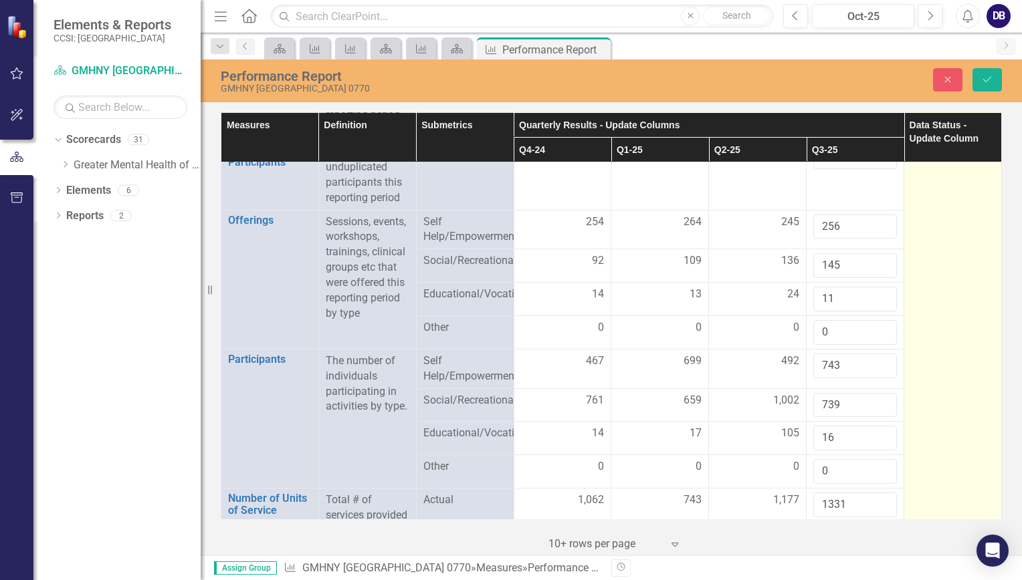
click at [933, 284] on td "Not Defined Expand" at bounding box center [953, 324] width 98 height 532
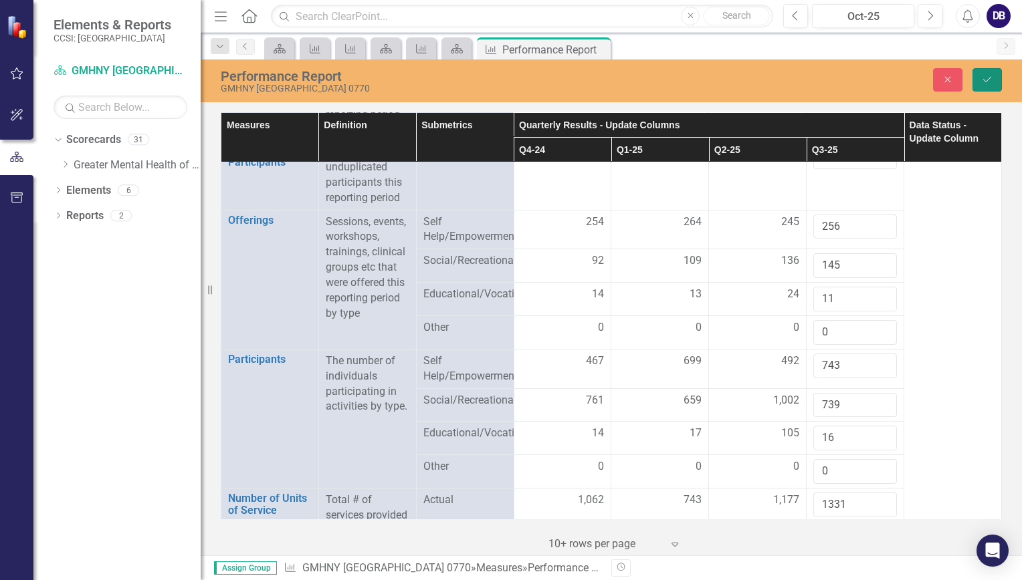
drag, startPoint x: 933, startPoint y: 284, endPoint x: 981, endPoint y: 83, distance: 207.0
click at [981, 83] on icon "Save" at bounding box center [987, 79] width 12 height 9
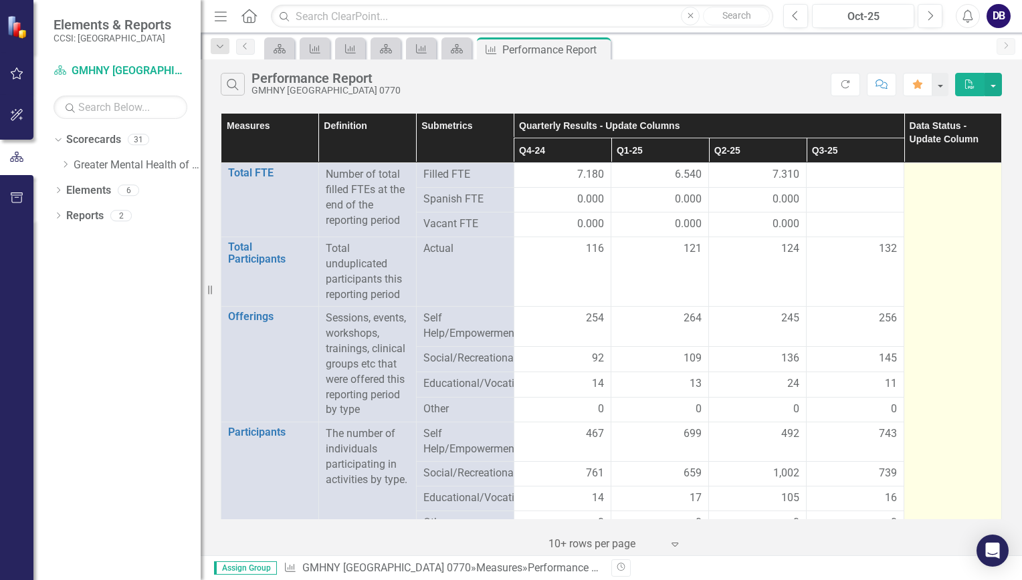
click at [945, 234] on td at bounding box center [953, 399] width 98 height 473
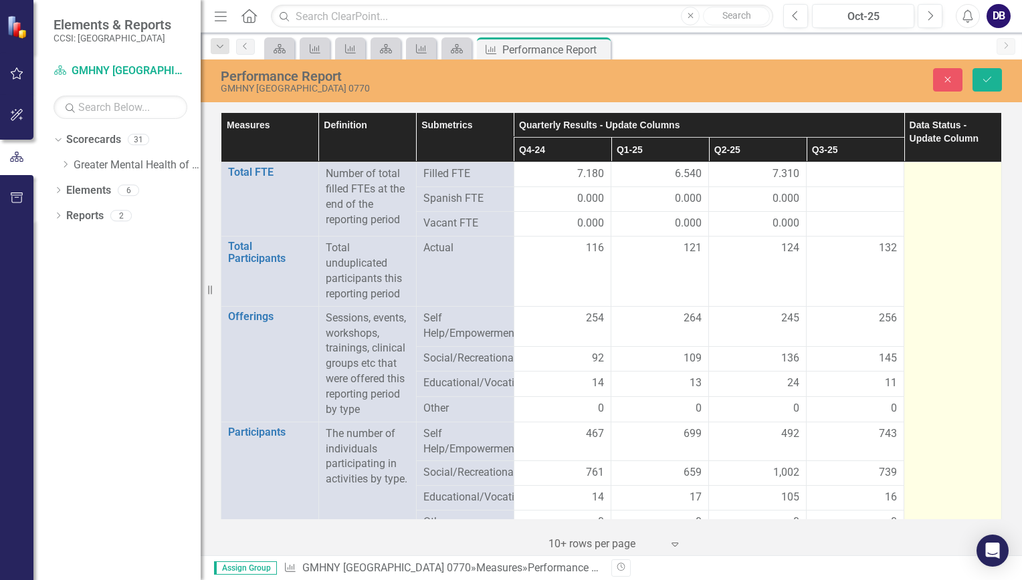
drag, startPoint x: 945, startPoint y: 234, endPoint x: 923, endPoint y: 249, distance: 26.5
click at [923, 249] on td at bounding box center [953, 399] width 98 height 473
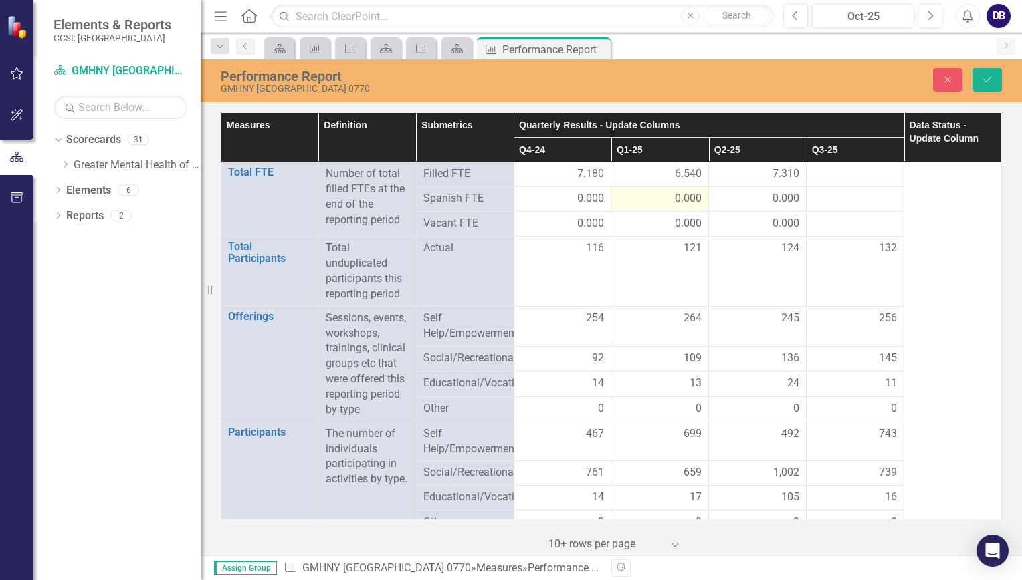
drag, startPoint x: 923, startPoint y: 249, endPoint x: 687, endPoint y: 190, distance: 243.3
click at [923, 249] on td at bounding box center [953, 399] width 98 height 473
click at [687, 190] on td "0.000" at bounding box center [660, 199] width 98 height 25
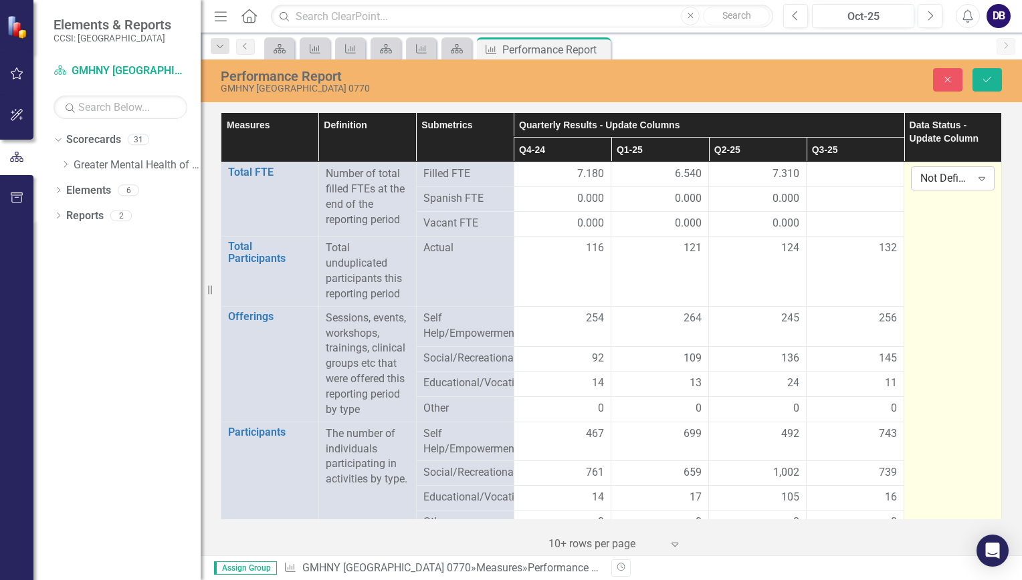
click at [975, 177] on icon "Expand" at bounding box center [981, 178] width 13 height 11
click at [934, 246] on div "Submitted" at bounding box center [958, 246] width 86 height 15
click at [984, 78] on icon "Save" at bounding box center [987, 79] width 12 height 9
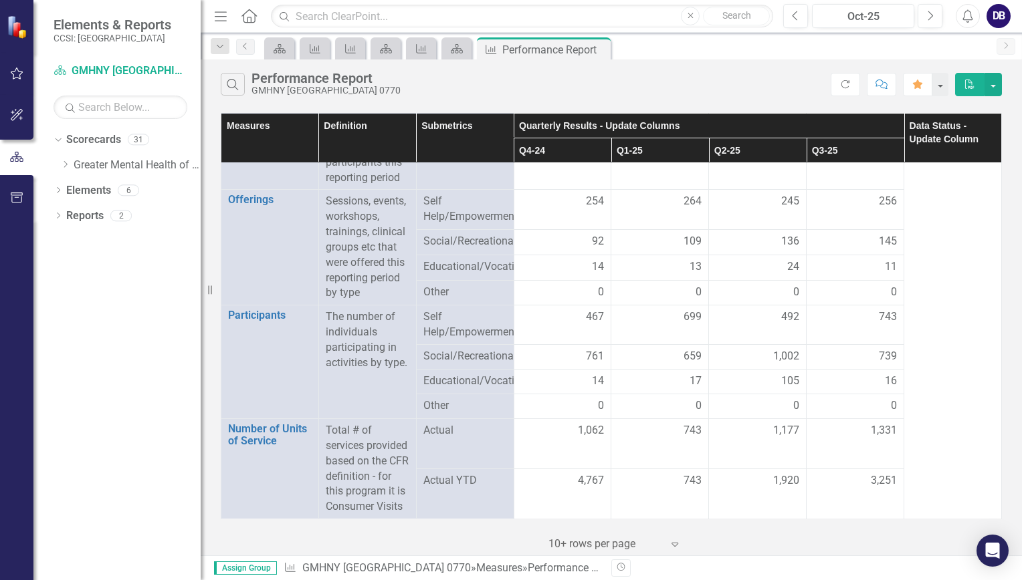
scroll to position [132, 0]
